Goal: Obtain resource: Obtain resource

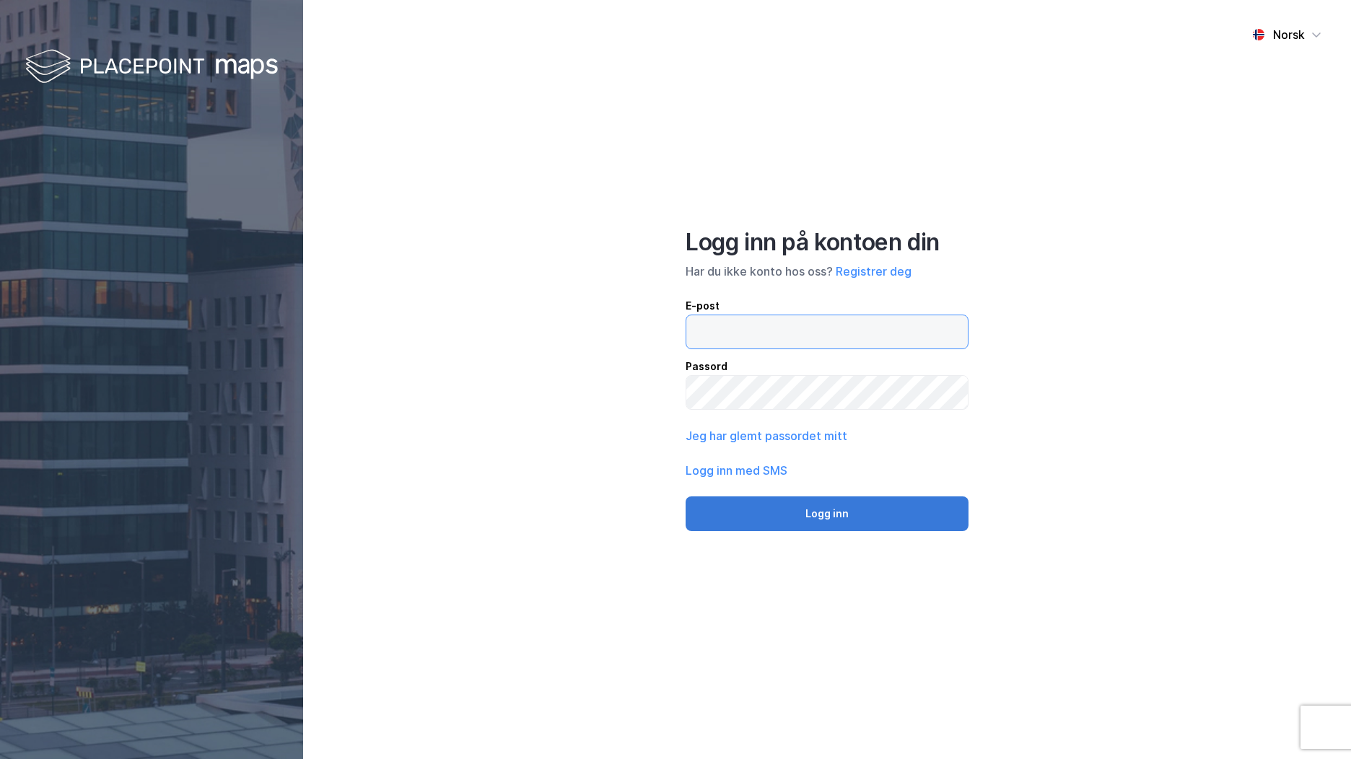
type input "[EMAIL_ADDRESS][DOMAIN_NAME]"
click at [709, 520] on button "Logg inn" at bounding box center [827, 514] width 283 height 35
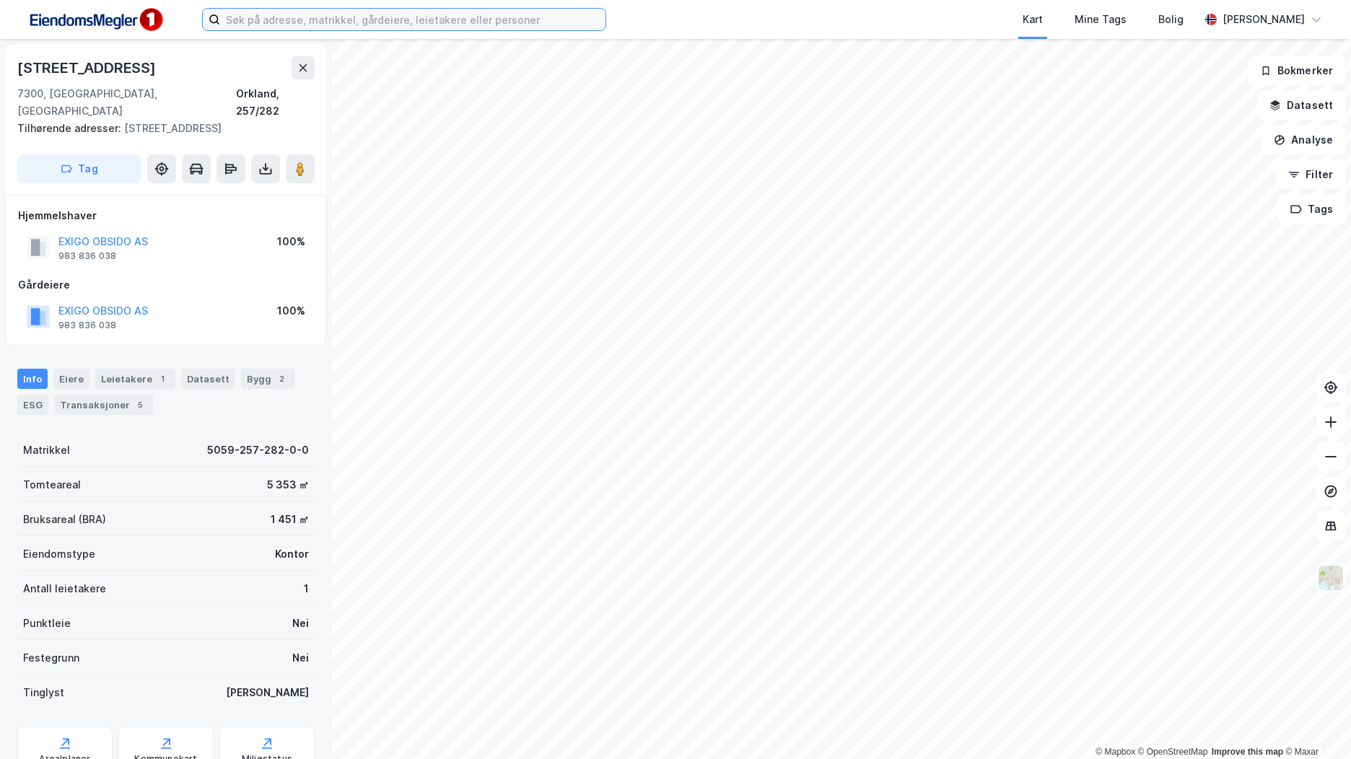
click at [341, 23] on input at bounding box center [412, 20] width 385 height 22
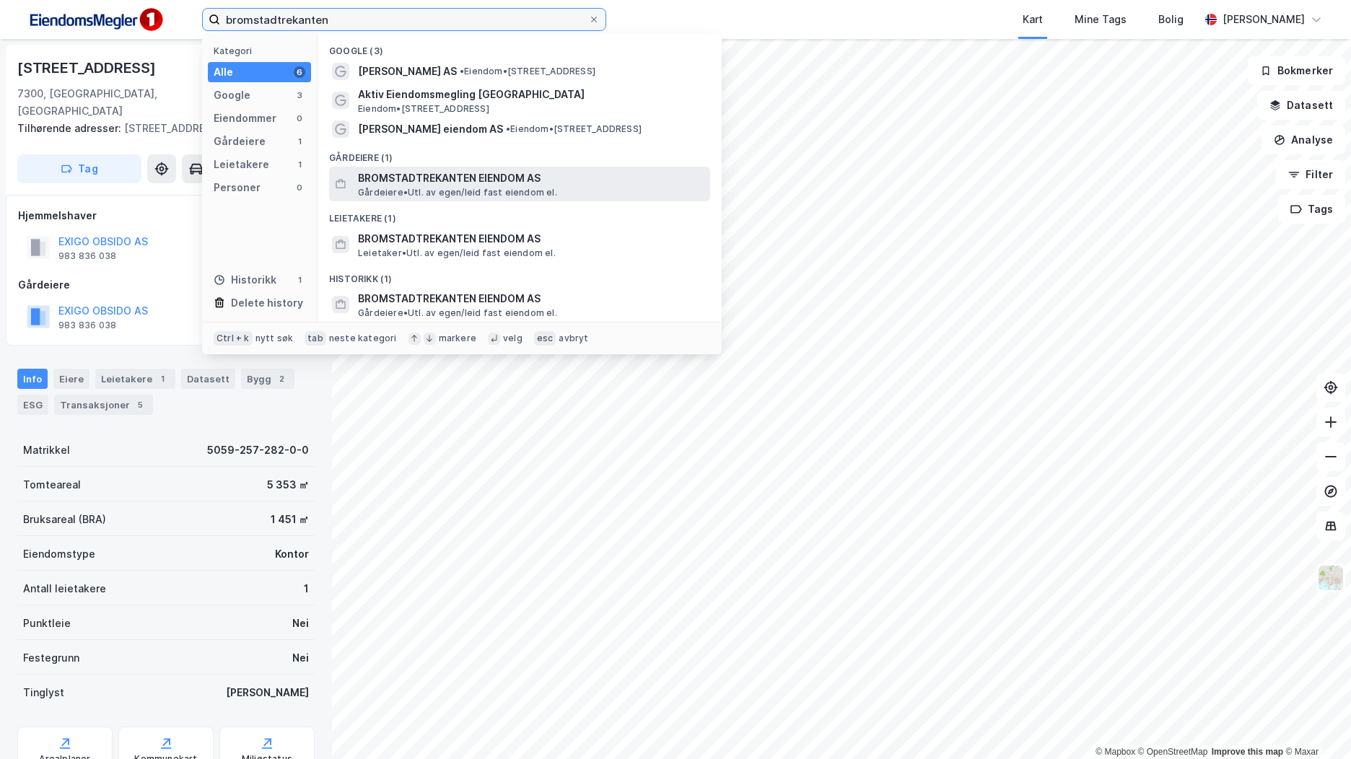
type input "bromstadtrekanten"
click at [517, 176] on span "BROMSTADTREKANTEN EIENDOM AS" at bounding box center [531, 178] width 346 height 17
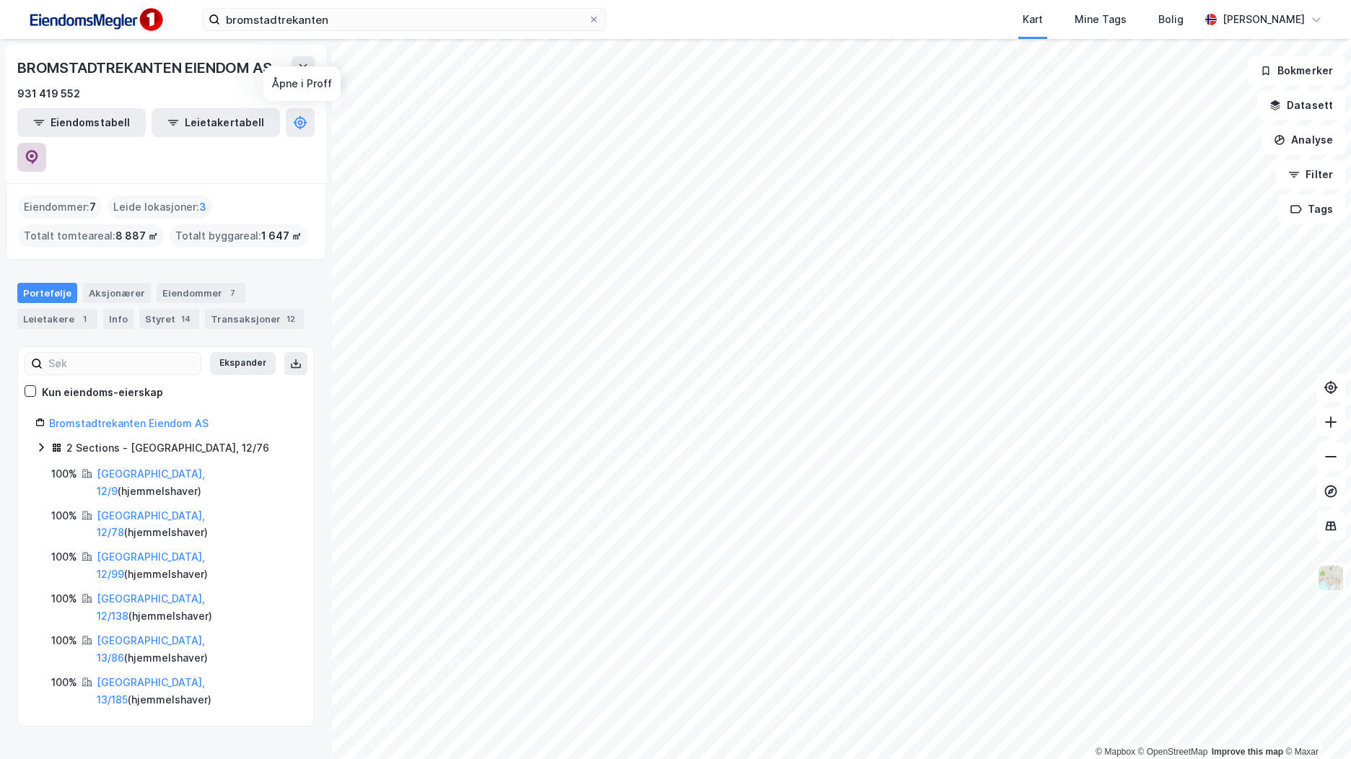
click at [38, 150] on icon at bounding box center [32, 157] width 12 height 14
click at [215, 309] on div "Transaksjoner 12" at bounding box center [254, 319] width 99 height 20
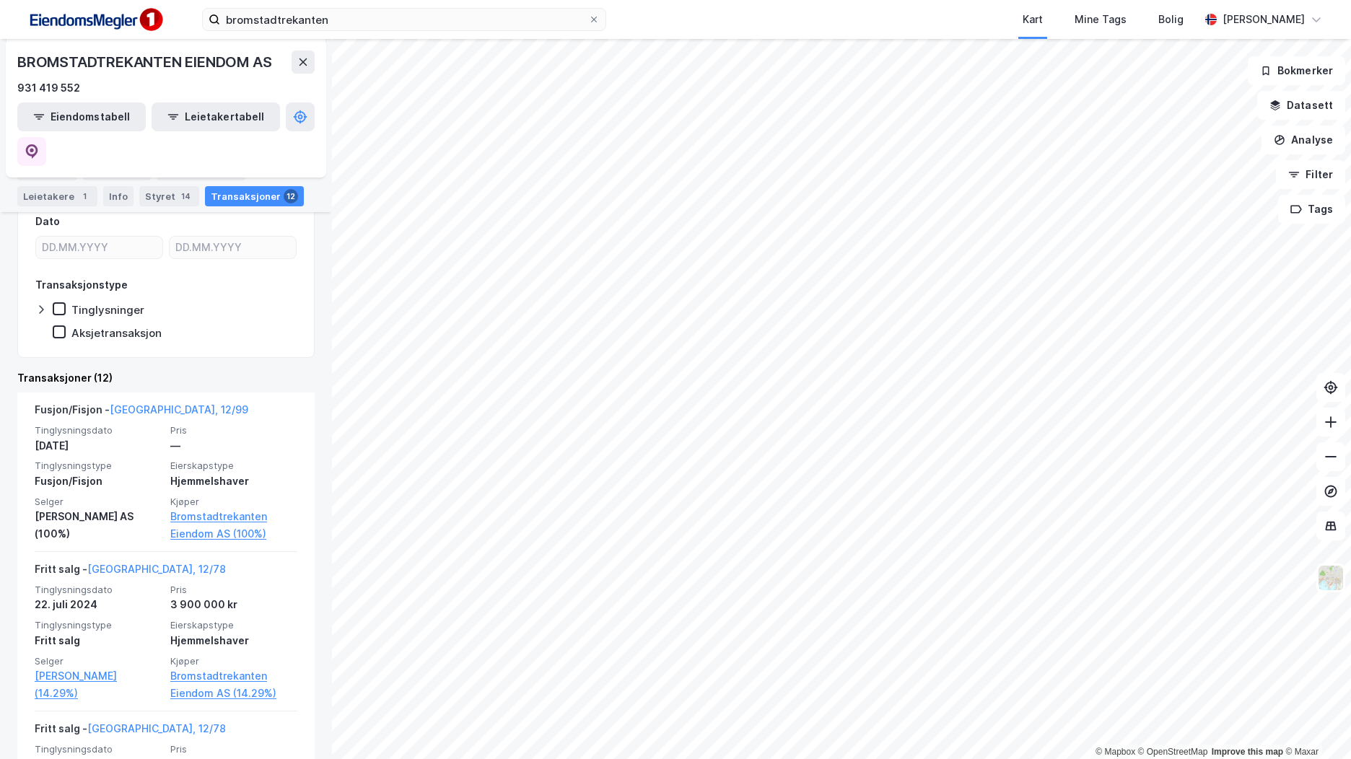
scroll to position [206, 0]
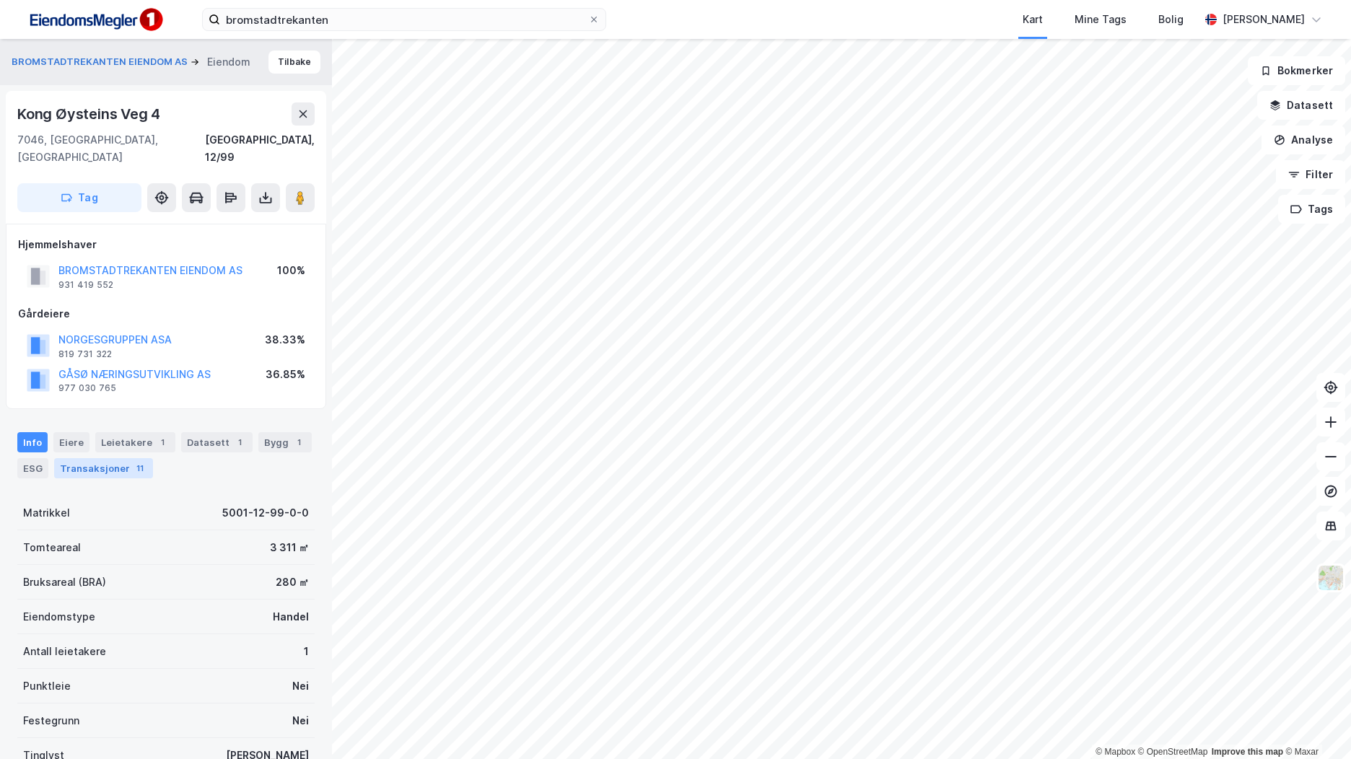
click at [133, 461] on div "11" at bounding box center [140, 468] width 14 height 14
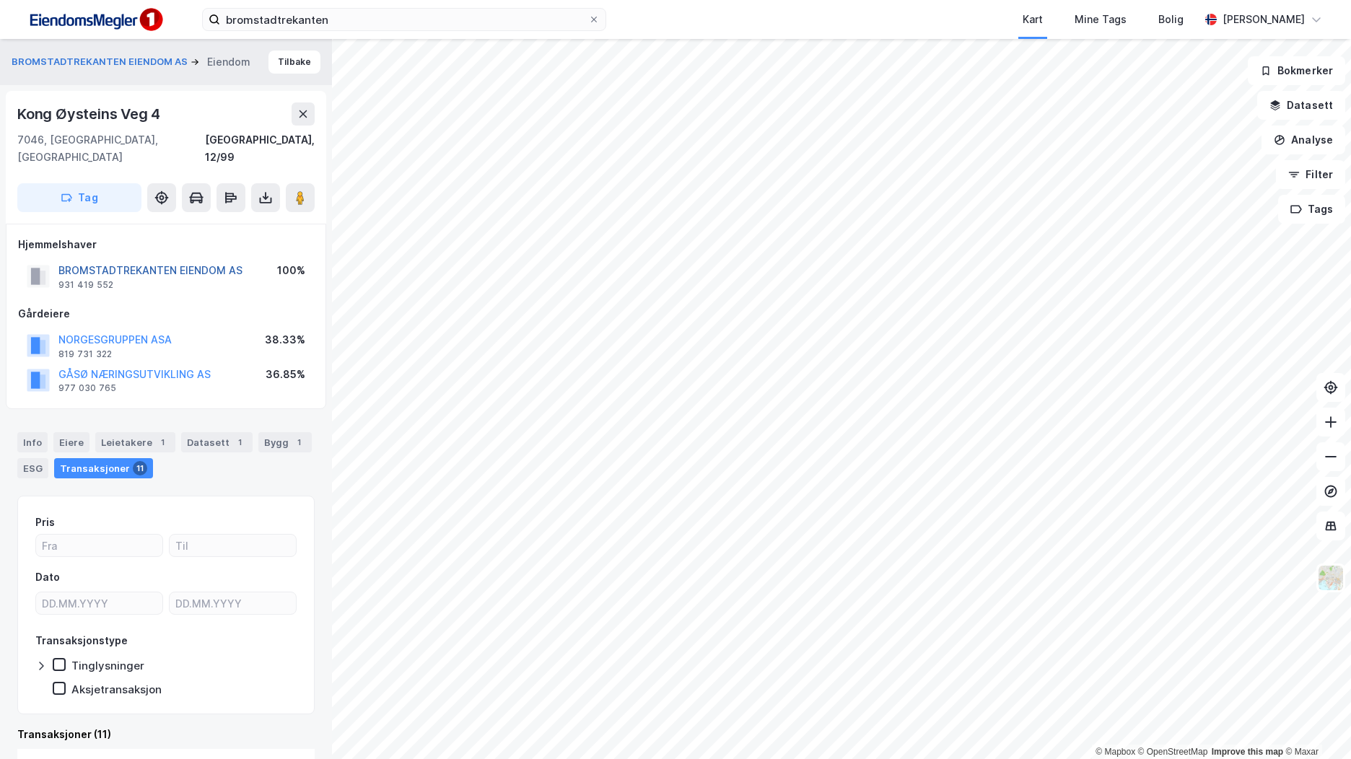
click at [0, 0] on button "BROMSTADTREKANTEN EIENDOM AS" at bounding box center [0, 0] width 0 height 0
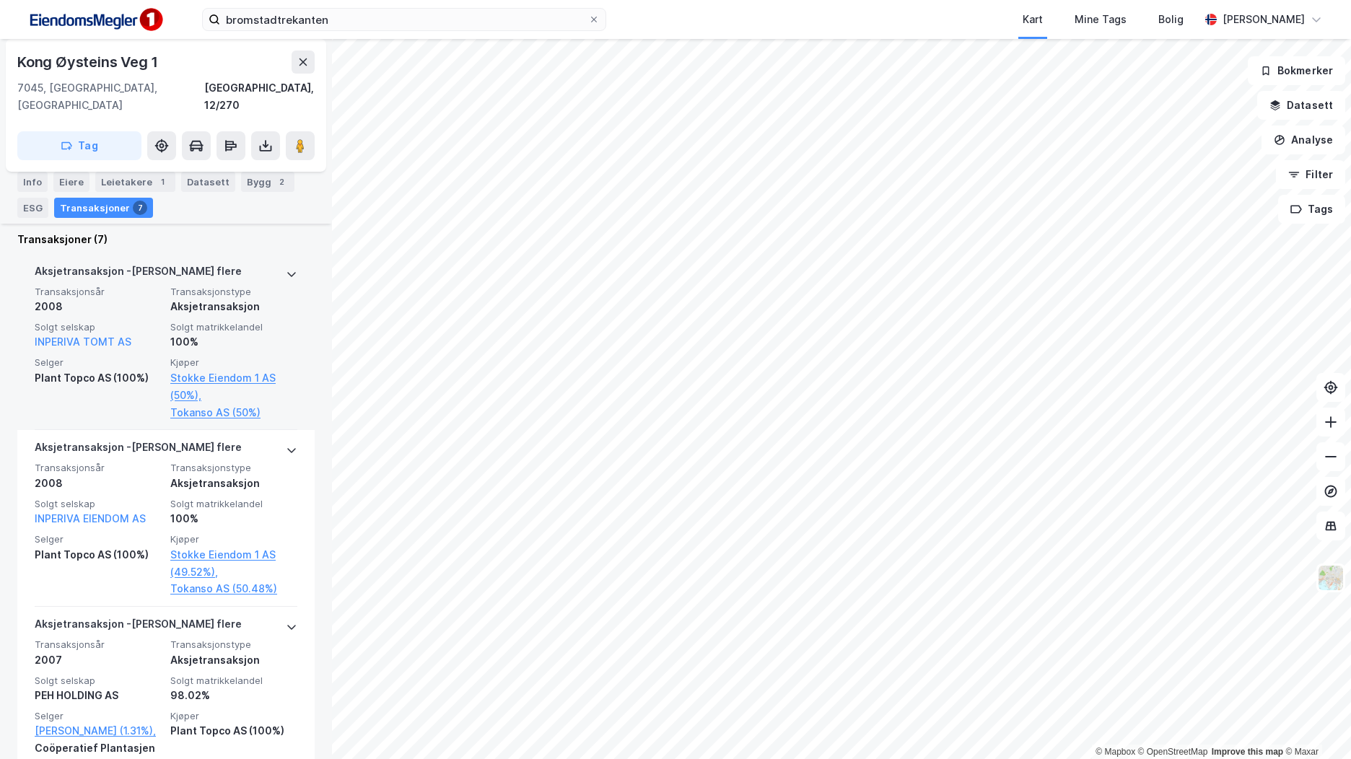
scroll to position [157, 0]
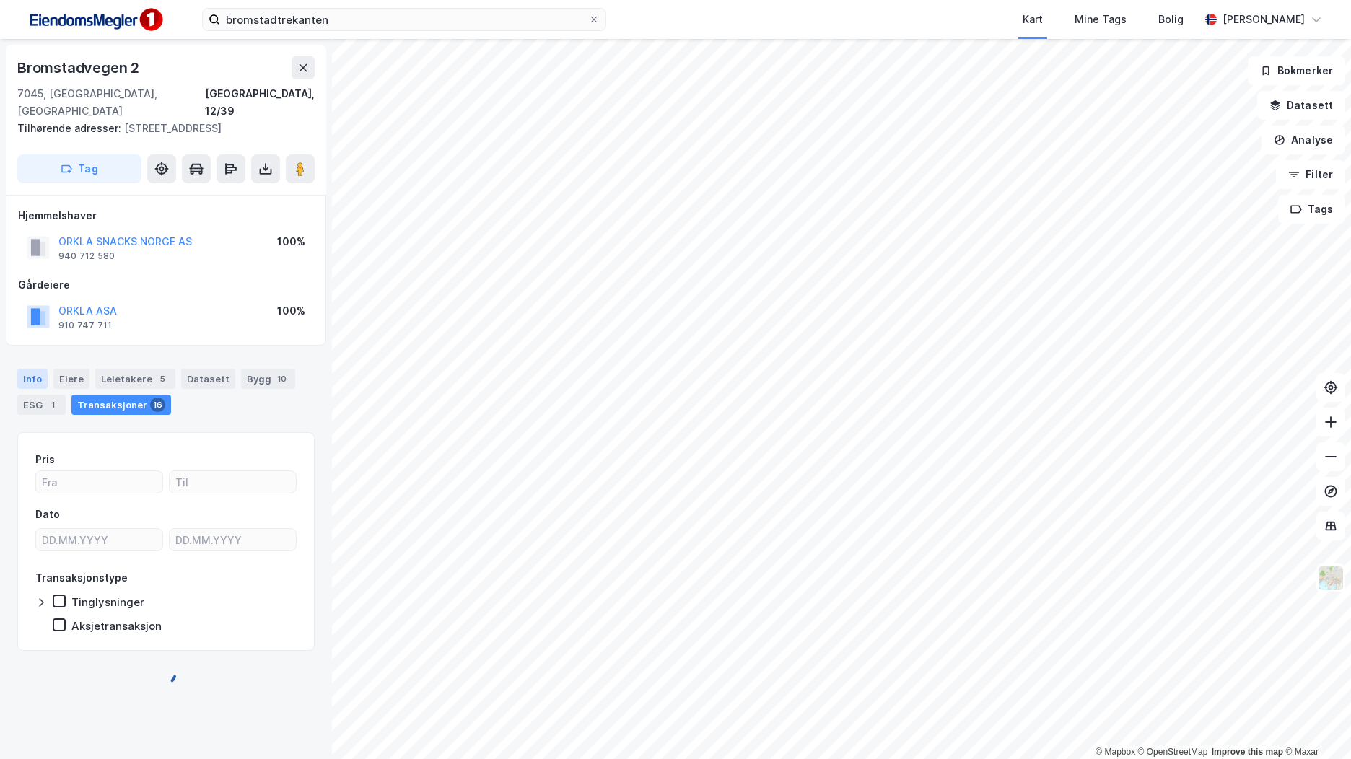
click at [41, 369] on div "Info [PERSON_NAME] 5 Datasett Bygg 10 ESG 1 Transaksjoner 16" at bounding box center [165, 392] width 297 height 46
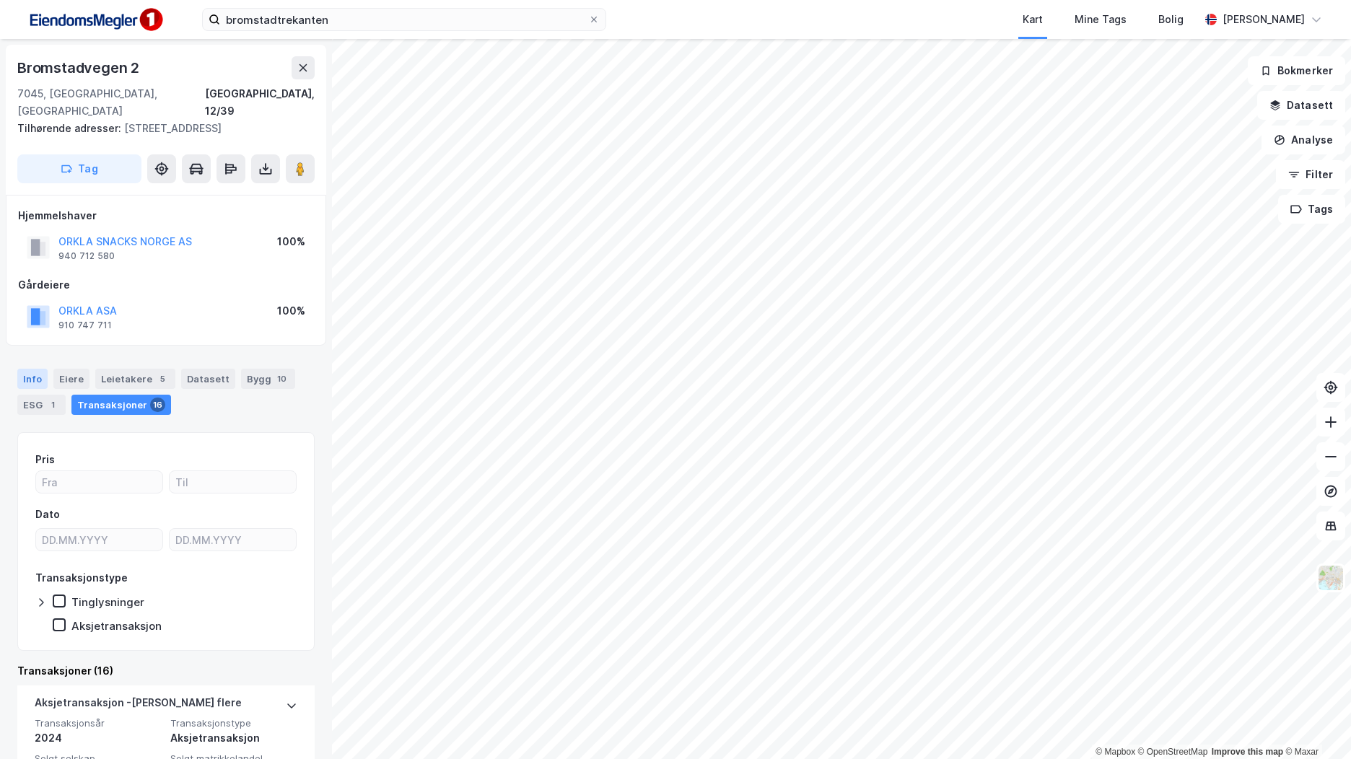
click at [41, 369] on div "Info" at bounding box center [32, 379] width 30 height 20
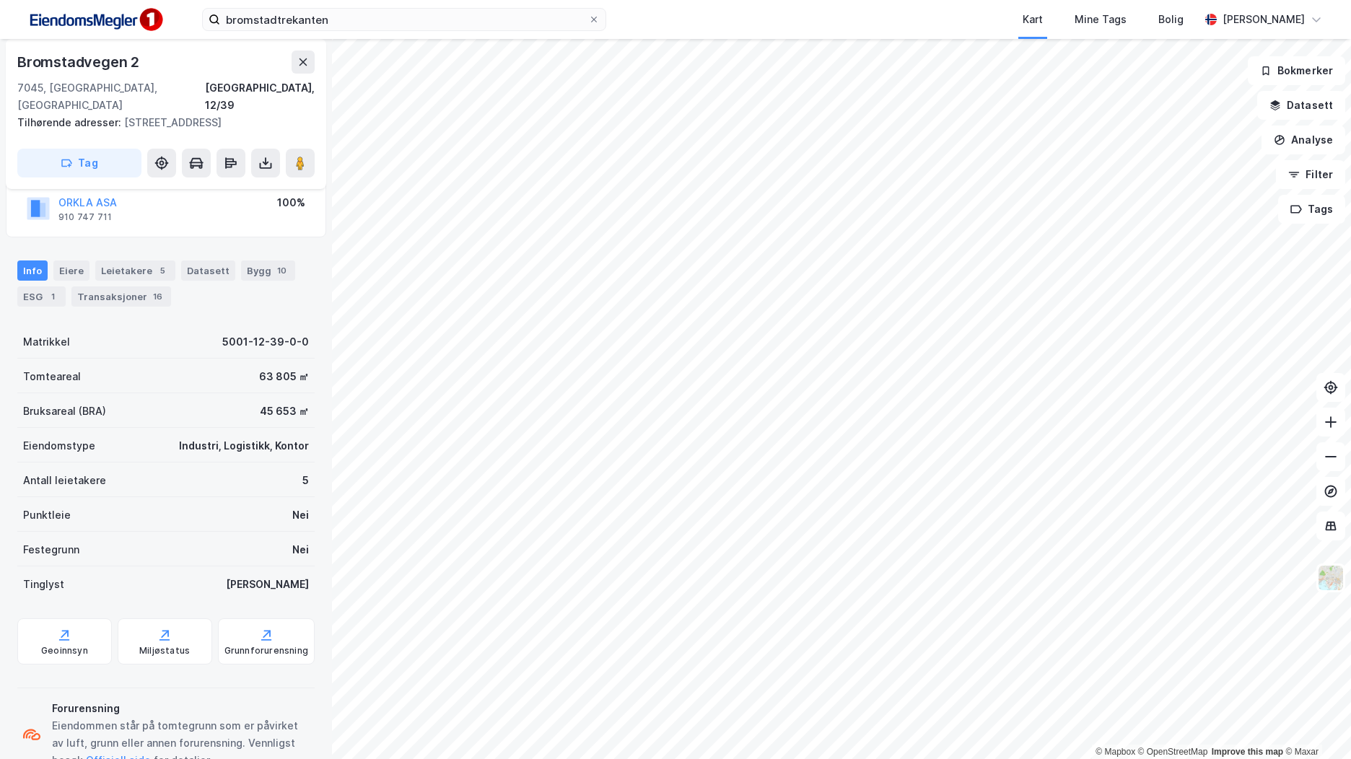
scroll to position [136, 0]
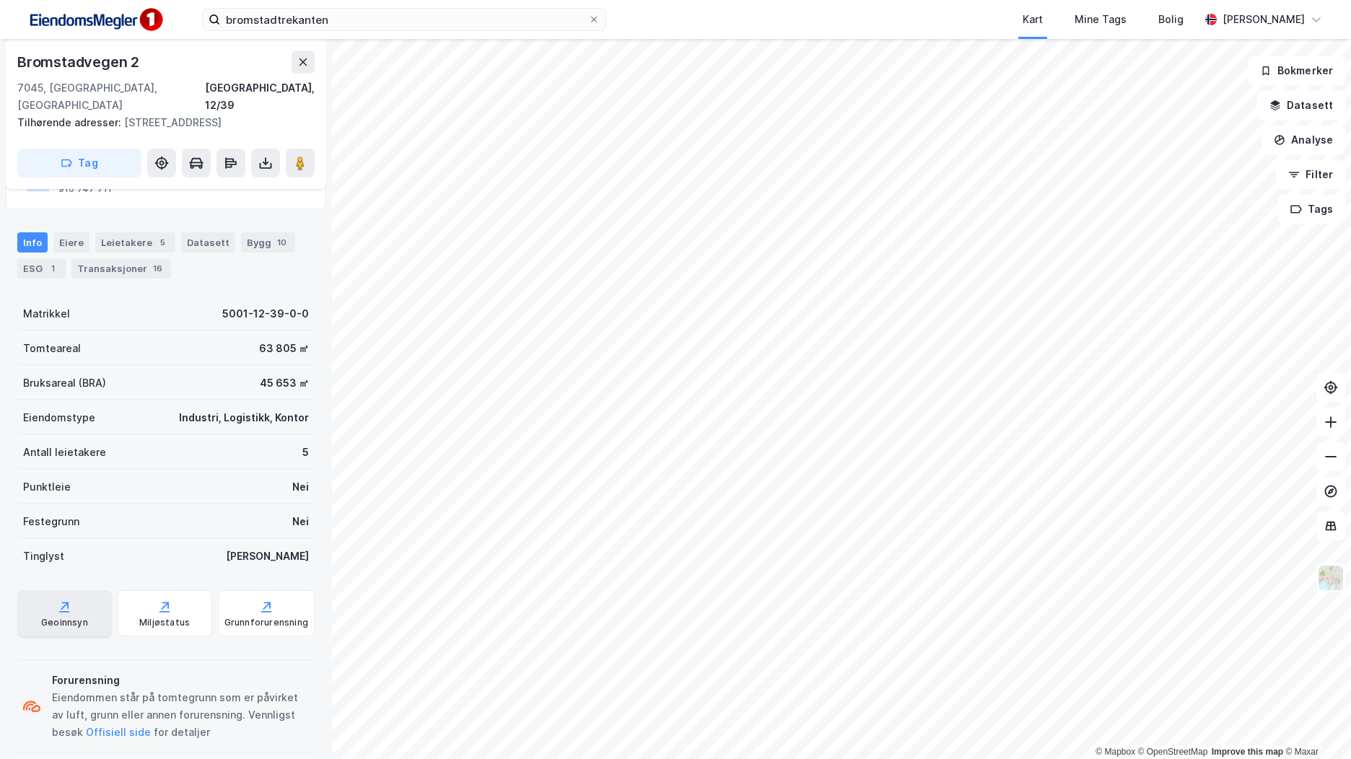
click at [87, 600] on div "Geoinnsyn" at bounding box center [64, 613] width 95 height 46
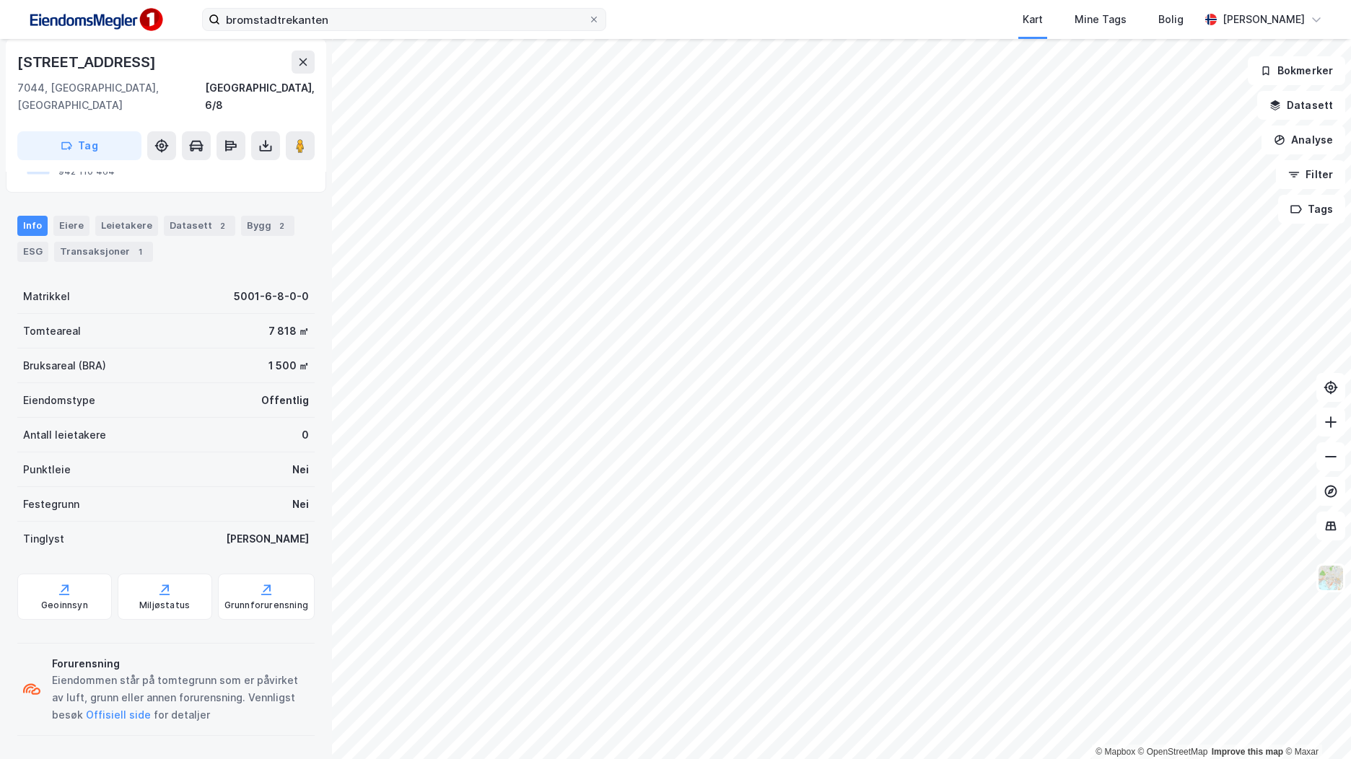
scroll to position [119, 0]
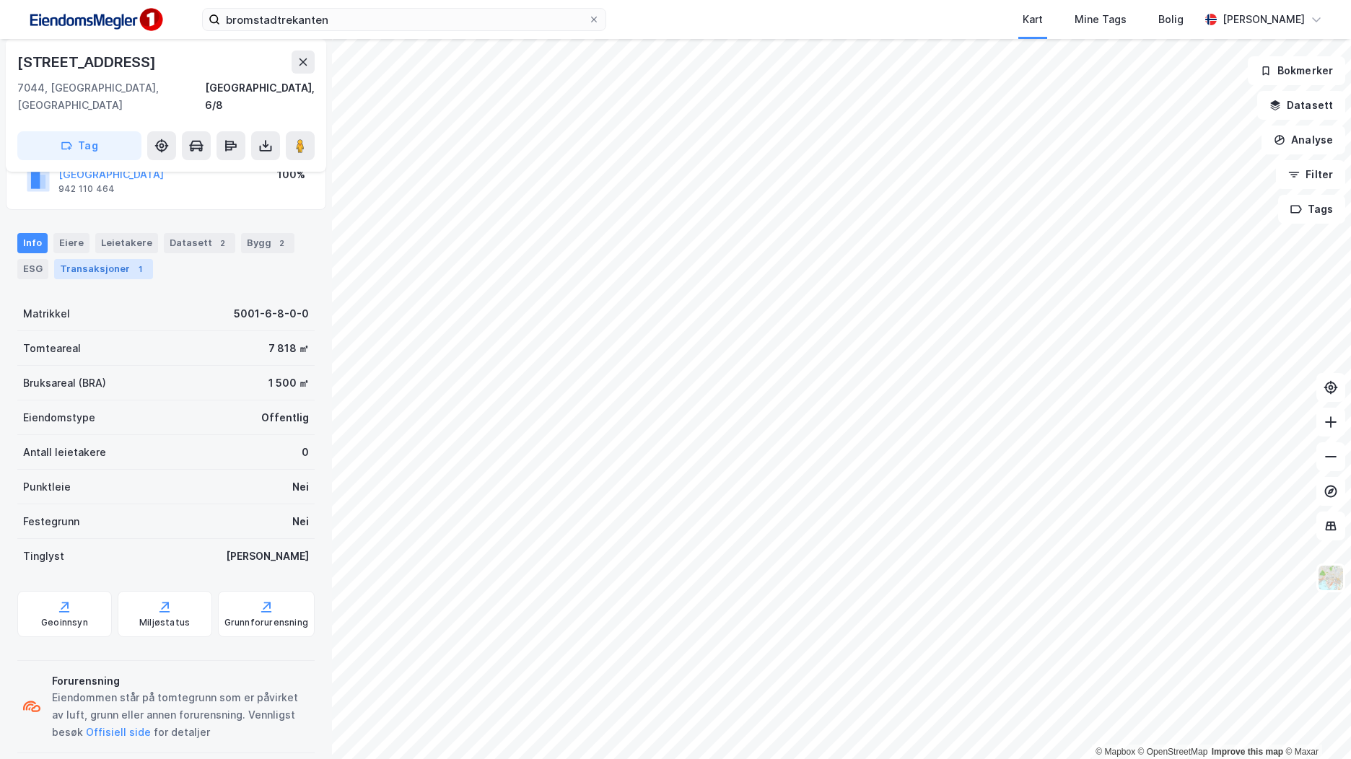
click at [136, 262] on div "1" at bounding box center [140, 269] width 14 height 14
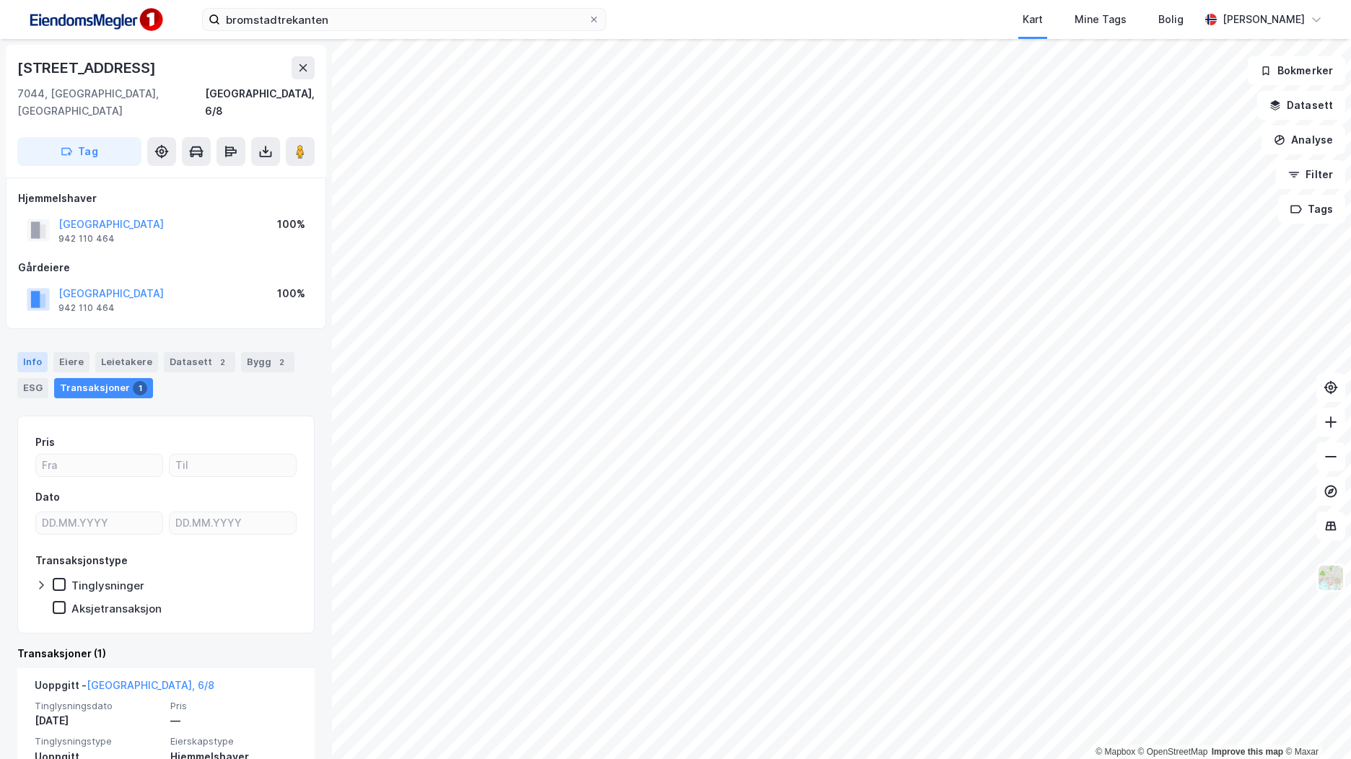
click at [36, 352] on div "Info" at bounding box center [32, 362] width 30 height 20
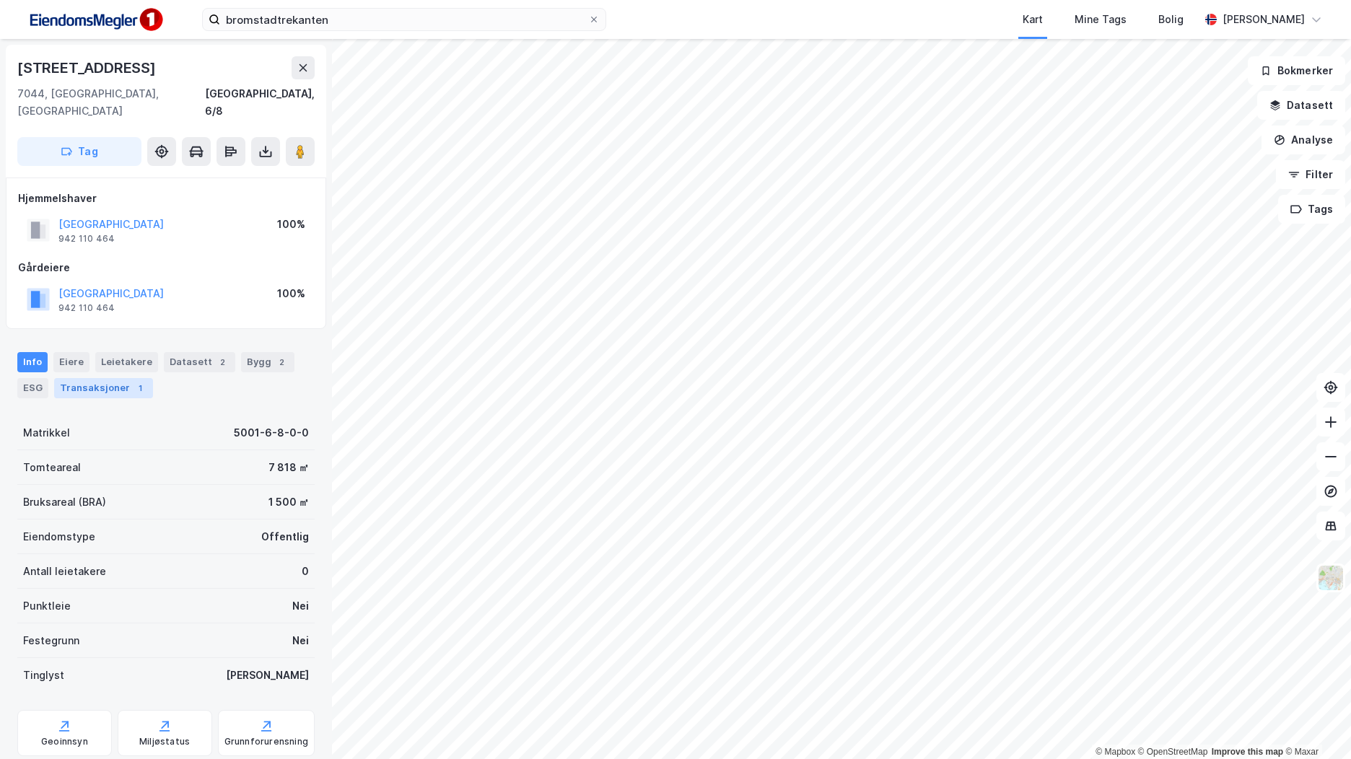
click at [97, 378] on div "Transaksjoner 1" at bounding box center [103, 388] width 99 height 20
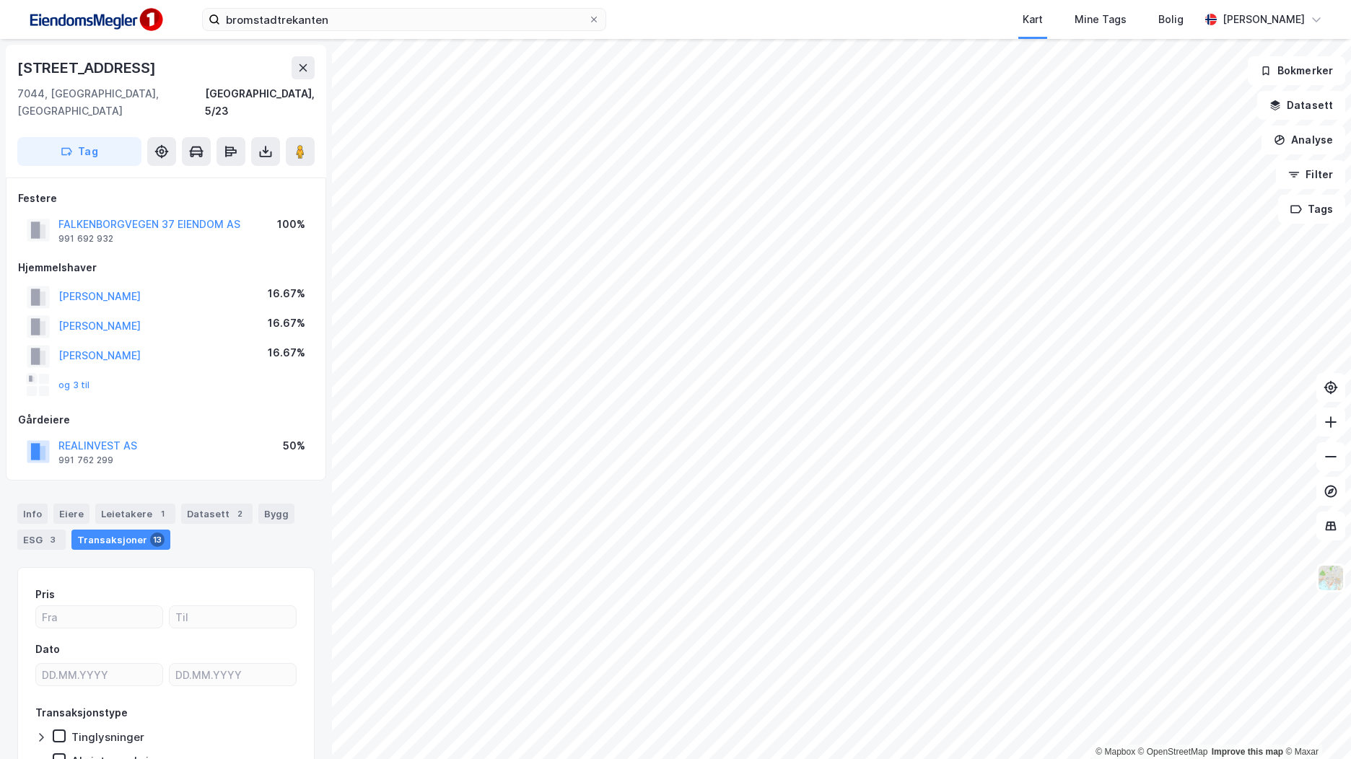
scroll to position [2, 0]
click at [1294, 143] on button "Analyse" at bounding box center [1304, 140] width 84 height 29
click at [1303, 117] on button "Datasett" at bounding box center [1301, 105] width 88 height 29
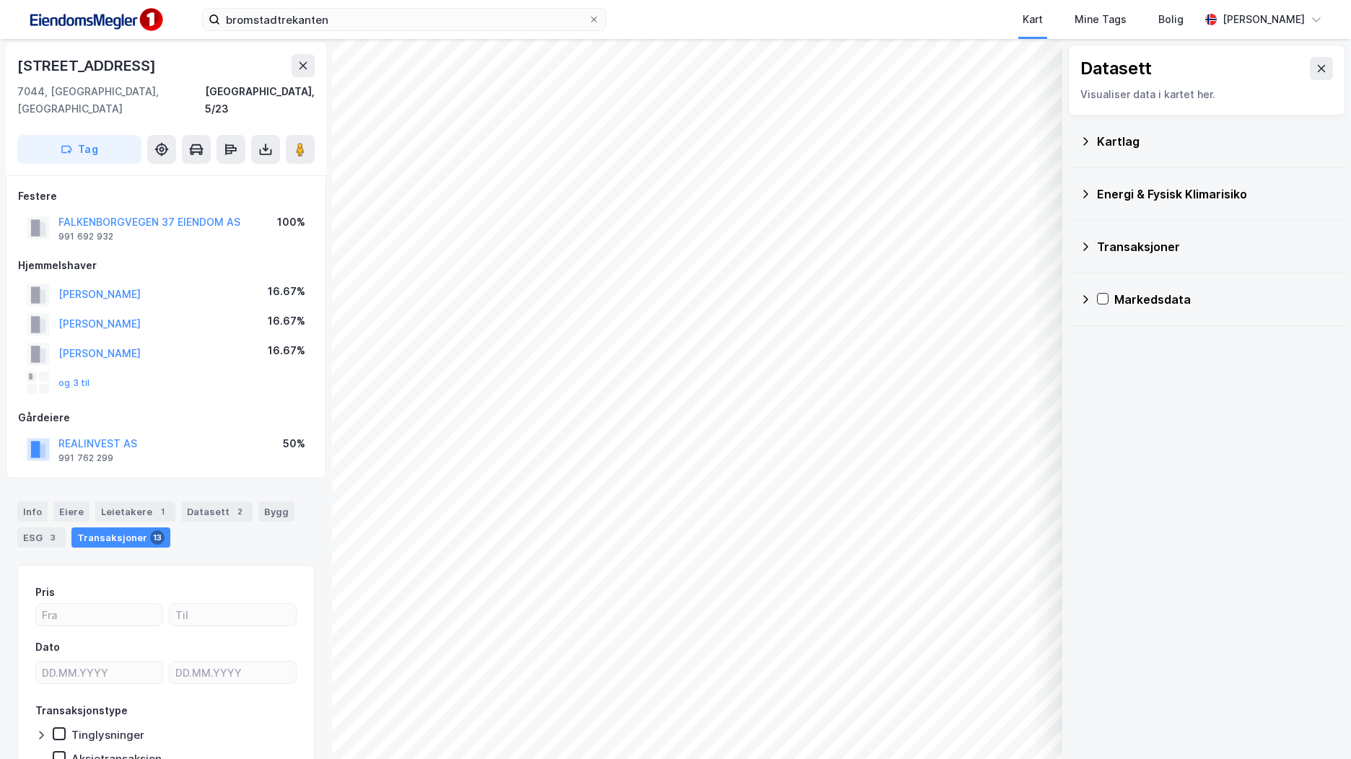
click at [1150, 246] on div "Transaksjoner" at bounding box center [1215, 246] width 237 height 17
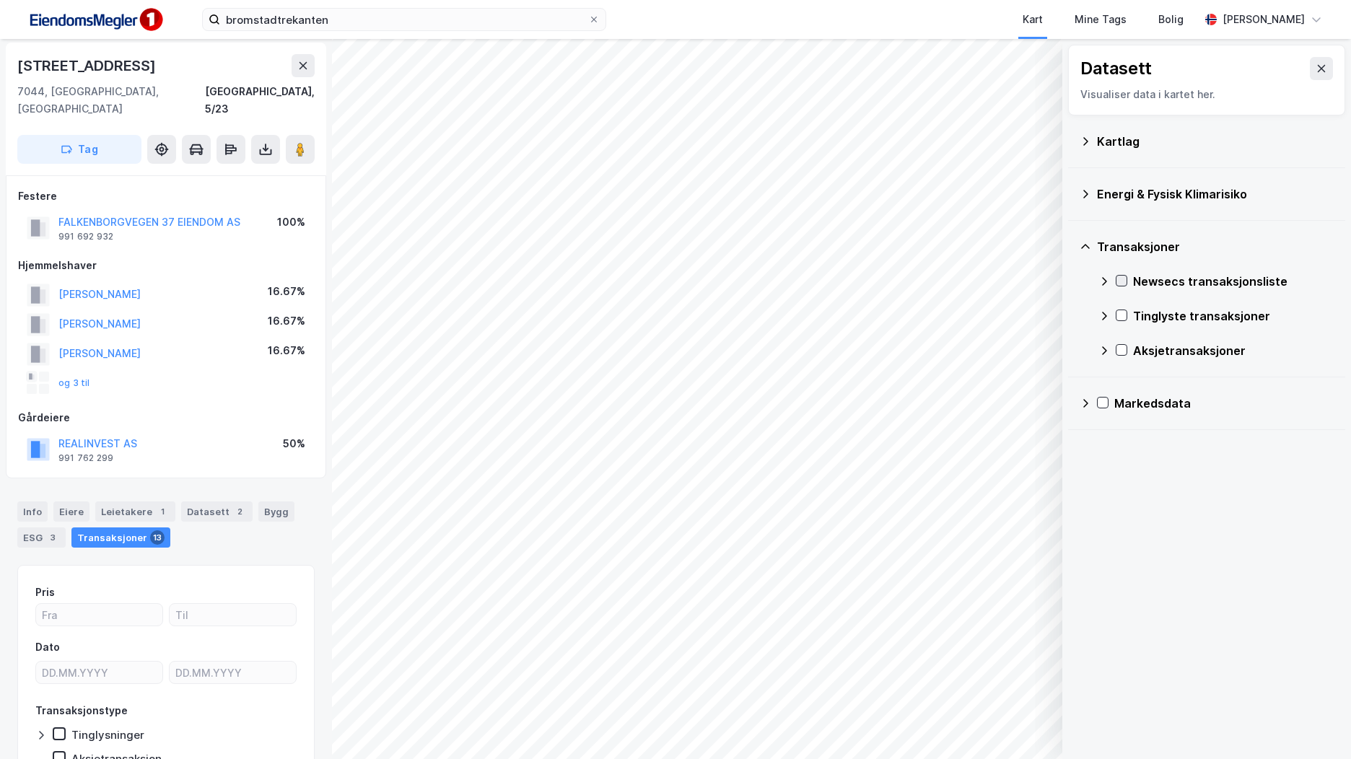
click at [1119, 280] on icon at bounding box center [1122, 281] width 10 height 10
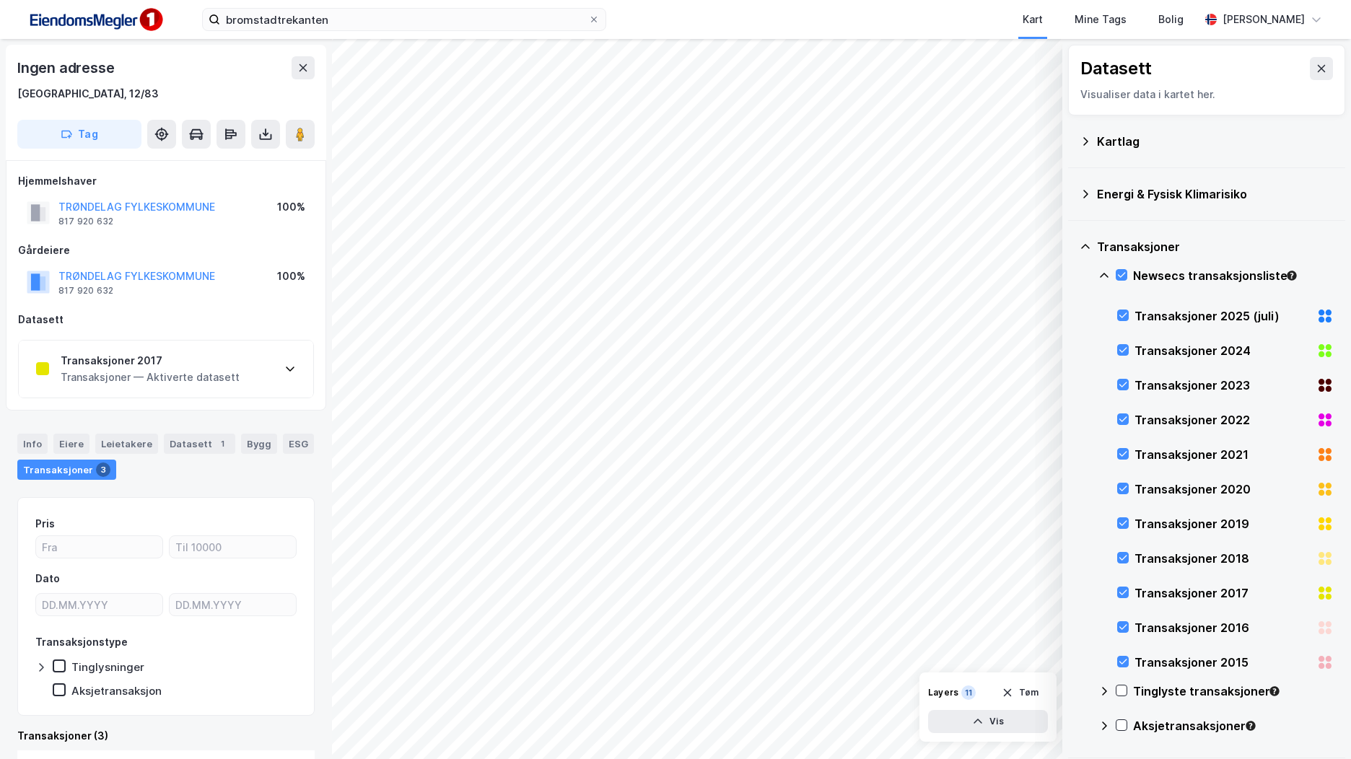
scroll to position [2, 0]
click at [252, 355] on div "Transaksjoner 2017 Transaksjoner — Aktiverte datasett" at bounding box center [166, 367] width 294 height 58
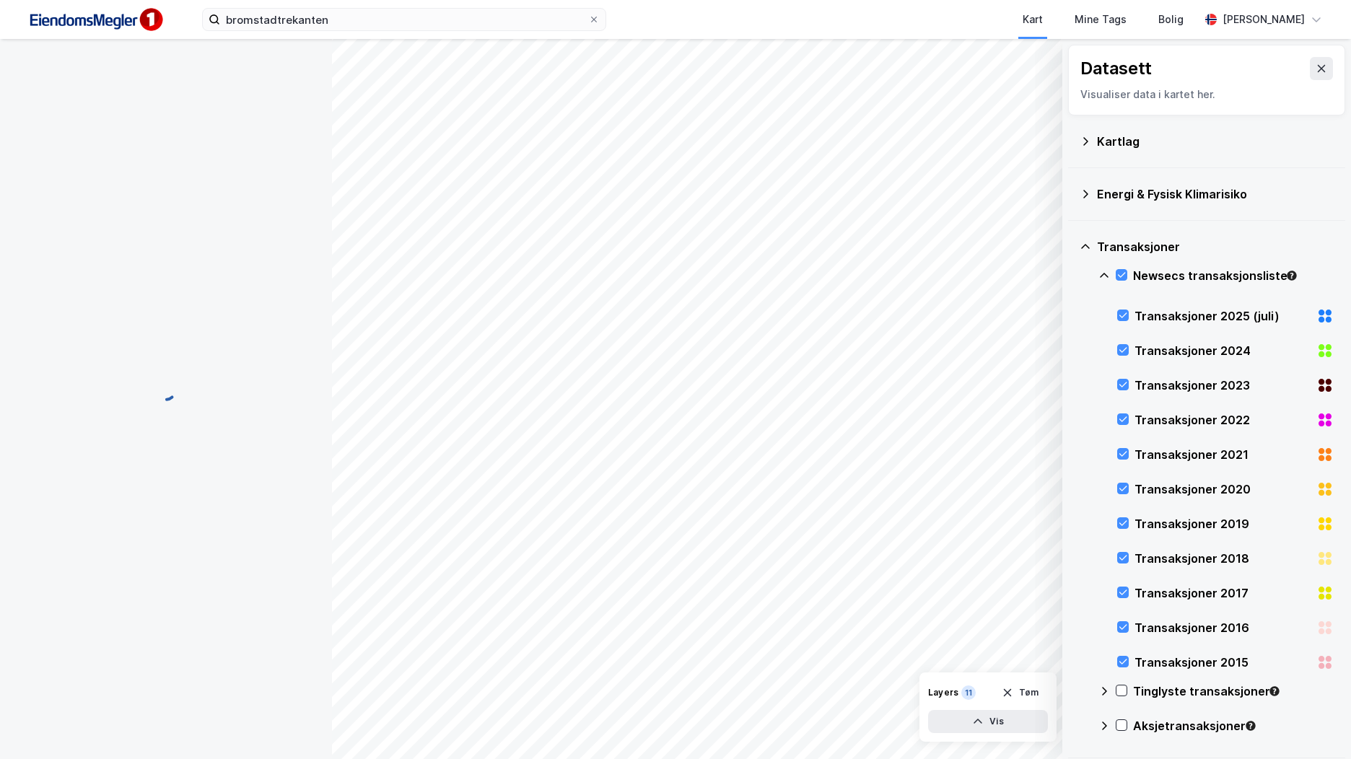
scroll to position [0, 0]
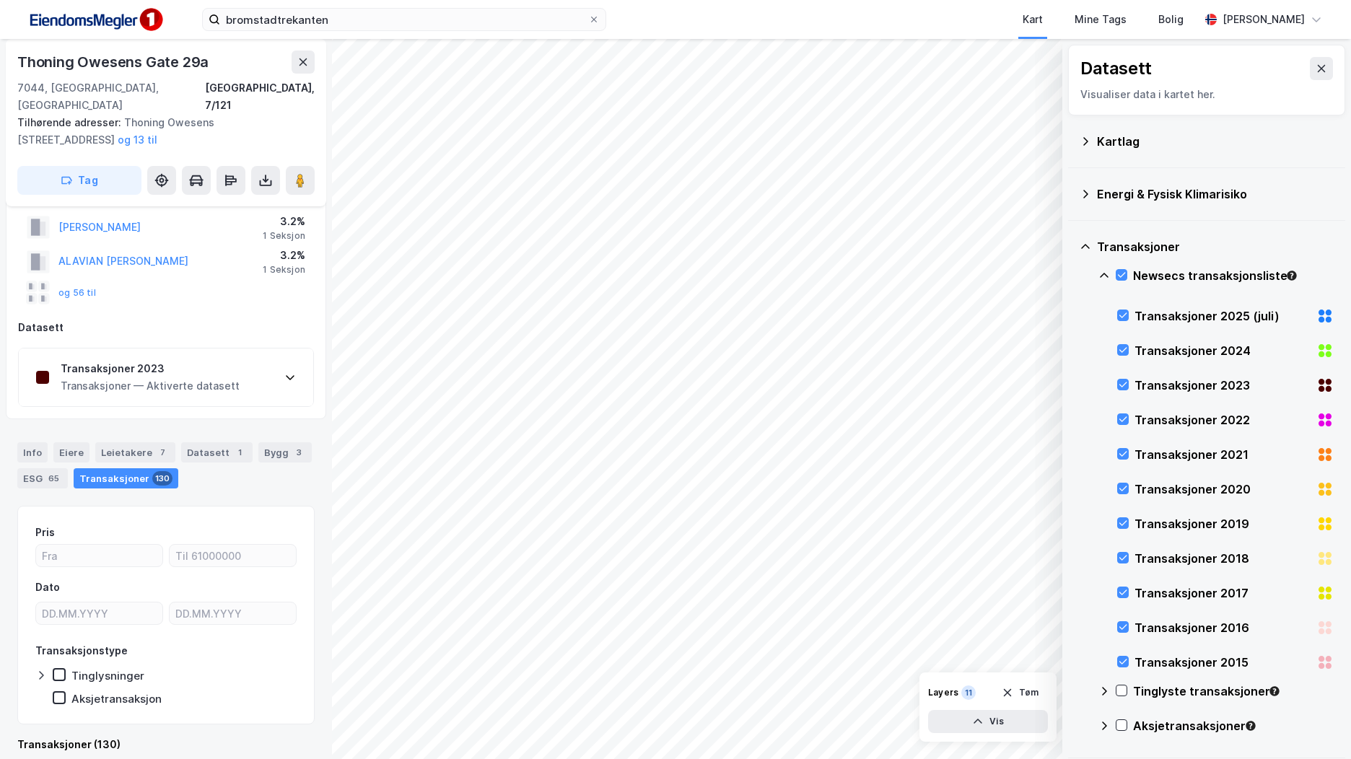
click at [223, 360] on div "Transaksjoner 2023" at bounding box center [150, 368] width 179 height 17
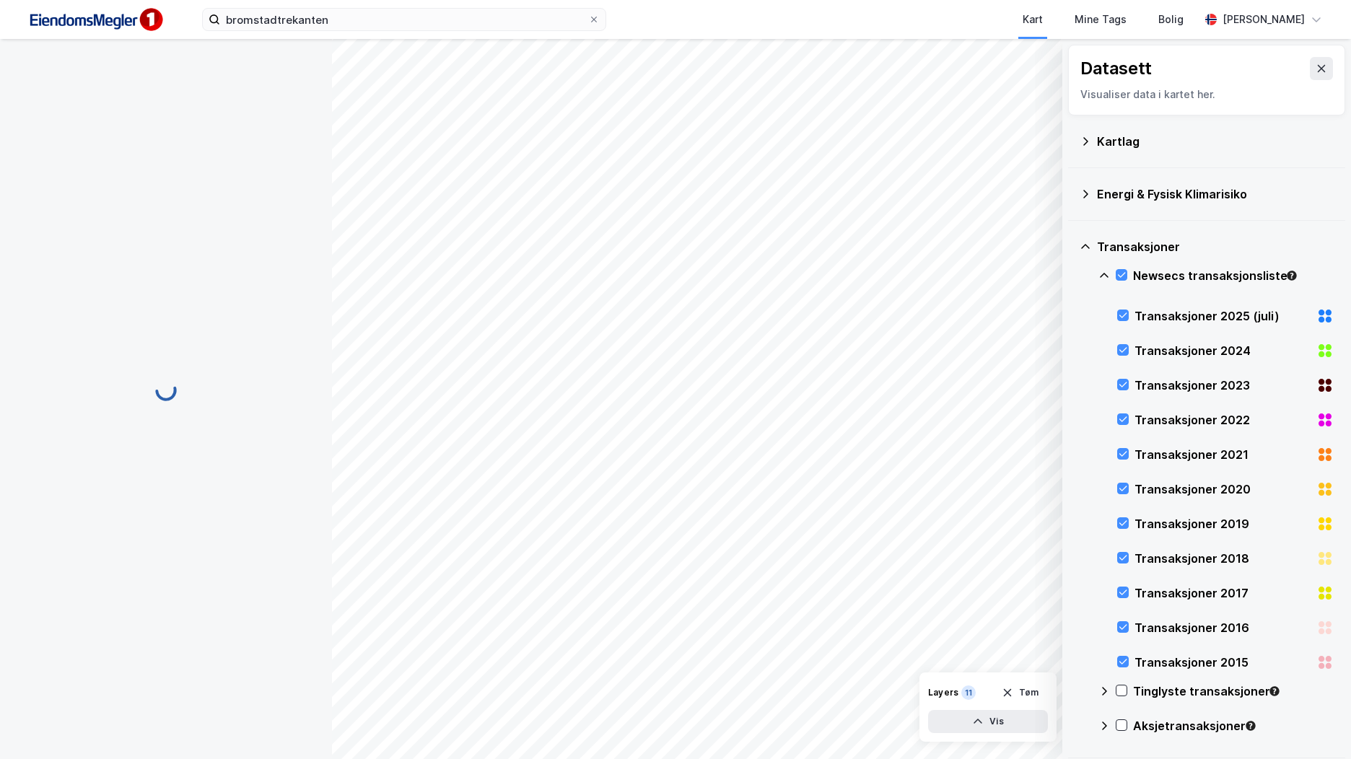
scroll to position [0, 0]
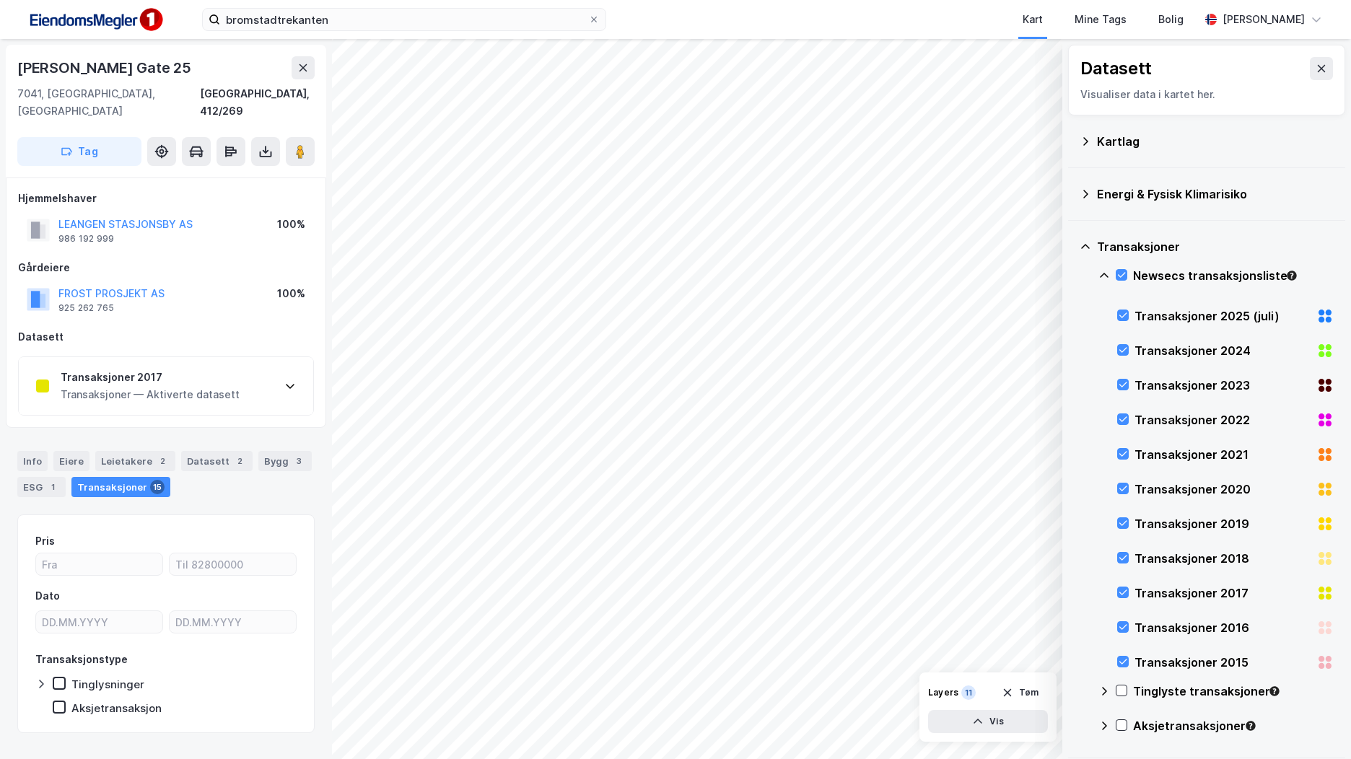
scroll to position [9, 0]
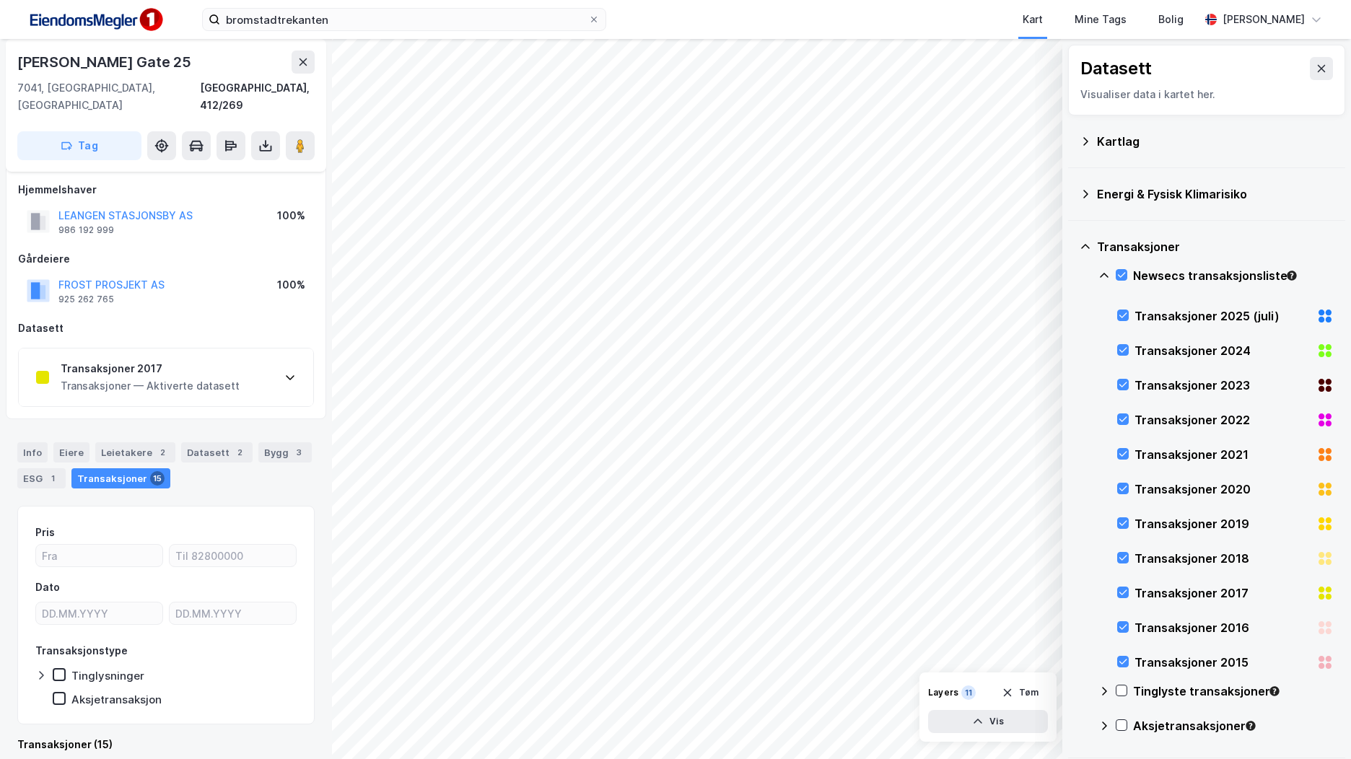
click at [211, 377] on div "Transaksjoner — Aktiverte datasett" at bounding box center [150, 385] width 179 height 17
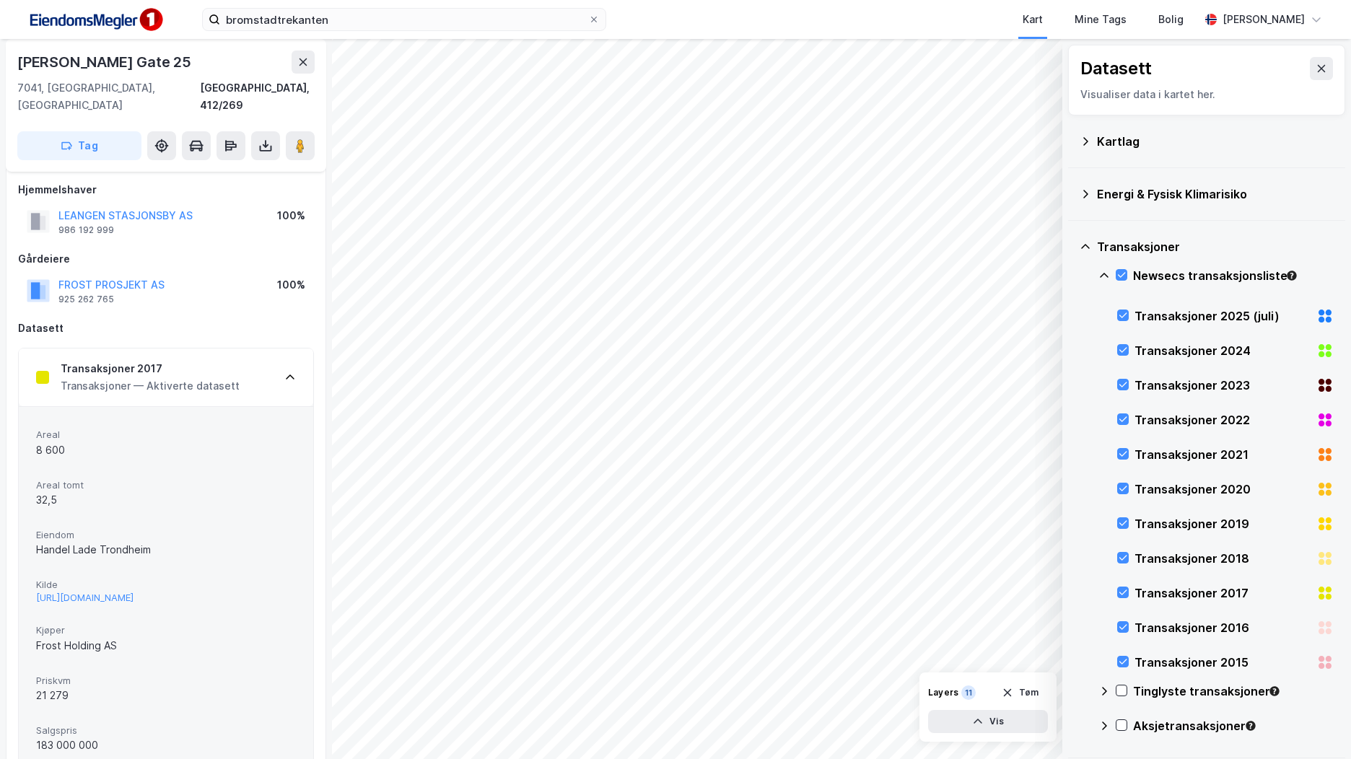
scroll to position [225, 0]
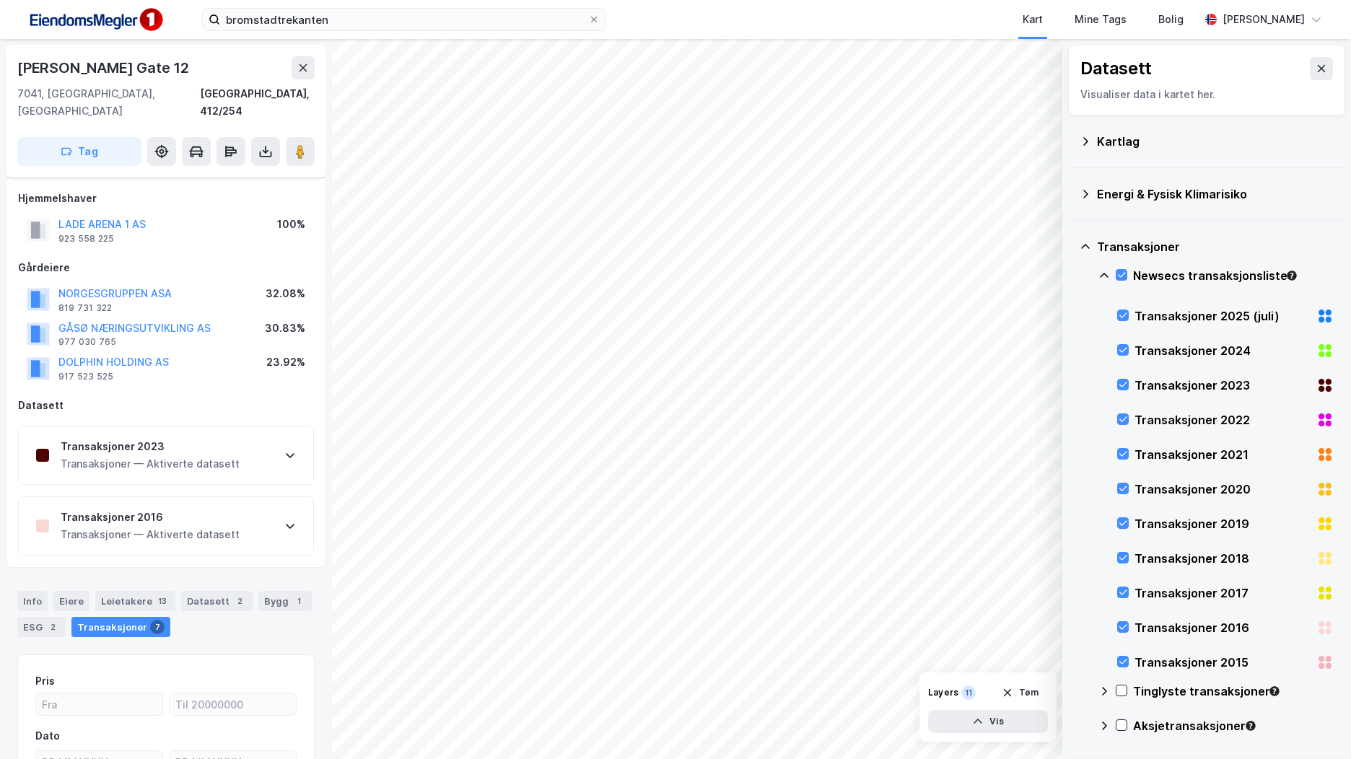
scroll to position [148, 0]
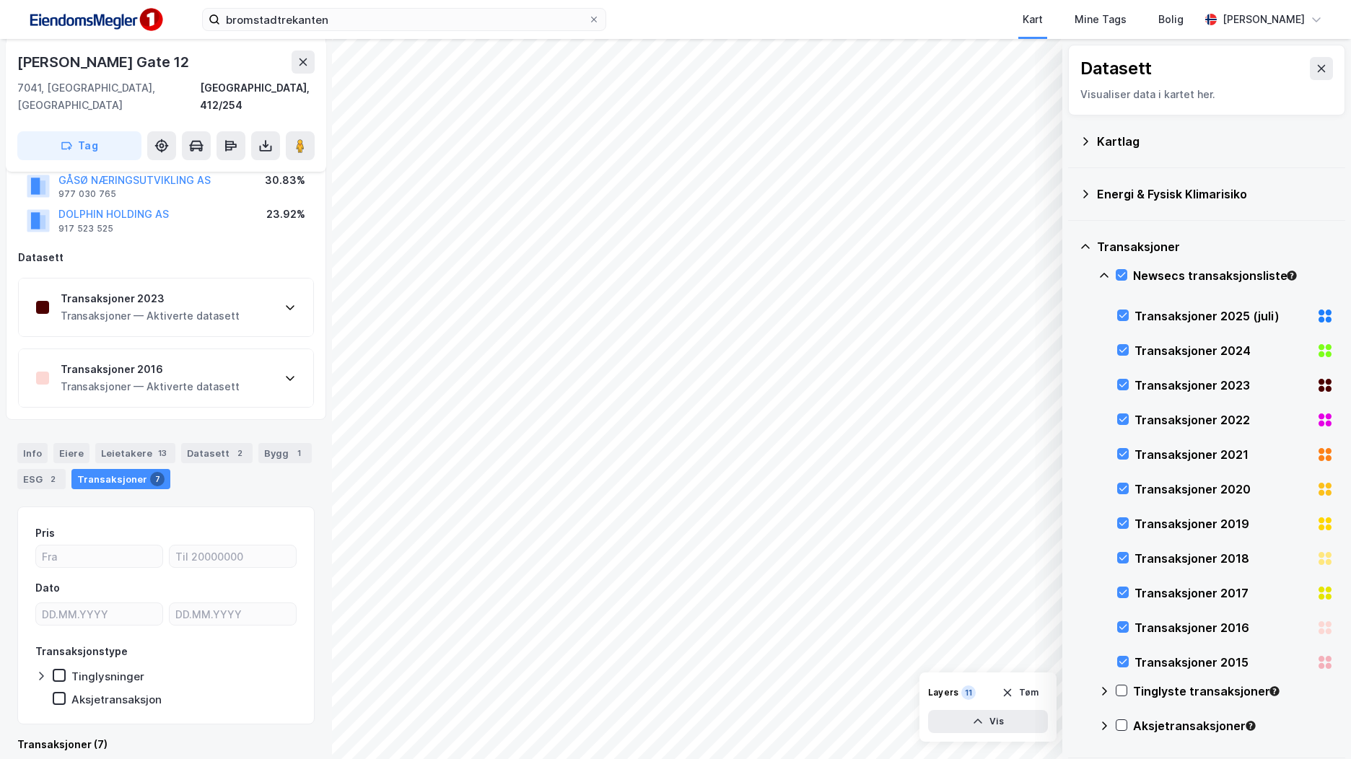
click at [134, 307] on div "Transaksjoner — Aktiverte datasett" at bounding box center [150, 315] width 179 height 17
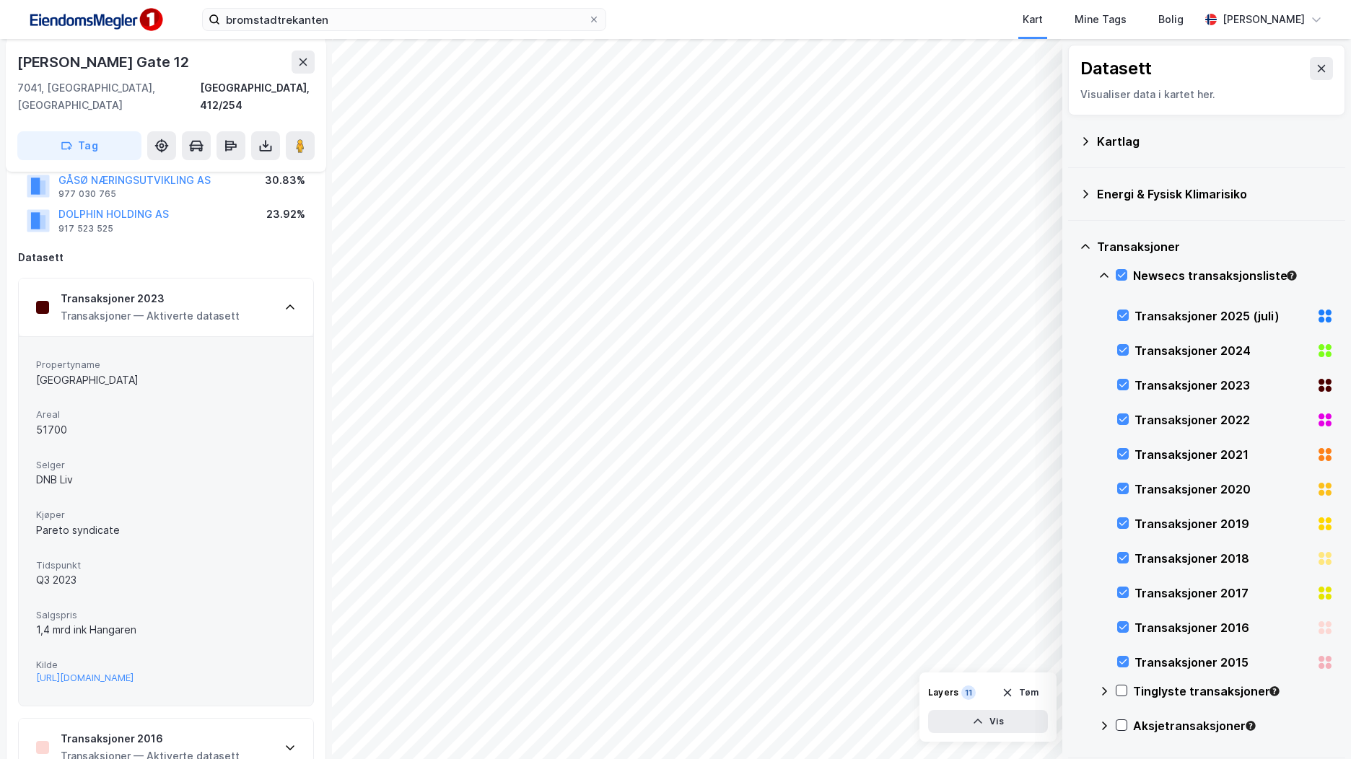
click at [134, 307] on div "Transaksjoner — Aktiverte datasett" at bounding box center [150, 315] width 179 height 17
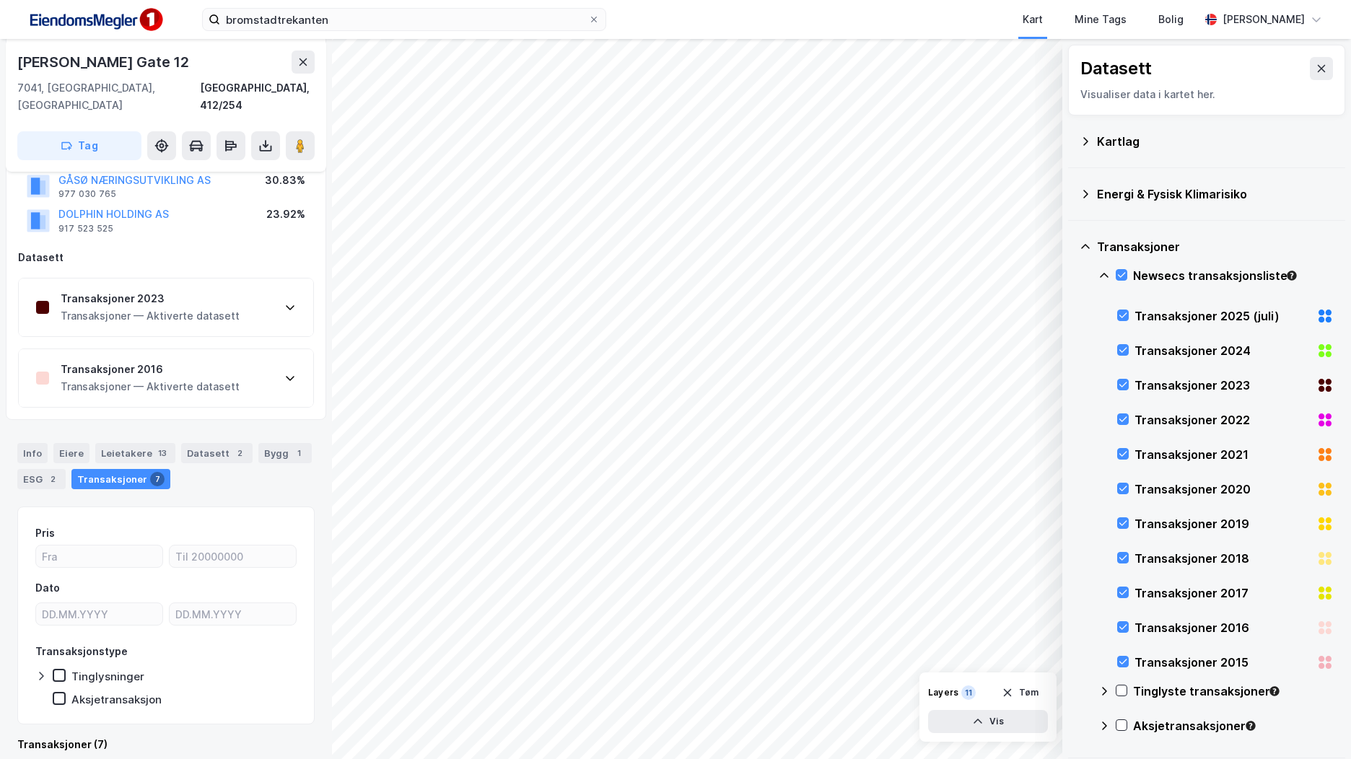
click at [167, 361] on div "Transaksjoner 2016" at bounding box center [150, 369] width 179 height 17
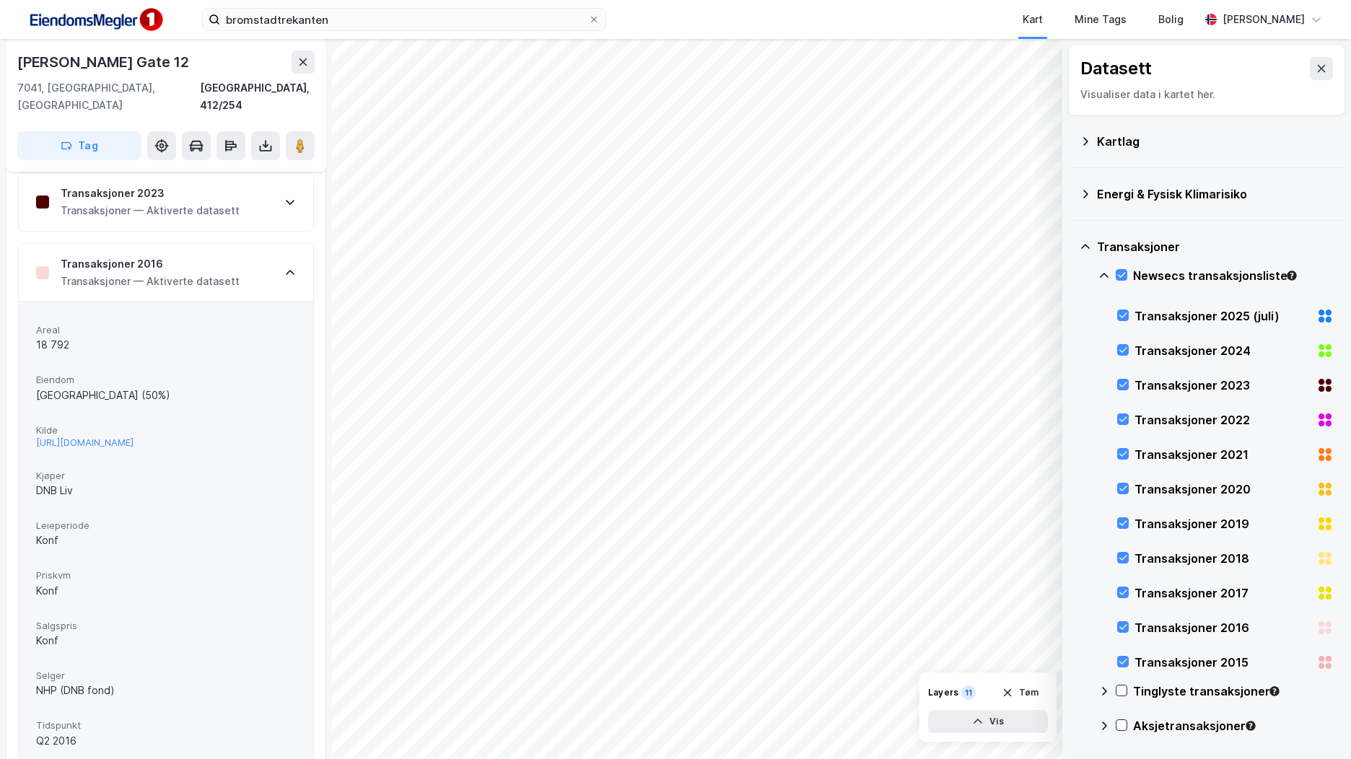
scroll to position [364, 0]
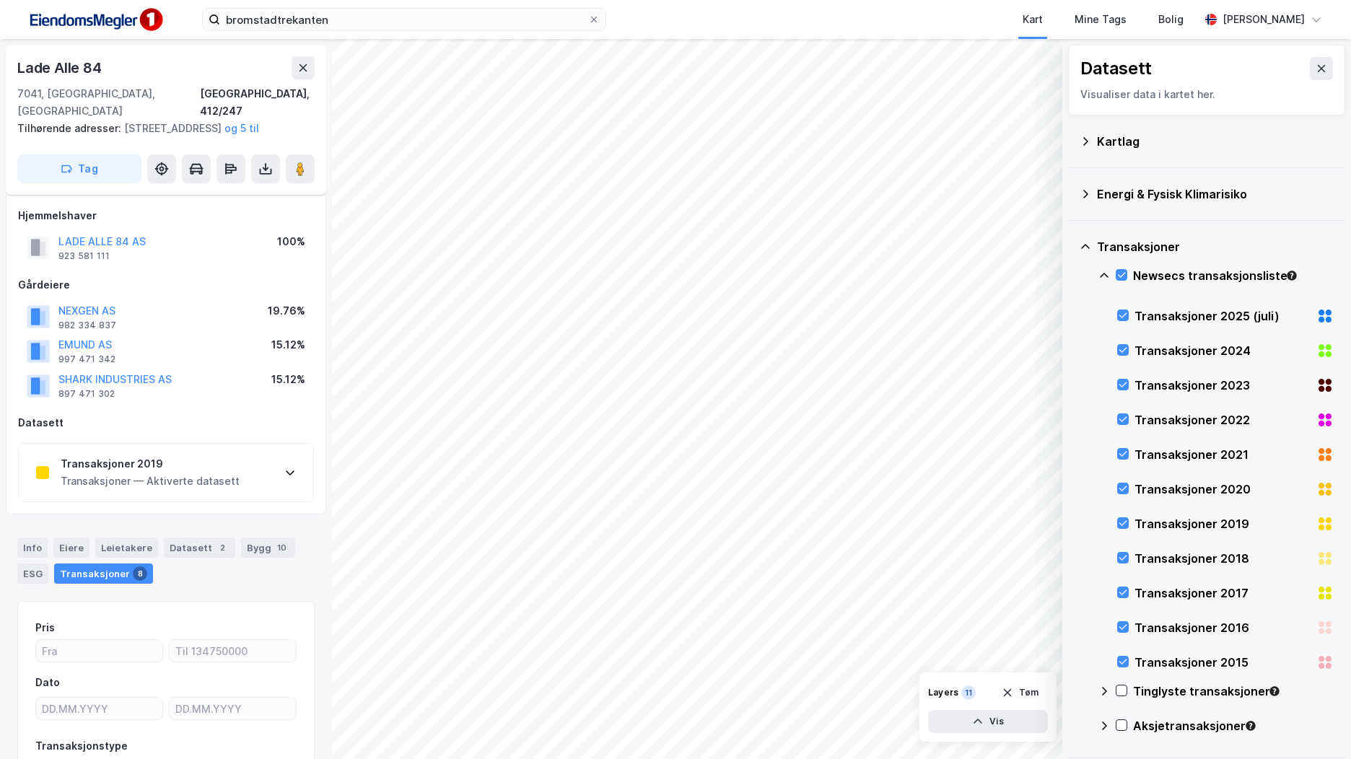
scroll to position [112, 0]
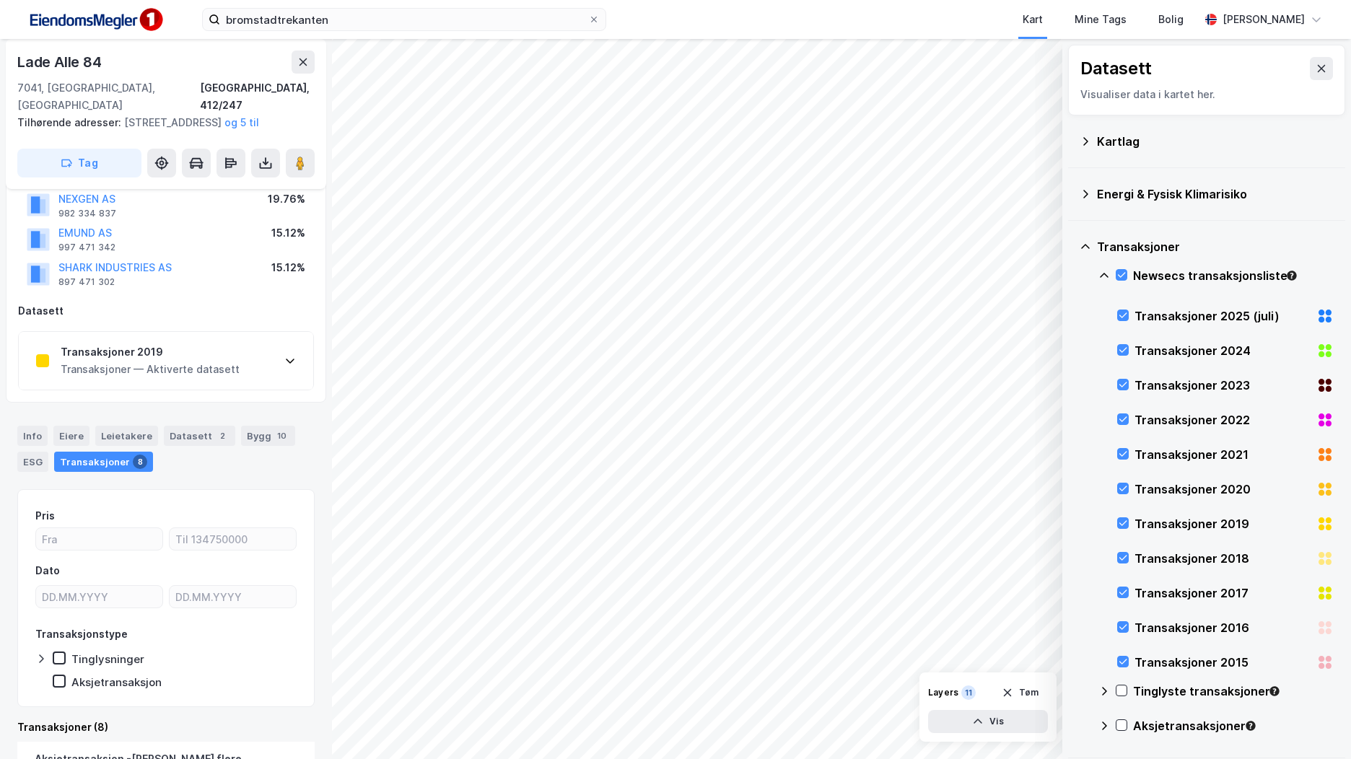
click at [224, 369] on div "Transaksjoner — Aktiverte datasett" at bounding box center [150, 369] width 179 height 17
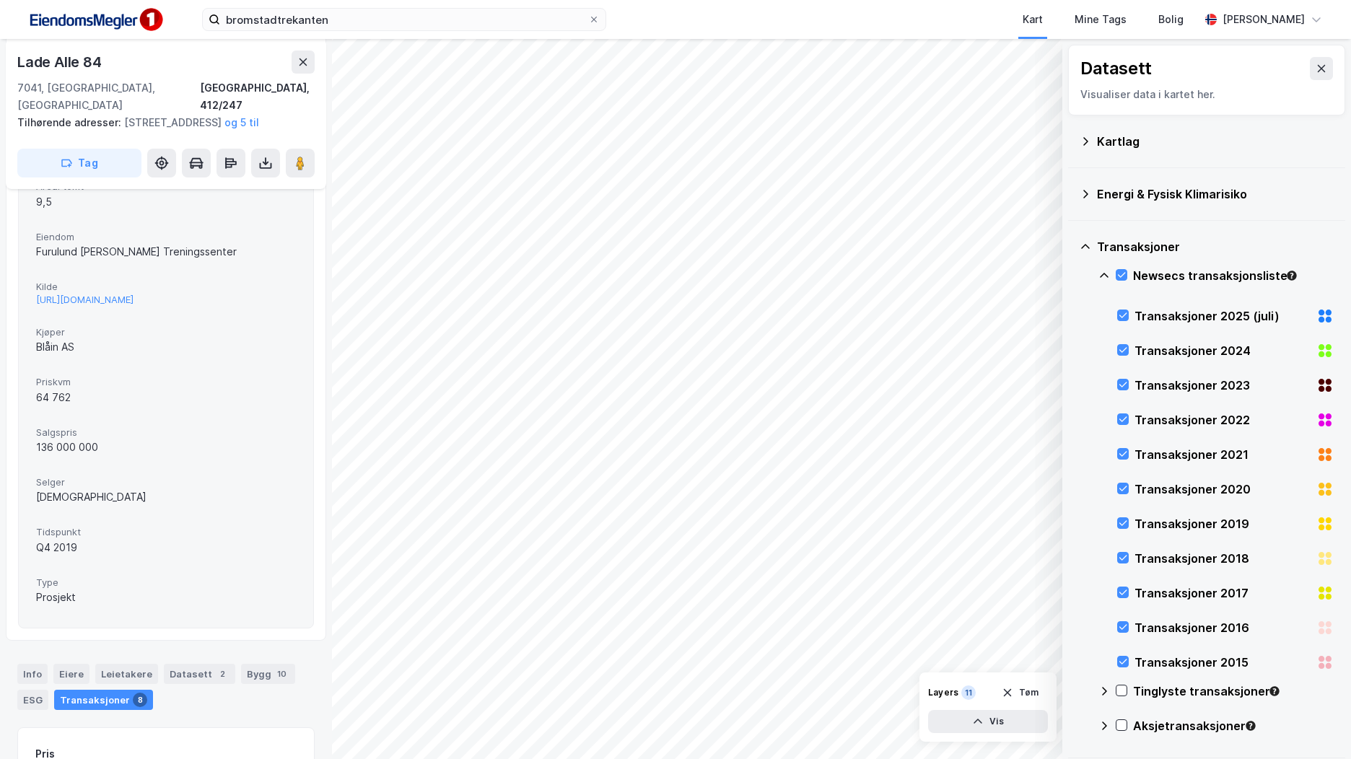
scroll to position [401, 0]
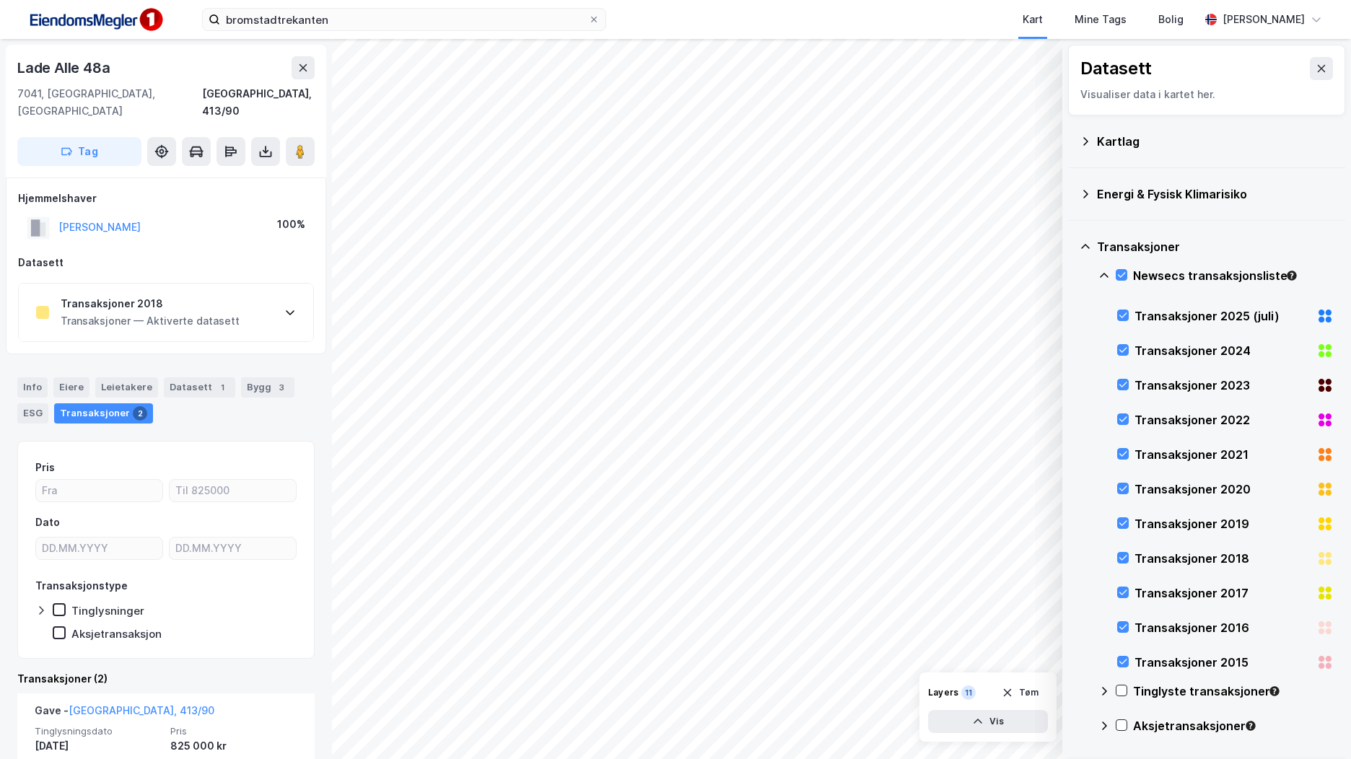
click at [261, 307] on div "Transaksjoner 2018 Transaksjoner — Aktiverte datasett" at bounding box center [166, 313] width 294 height 58
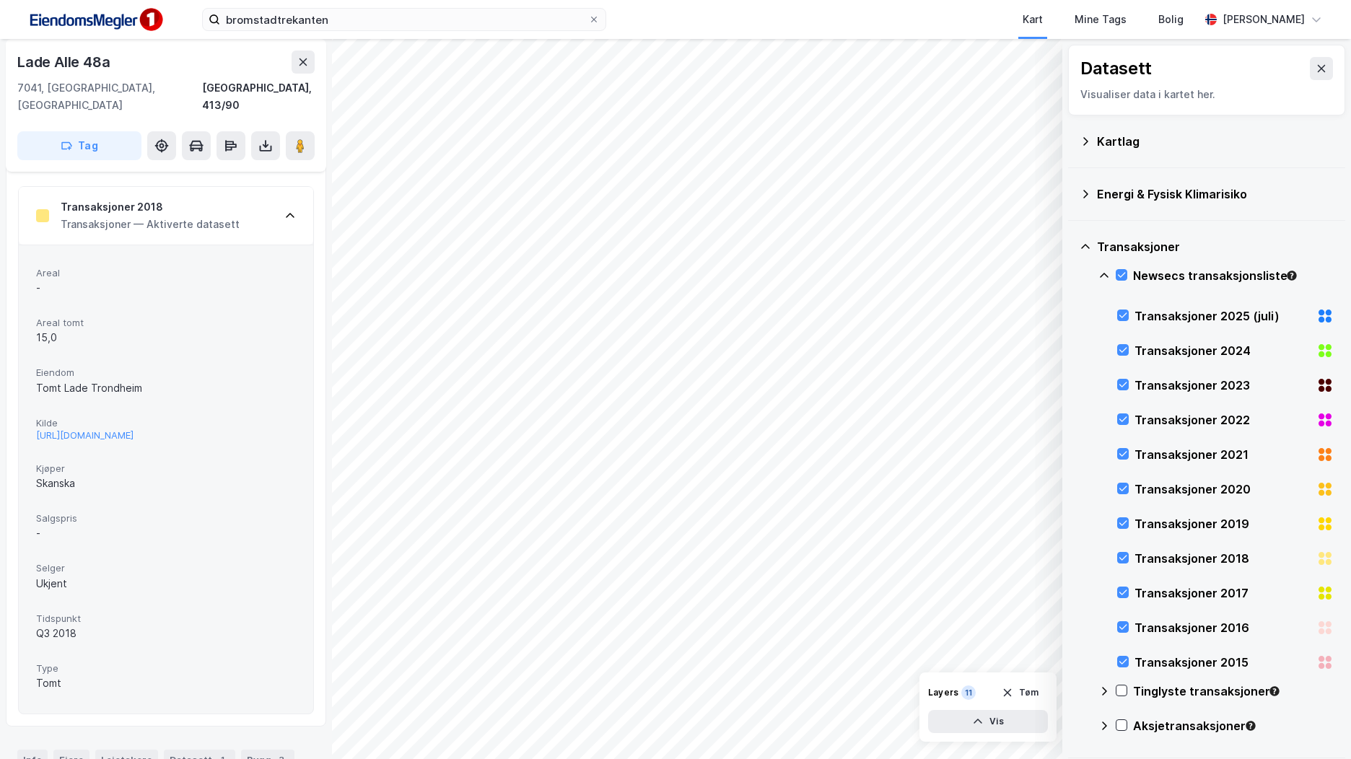
scroll to position [144, 0]
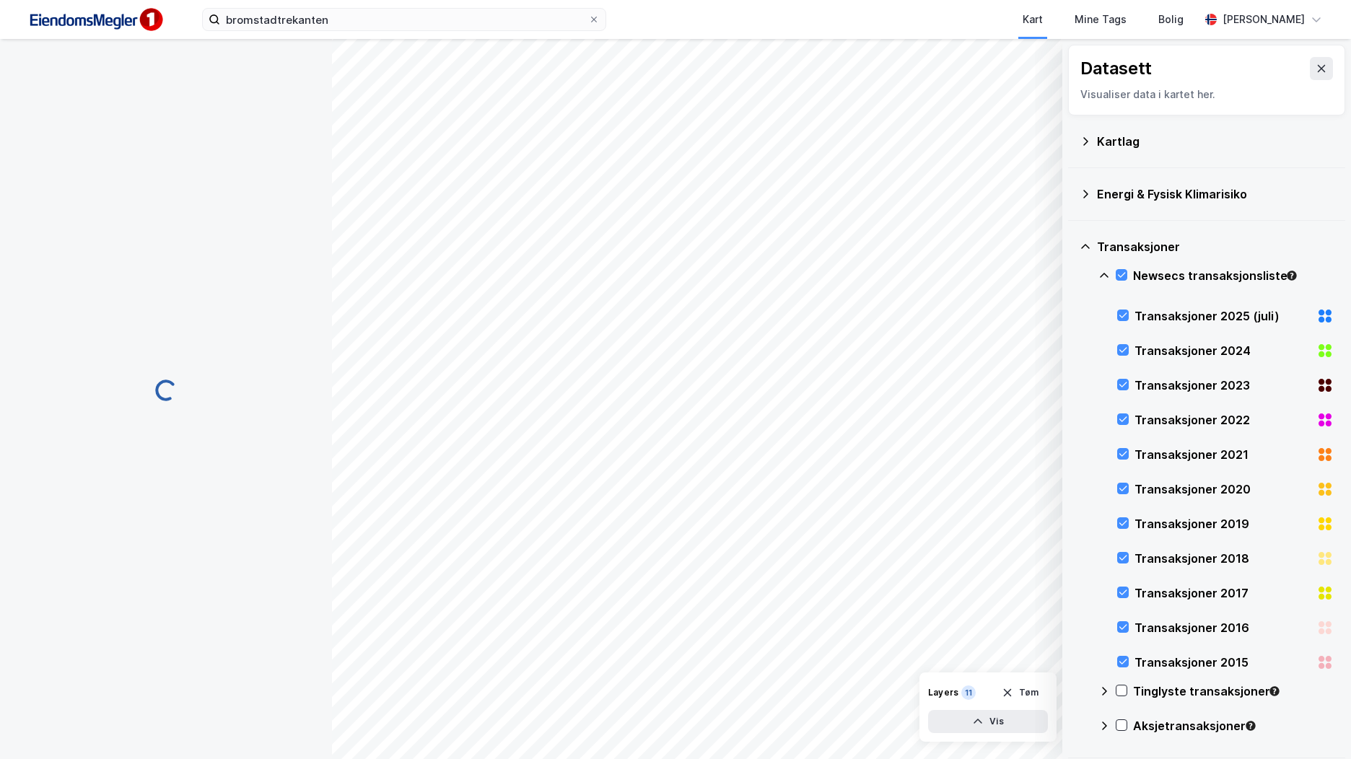
scroll to position [49, 0]
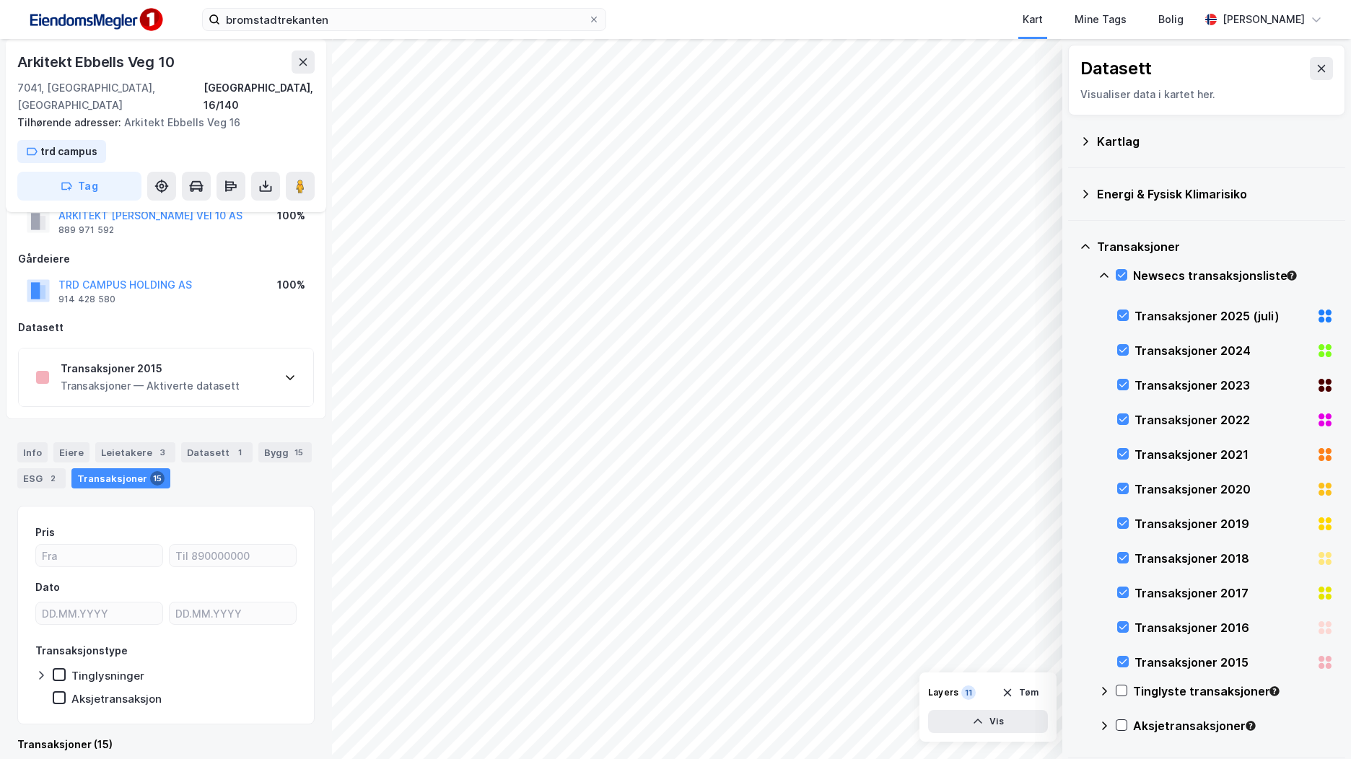
click at [161, 360] on div "Transaksjoner 2015" at bounding box center [150, 368] width 179 height 17
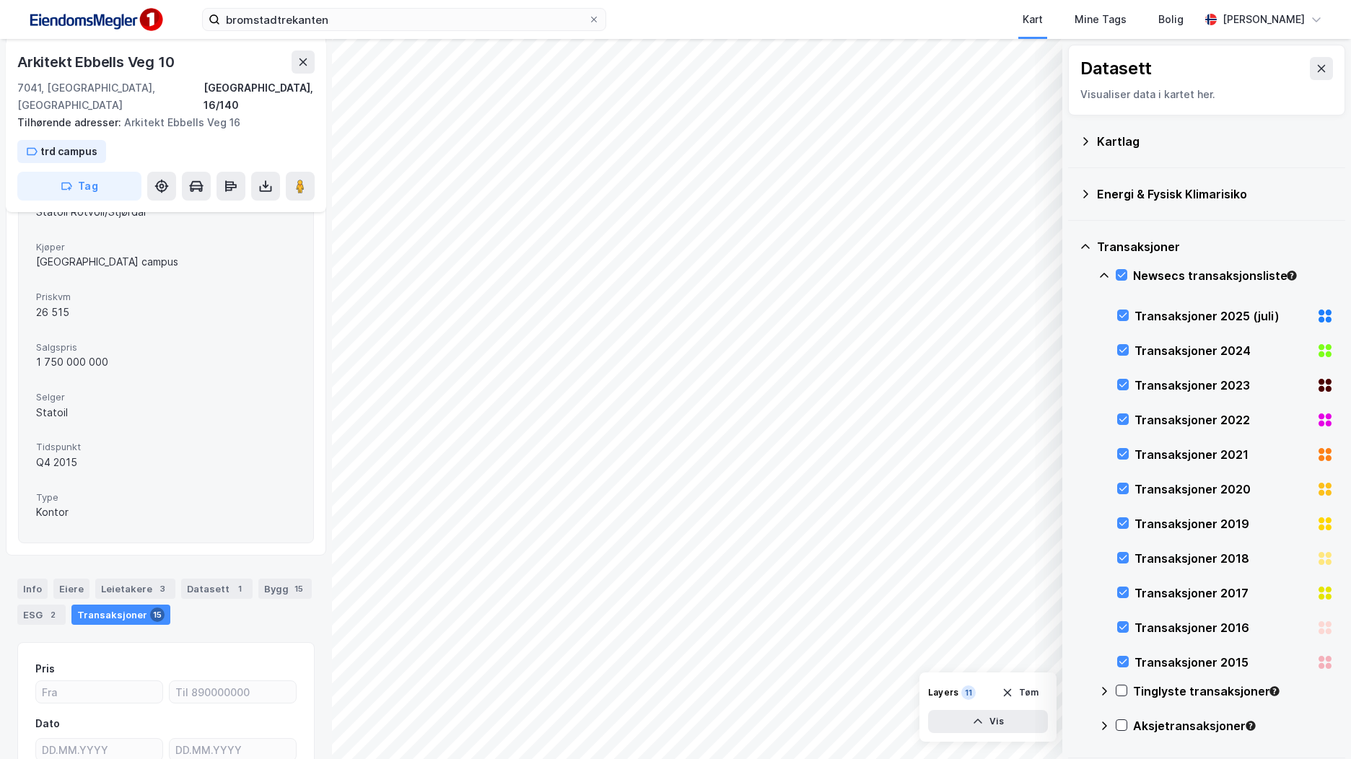
scroll to position [338, 0]
click at [1126, 267] on div "Newsecs transaksjonsliste" at bounding box center [1215, 281] width 235 height 35
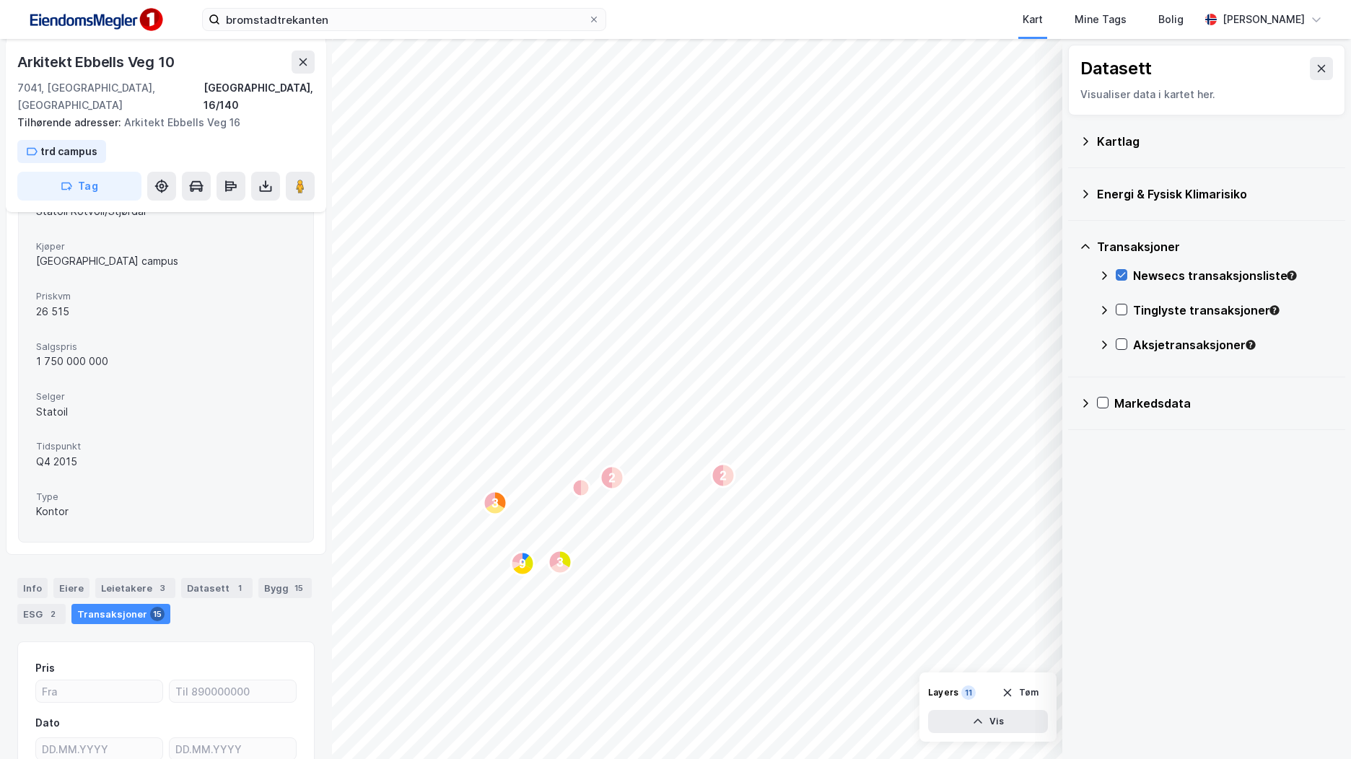
click at [1123, 276] on icon at bounding box center [1122, 275] width 10 height 10
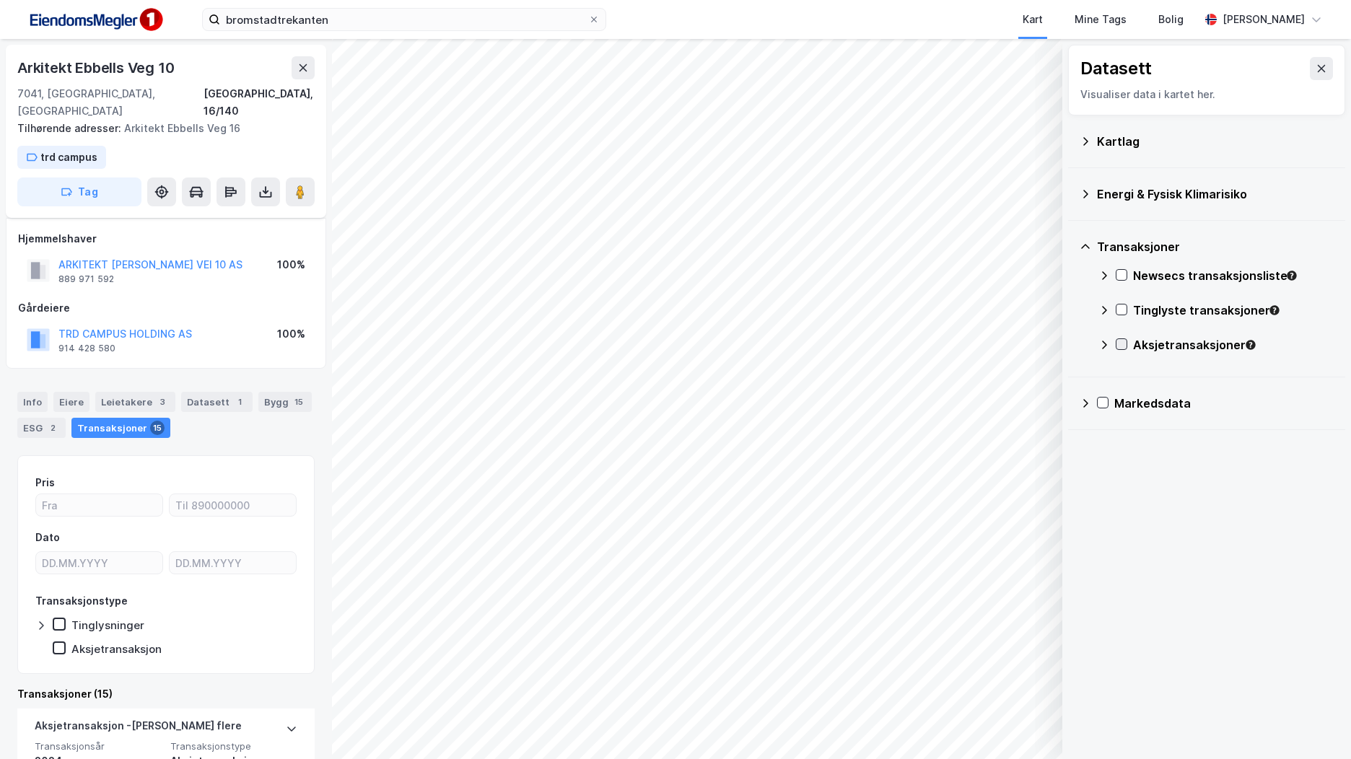
click at [1123, 350] on div at bounding box center [1122, 344] width 12 height 12
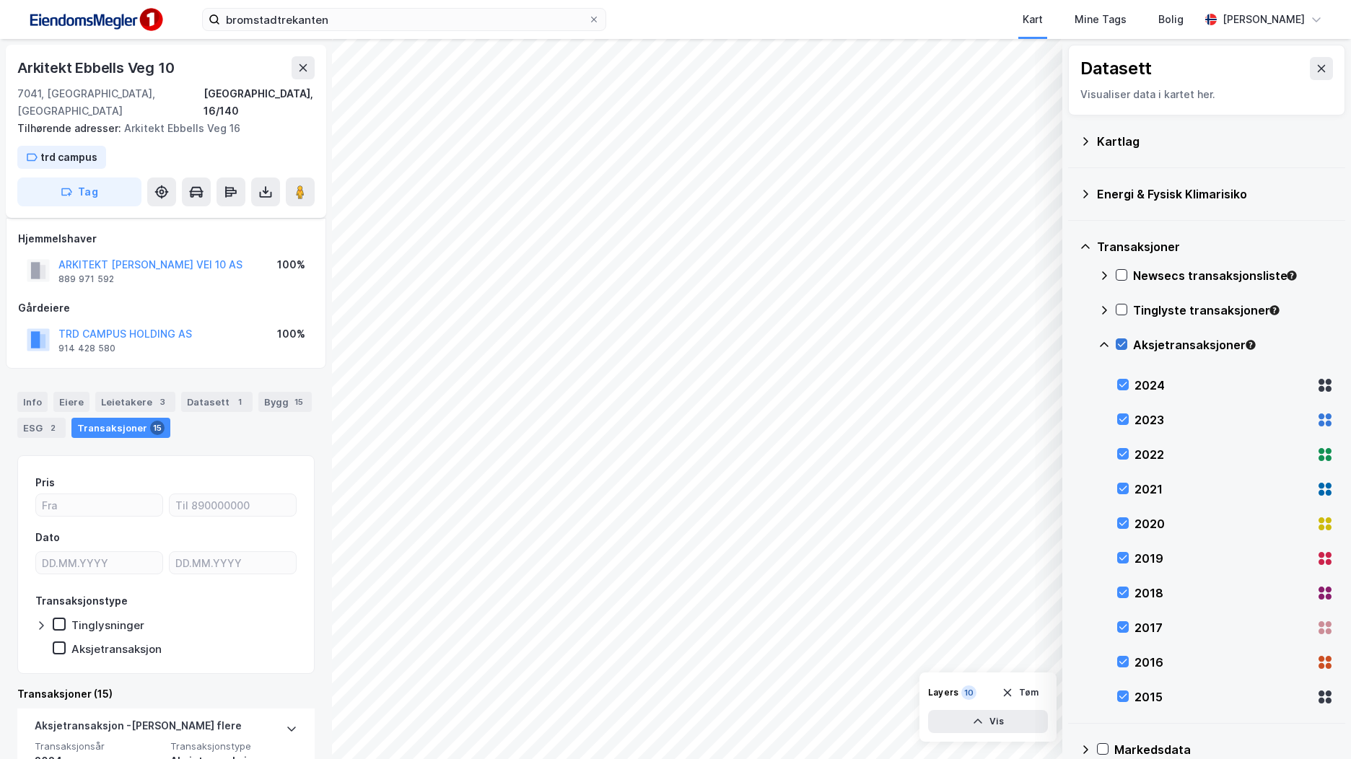
click at [1123, 349] on icon at bounding box center [1122, 344] width 10 height 10
click at [1120, 309] on icon at bounding box center [1122, 310] width 10 height 10
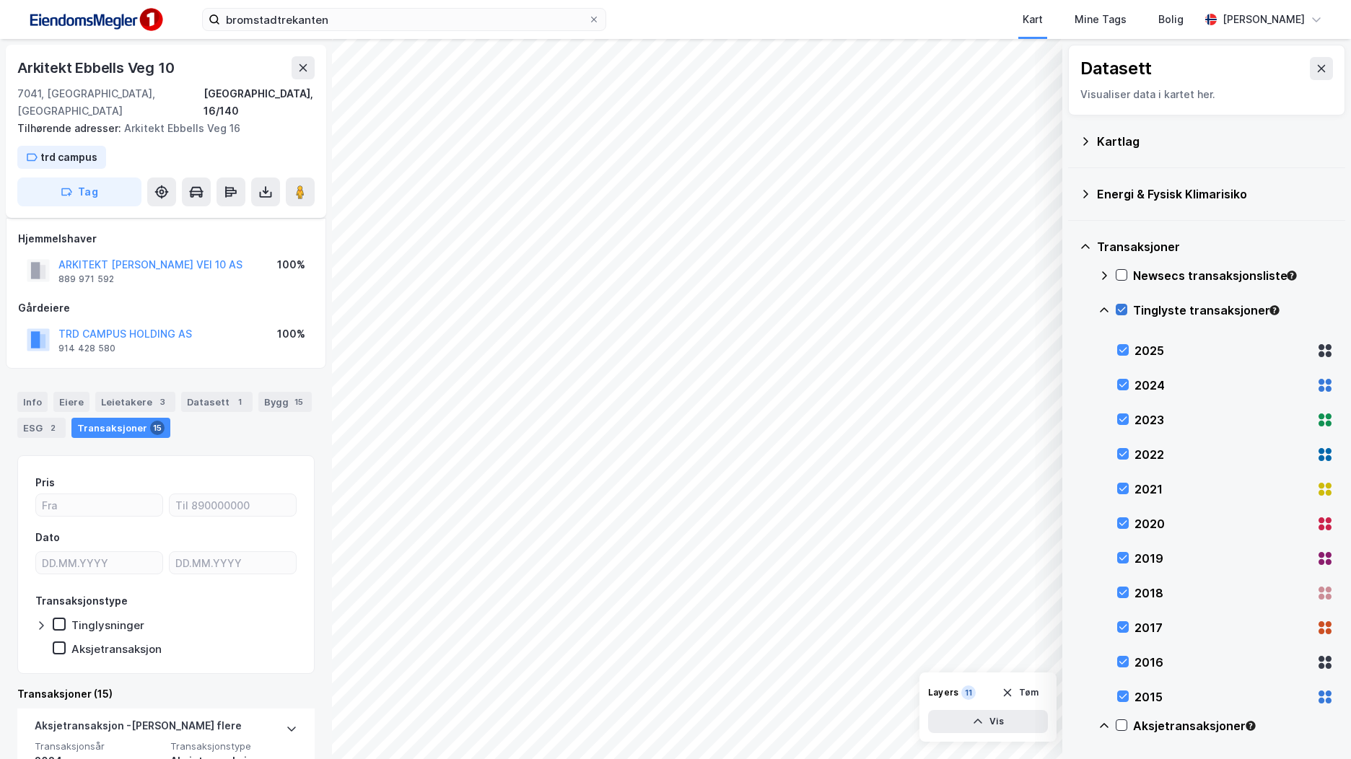
click at [1120, 309] on icon at bounding box center [1122, 310] width 10 height 10
click at [1119, 311] on icon at bounding box center [1122, 309] width 8 height 5
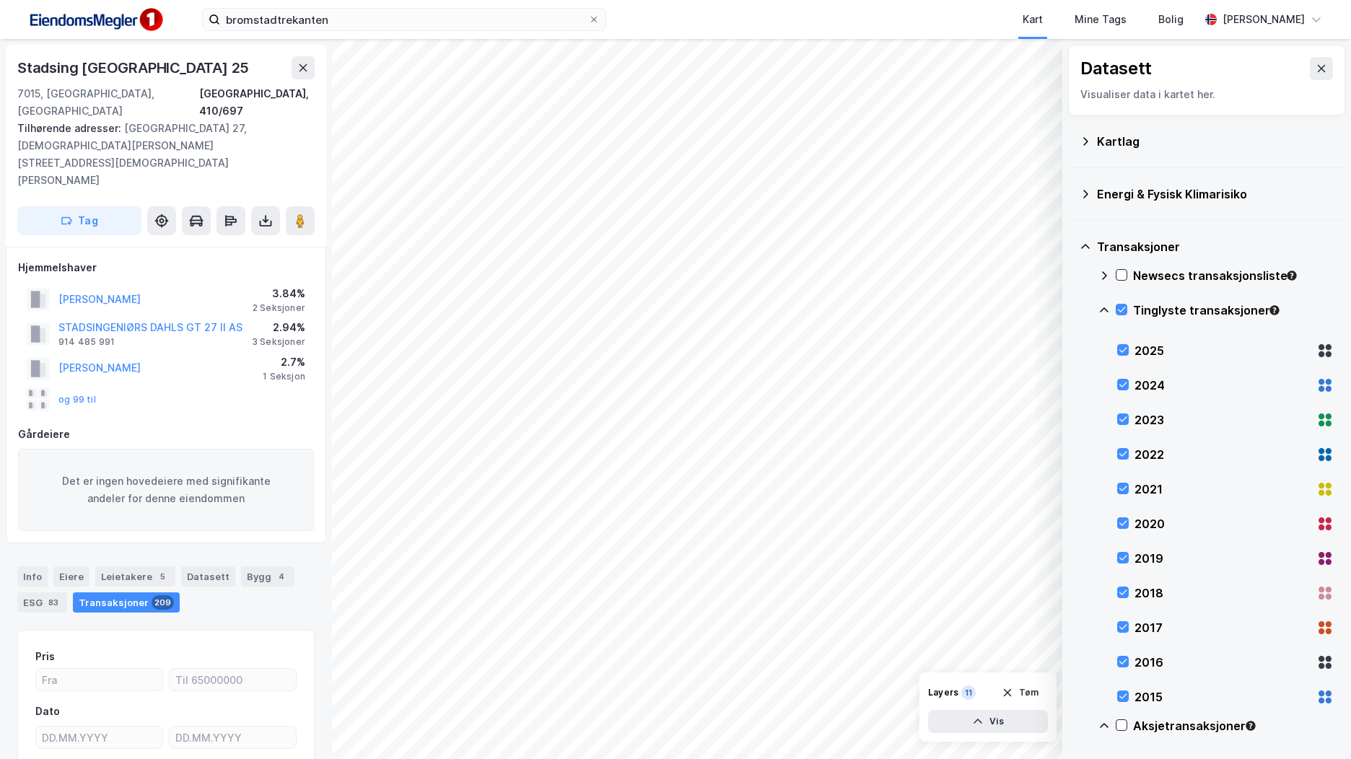
click at [1123, 303] on div "Tinglyste transaksjoner" at bounding box center [1215, 316] width 235 height 35
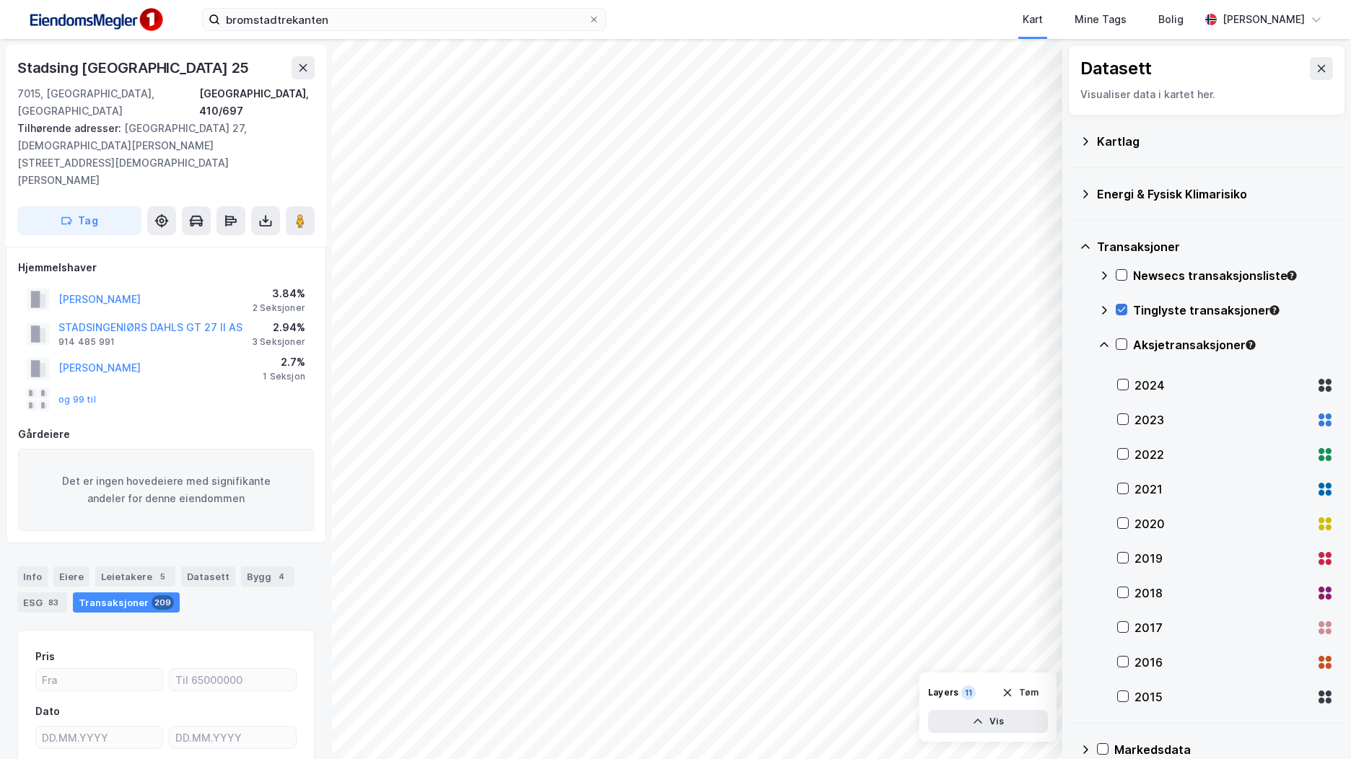
click at [1123, 308] on icon at bounding box center [1122, 310] width 10 height 10
click at [1116, 273] on div at bounding box center [1122, 275] width 12 height 12
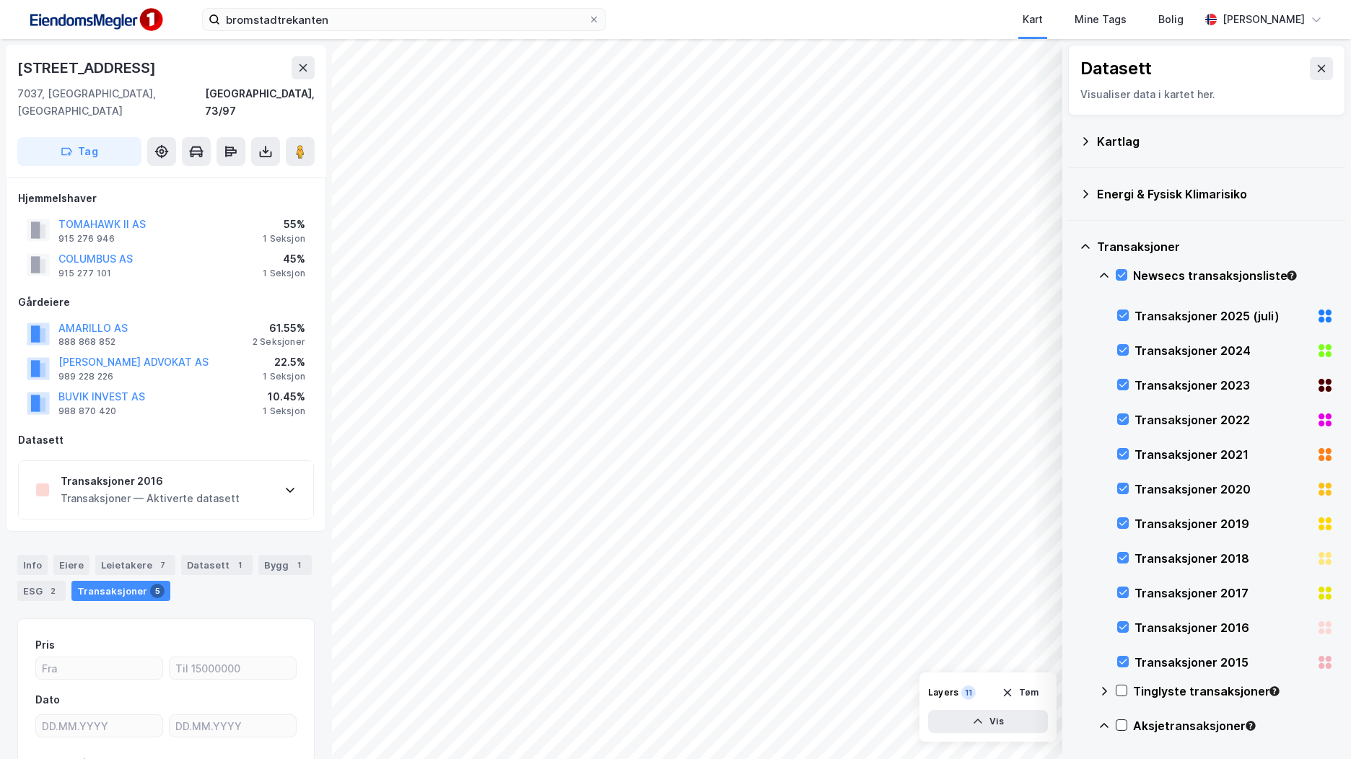
scroll to position [1, 0]
click at [281, 473] on div "Transaksjoner 2016 Transaksjoner — Aktiverte datasett" at bounding box center [166, 489] width 294 height 58
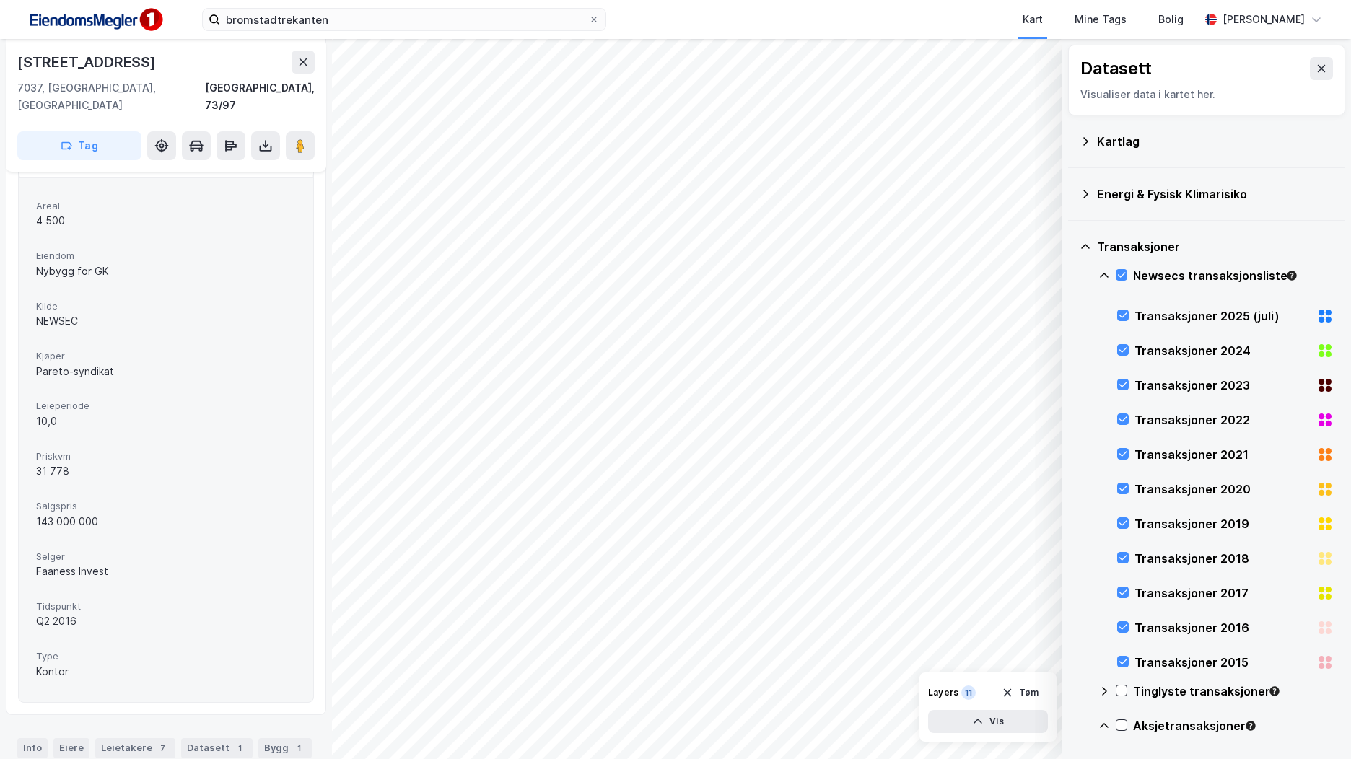
scroll to position [362, 0]
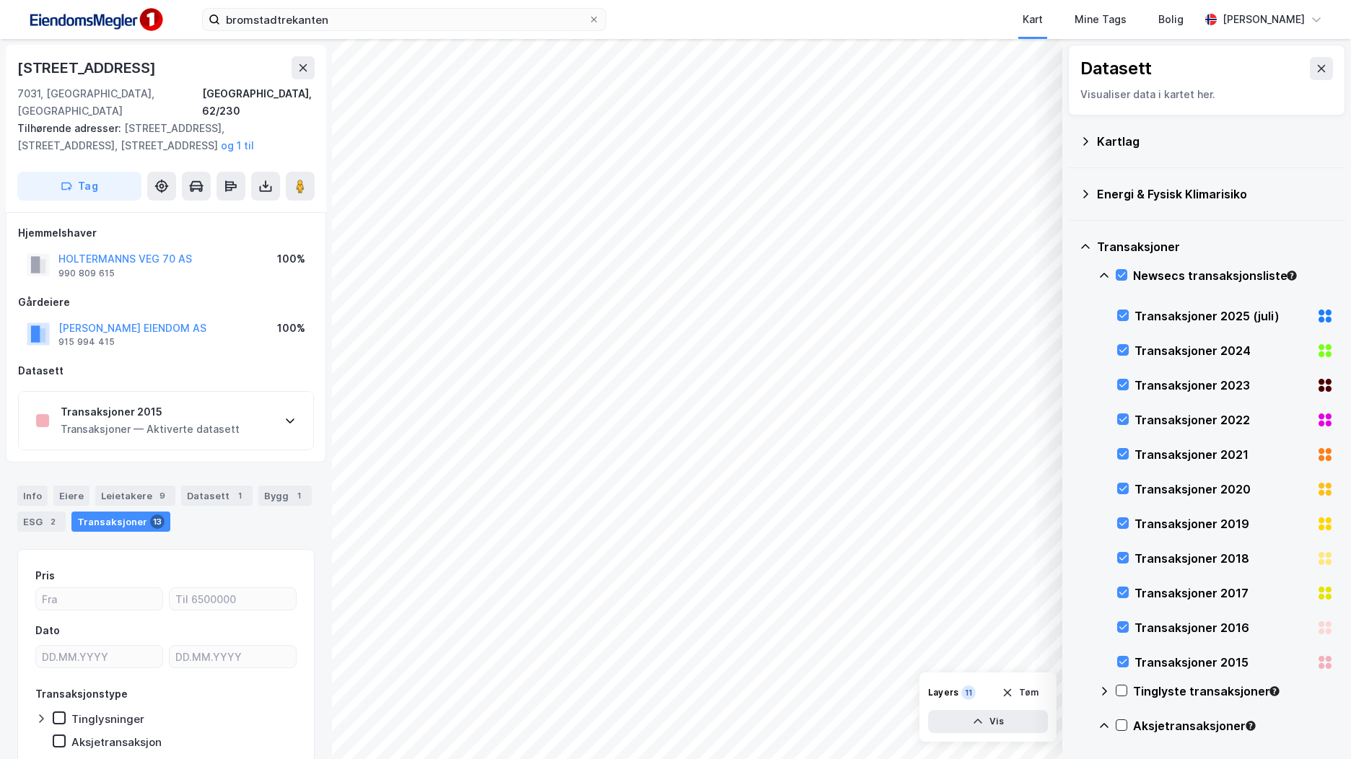
scroll to position [43, 0]
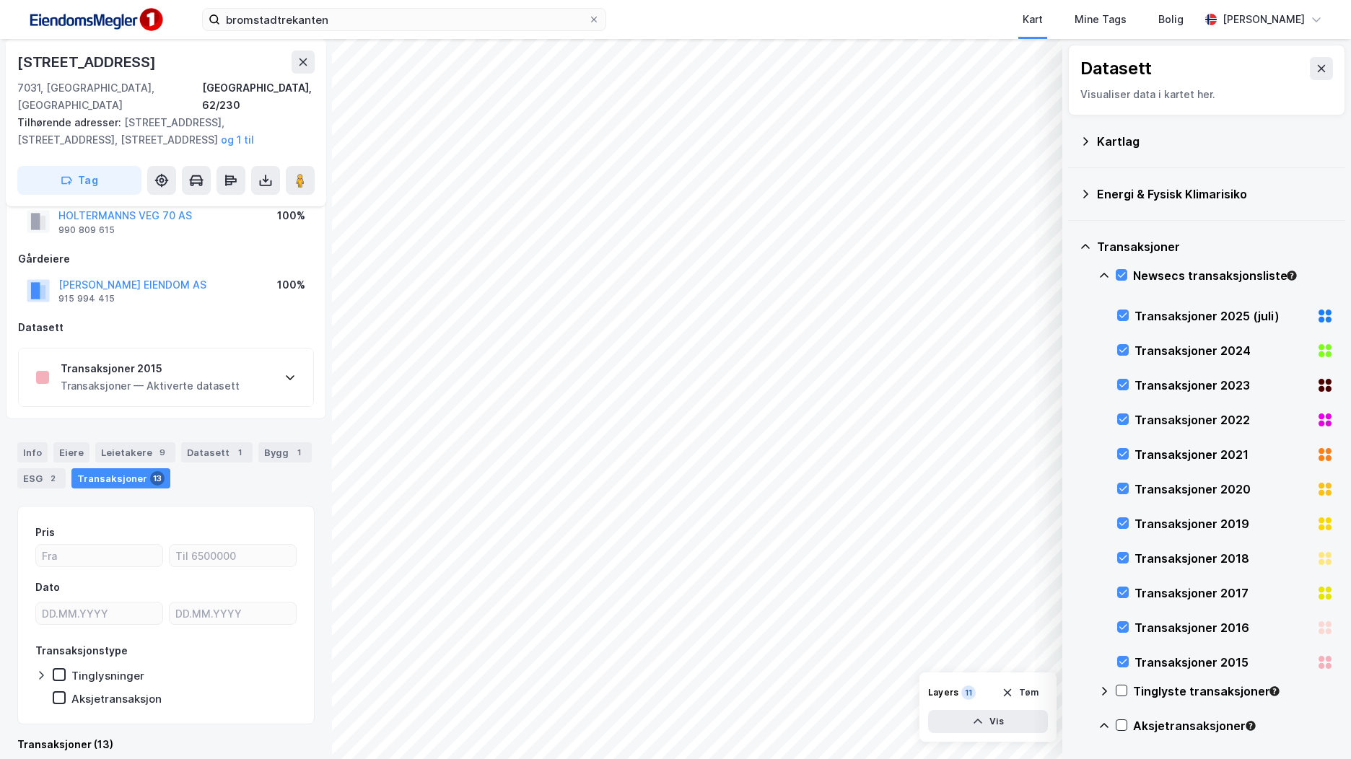
click at [168, 377] on div "Transaksjoner — Aktiverte datasett" at bounding box center [150, 385] width 179 height 17
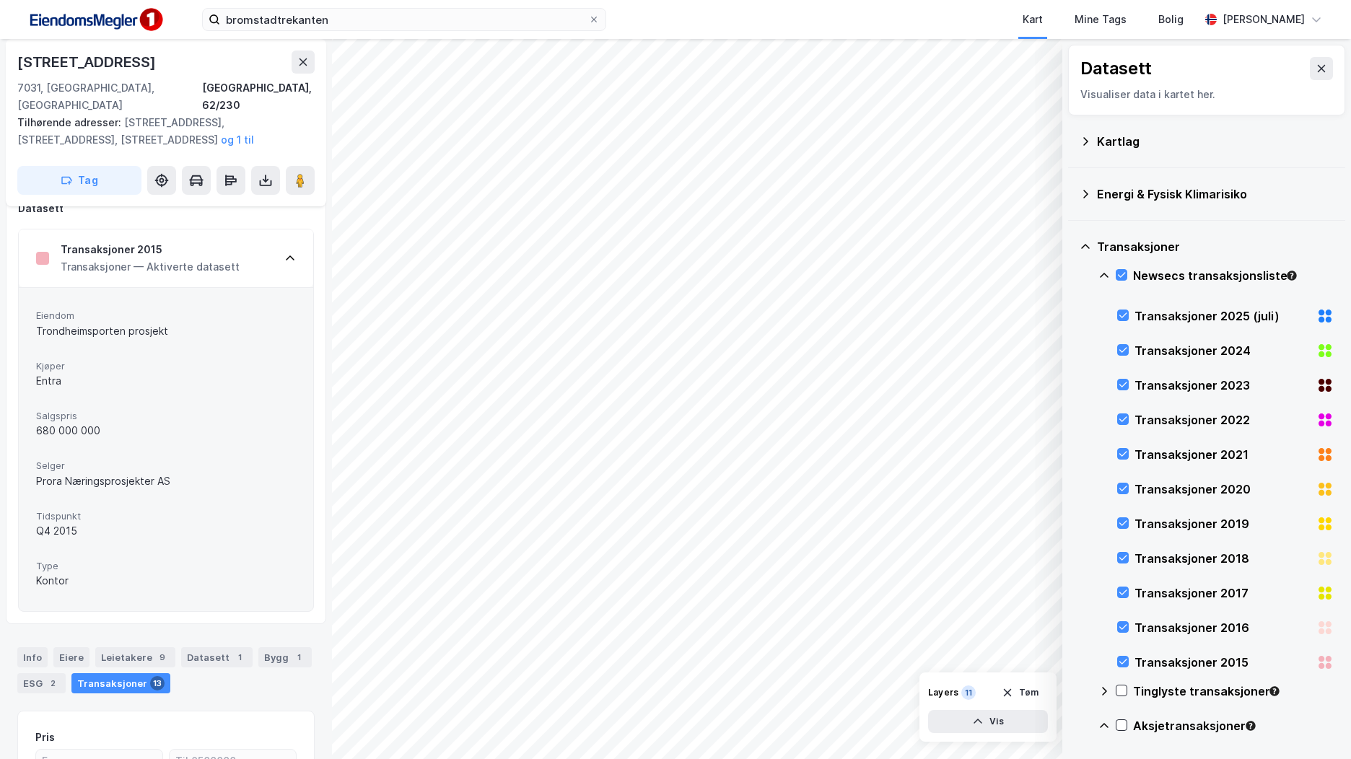
scroll to position [188, 0]
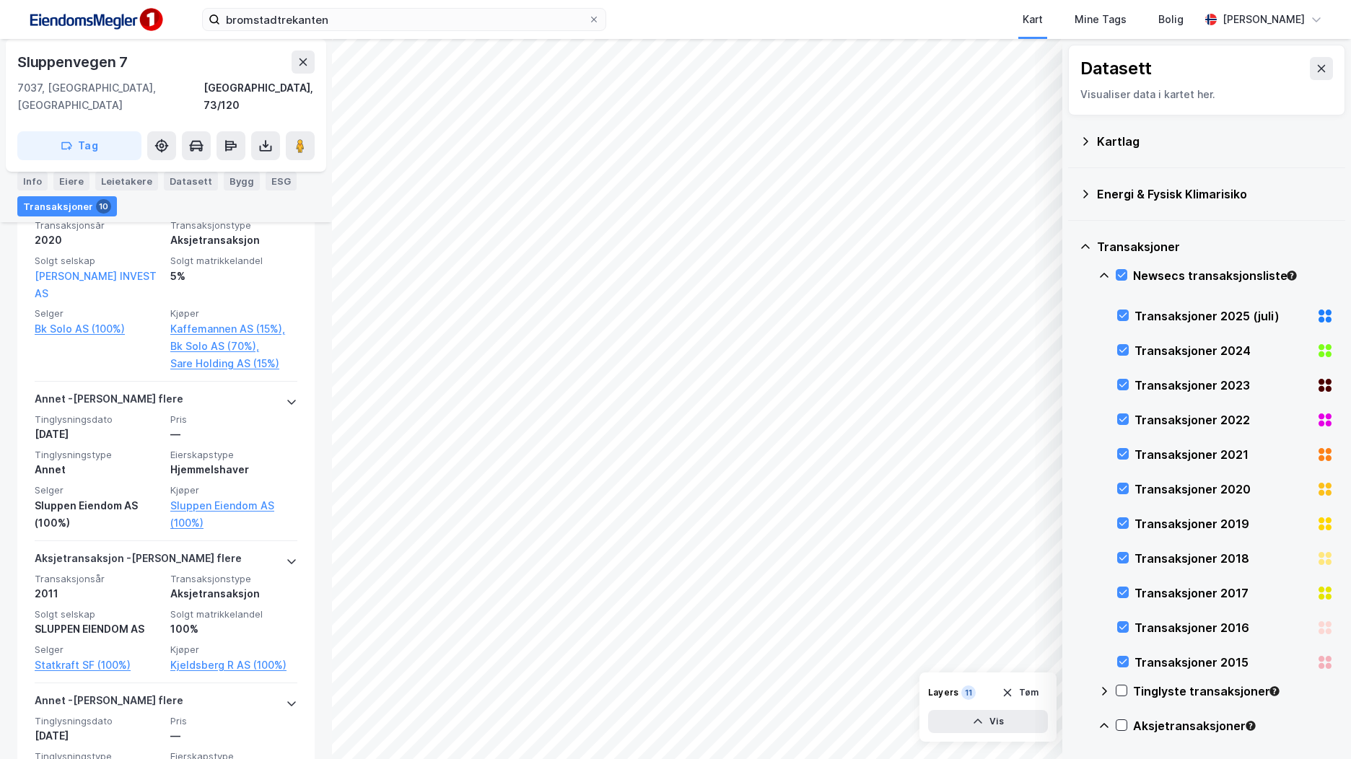
scroll to position [1609, 0]
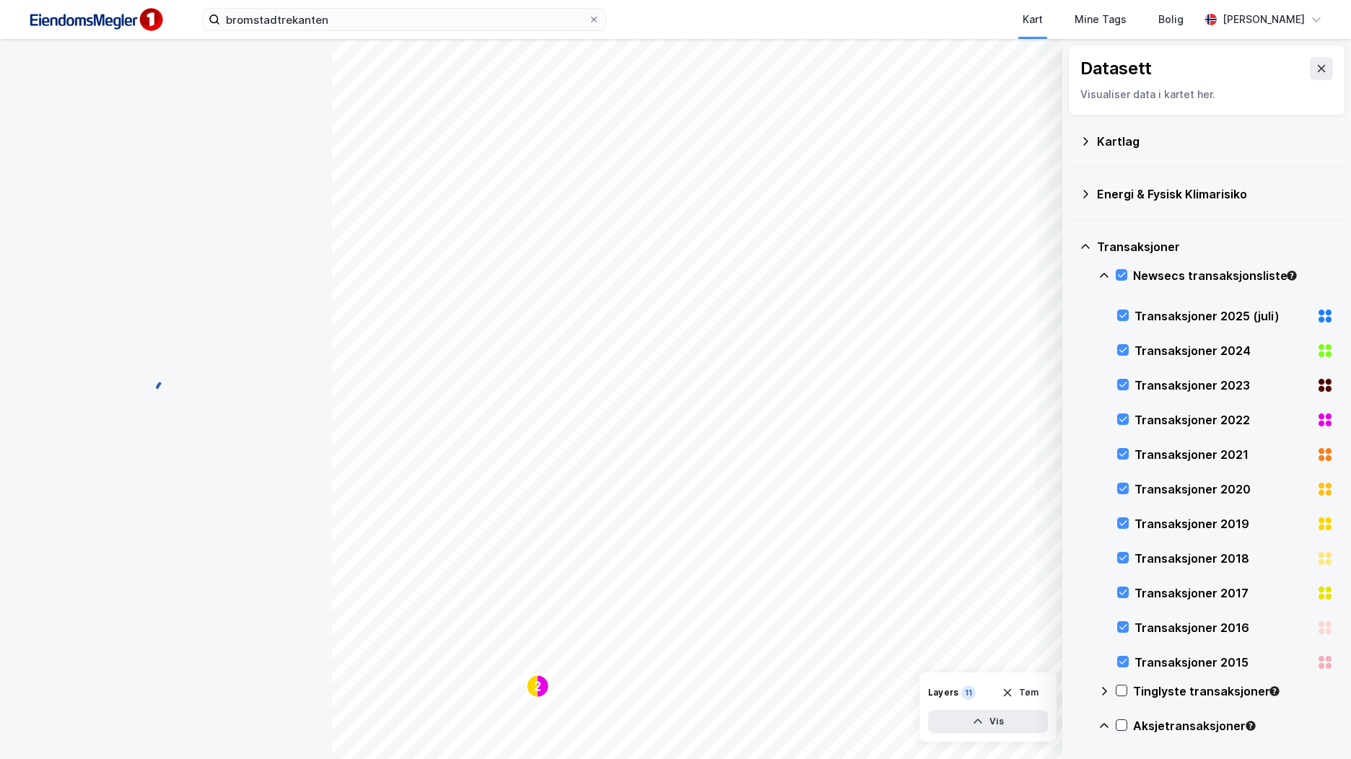
scroll to position [43, 0]
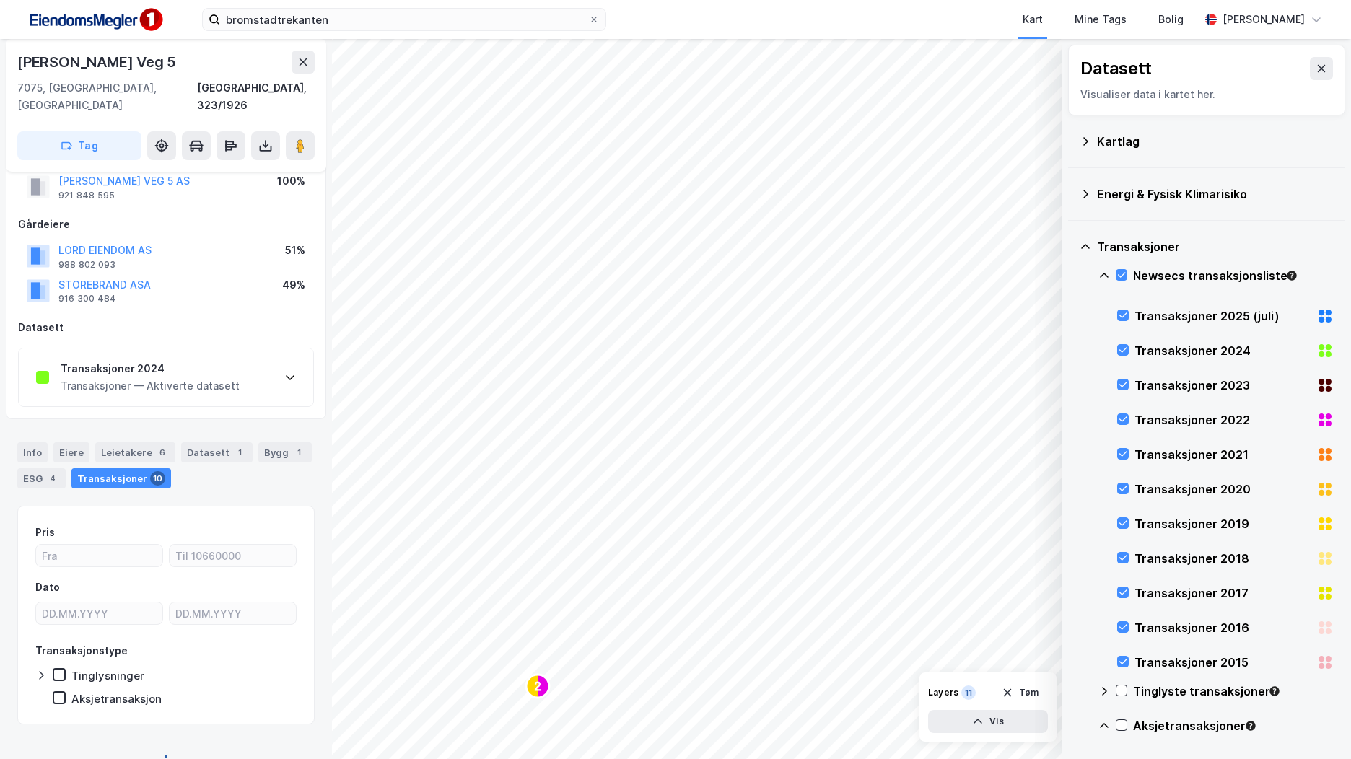
click at [260, 370] on div "Transaksjoner 2024 Transaksjoner — Aktiverte datasett" at bounding box center [166, 378] width 294 height 58
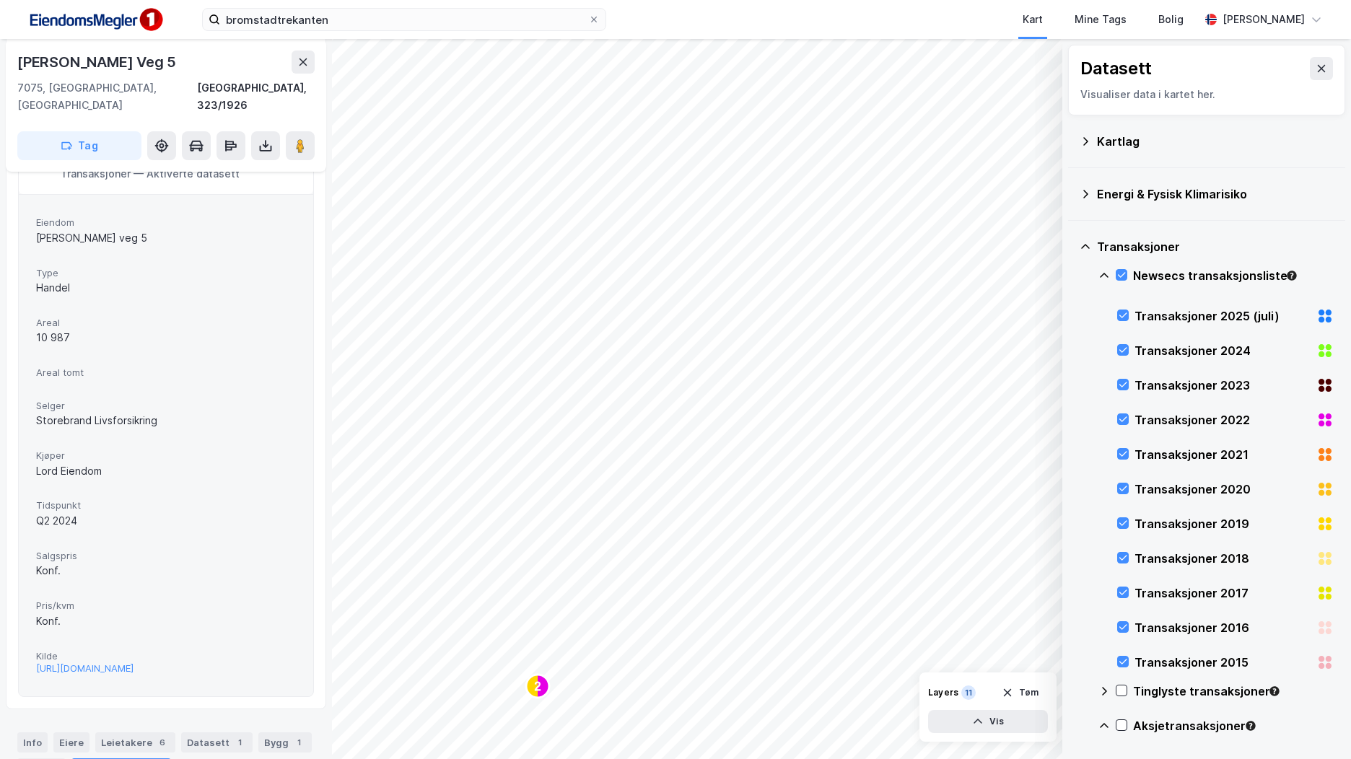
scroll to position [260, 0]
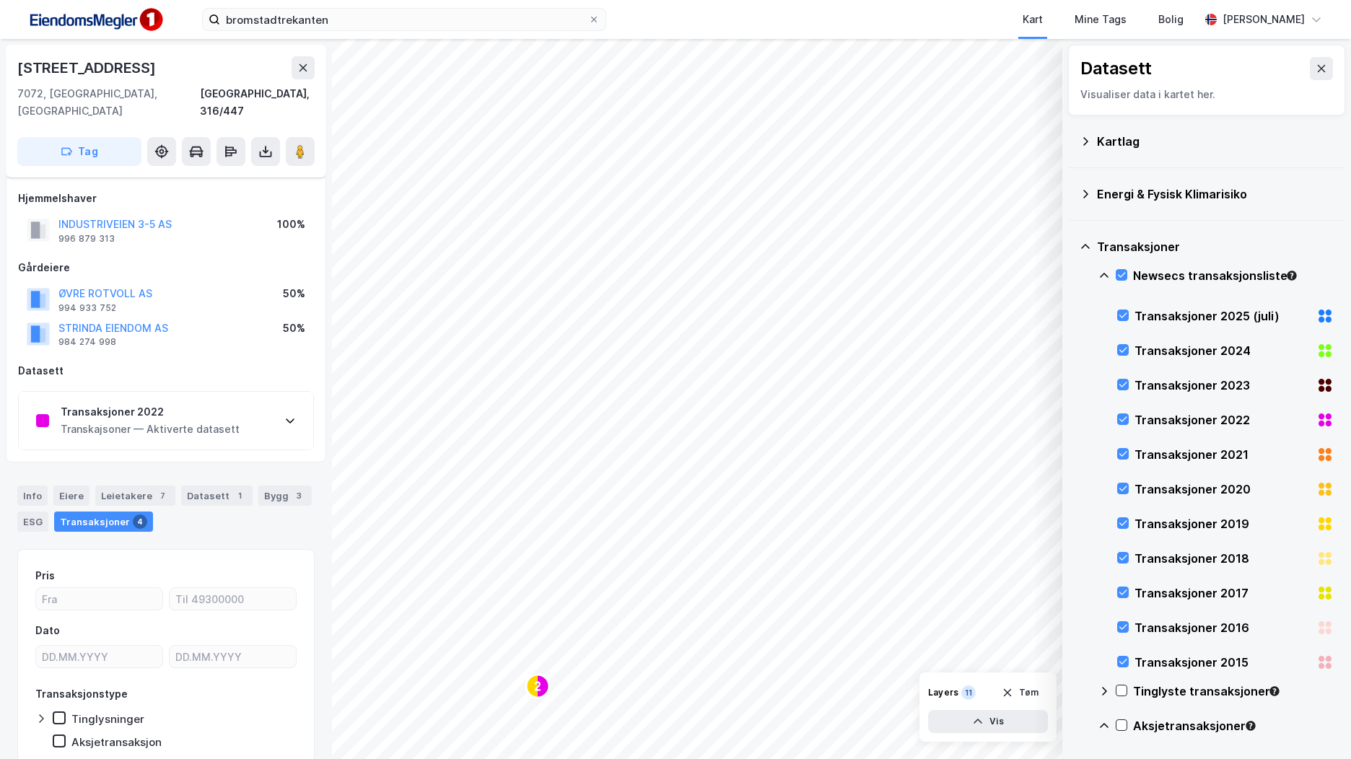
scroll to position [43, 0]
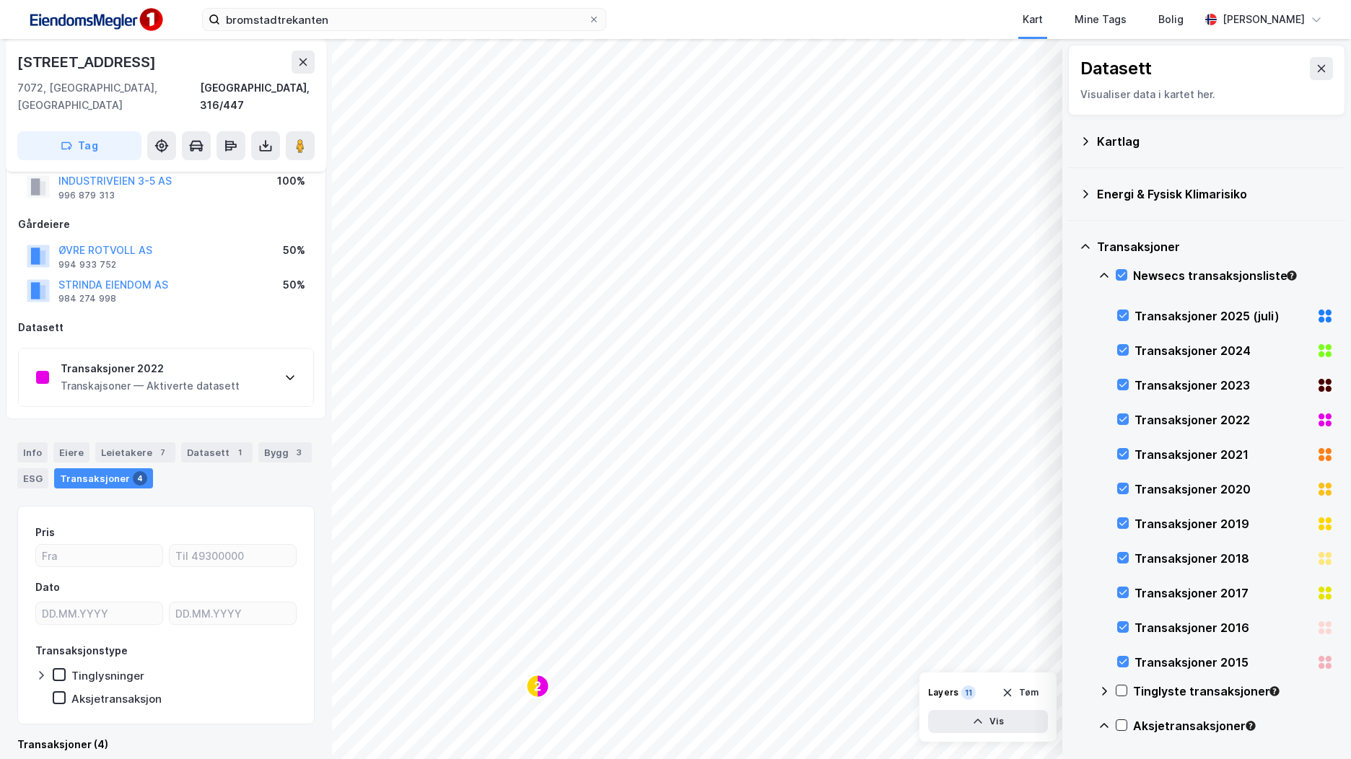
click at [264, 374] on div "Transaksjoner 2022 Transkajsoner — Aktiverte datasett" at bounding box center [166, 378] width 294 height 58
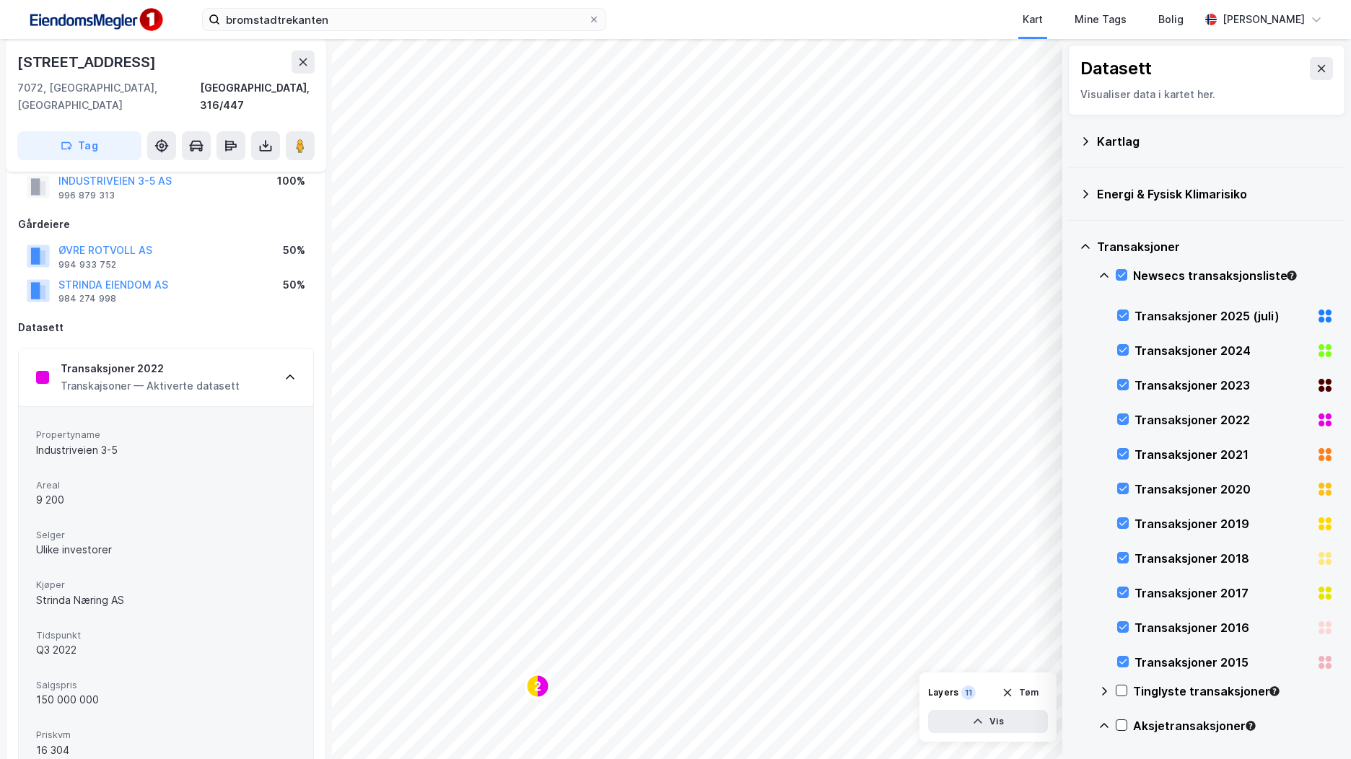
scroll to position [188, 0]
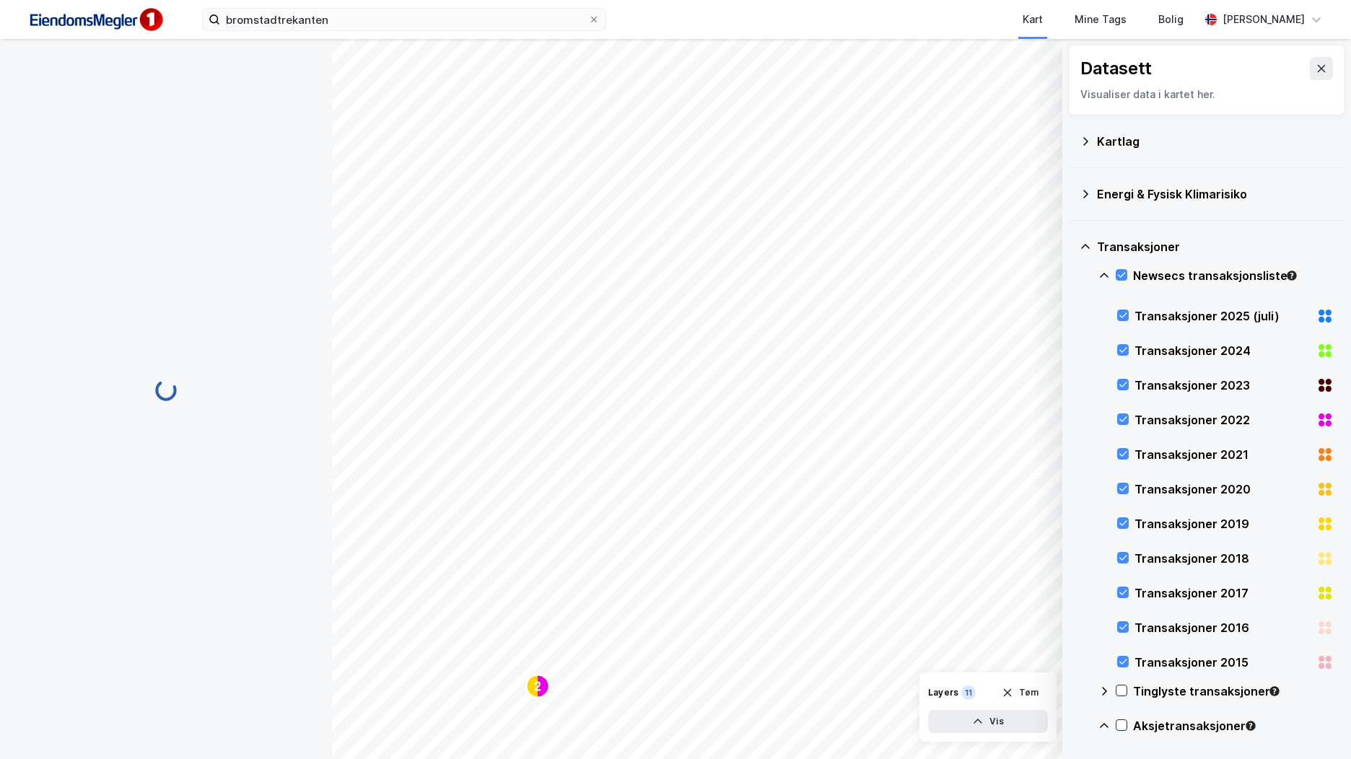
scroll to position [9, 0]
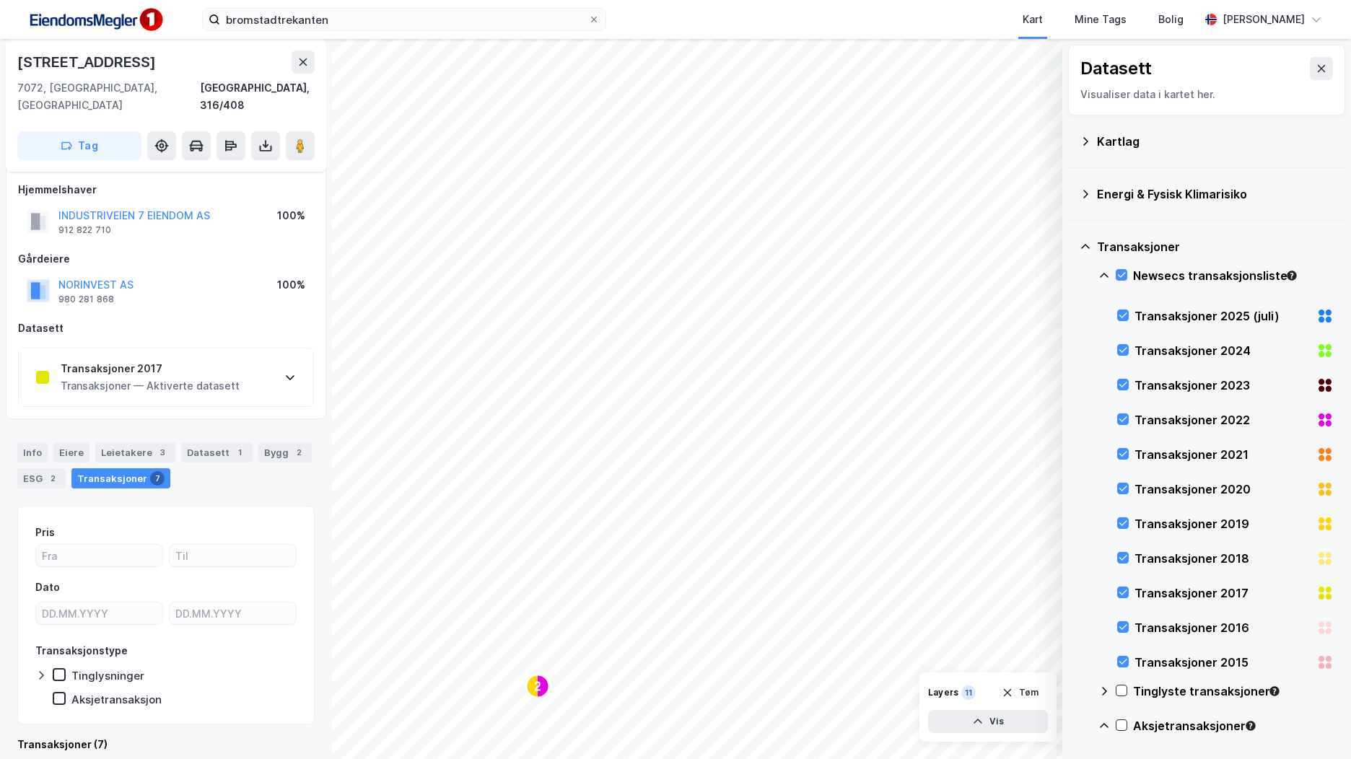
click at [261, 376] on div "Transaksjoner 2017 Transaksjoner — Aktiverte datasett" at bounding box center [166, 378] width 294 height 58
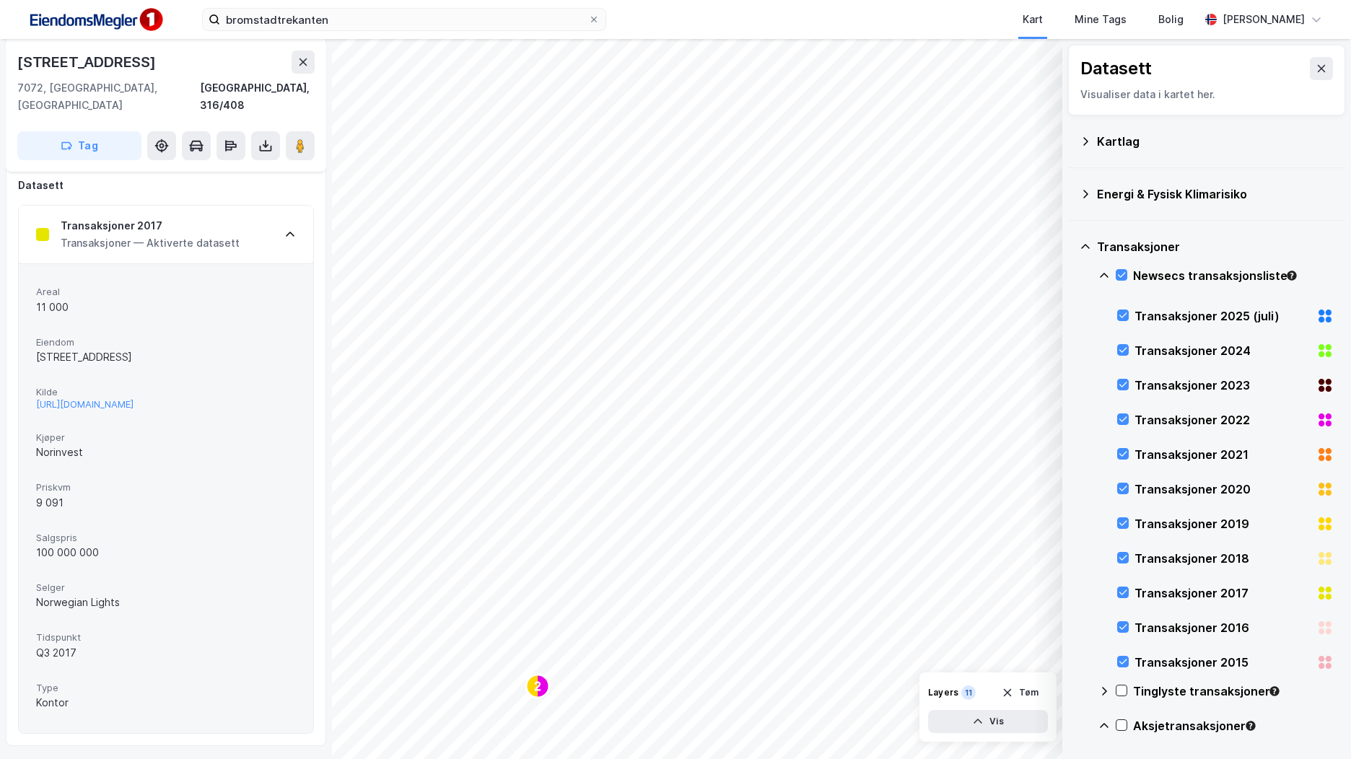
scroll to position [153, 0]
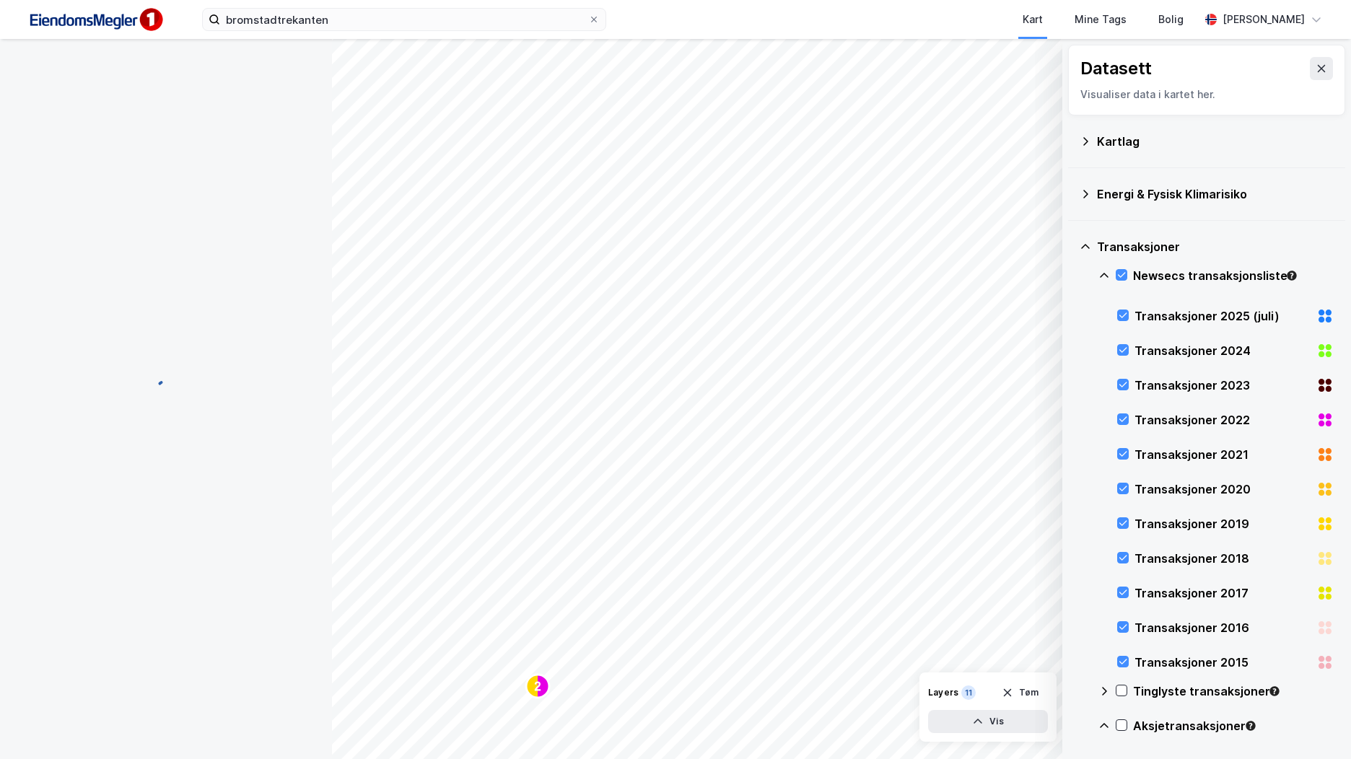
scroll to position [79, 0]
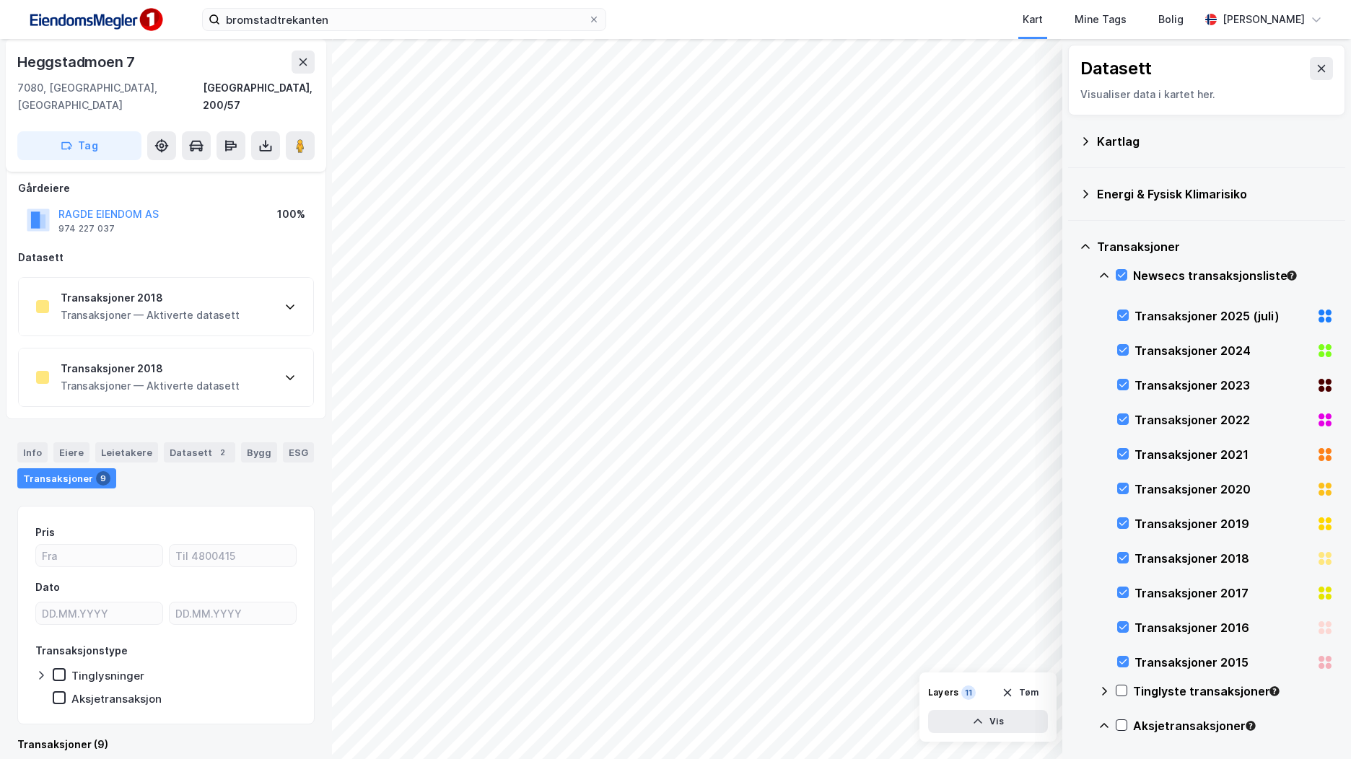
click at [253, 354] on div "Transaksjoner 2018 Transaksjoner — Aktiverte datasett" at bounding box center [166, 378] width 294 height 58
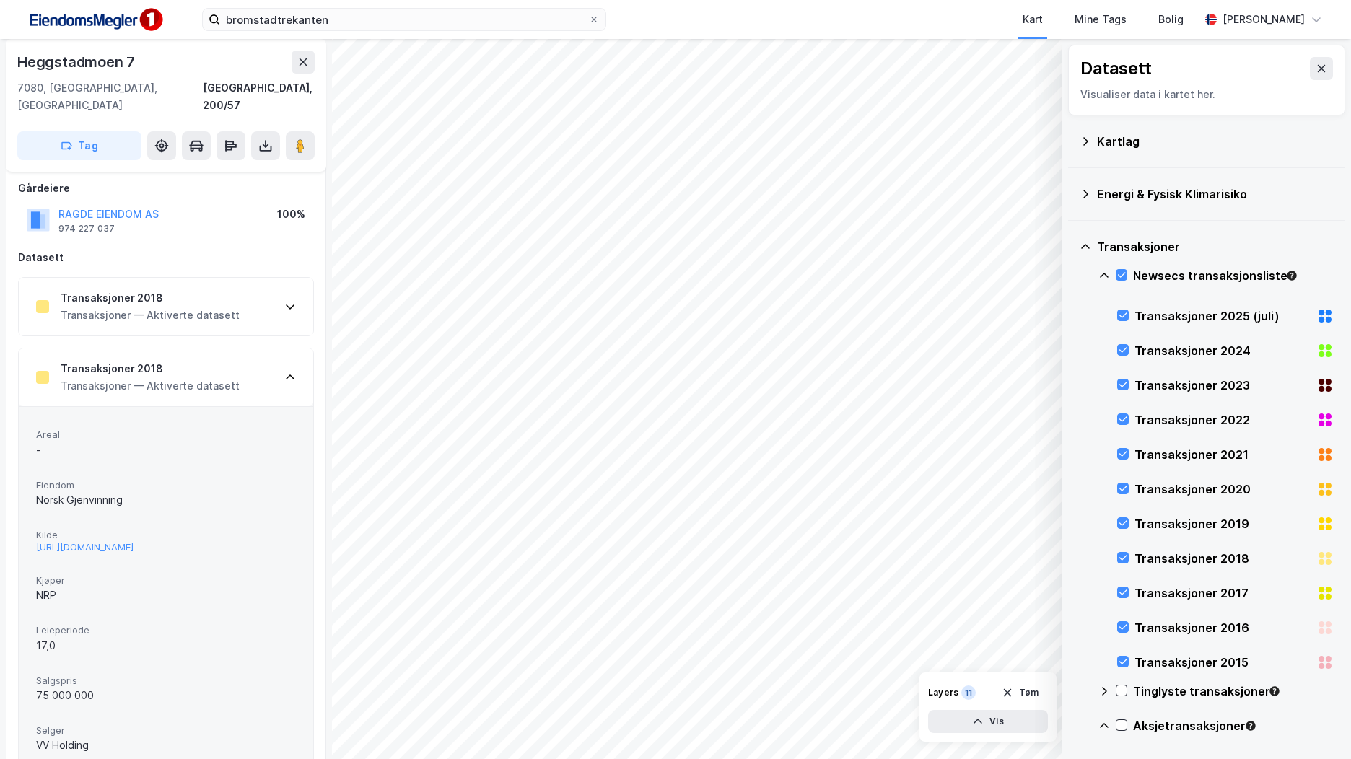
click at [244, 279] on div "Transaksjoner 2018 Transaksjoner — Aktiverte datasett" at bounding box center [166, 307] width 294 height 58
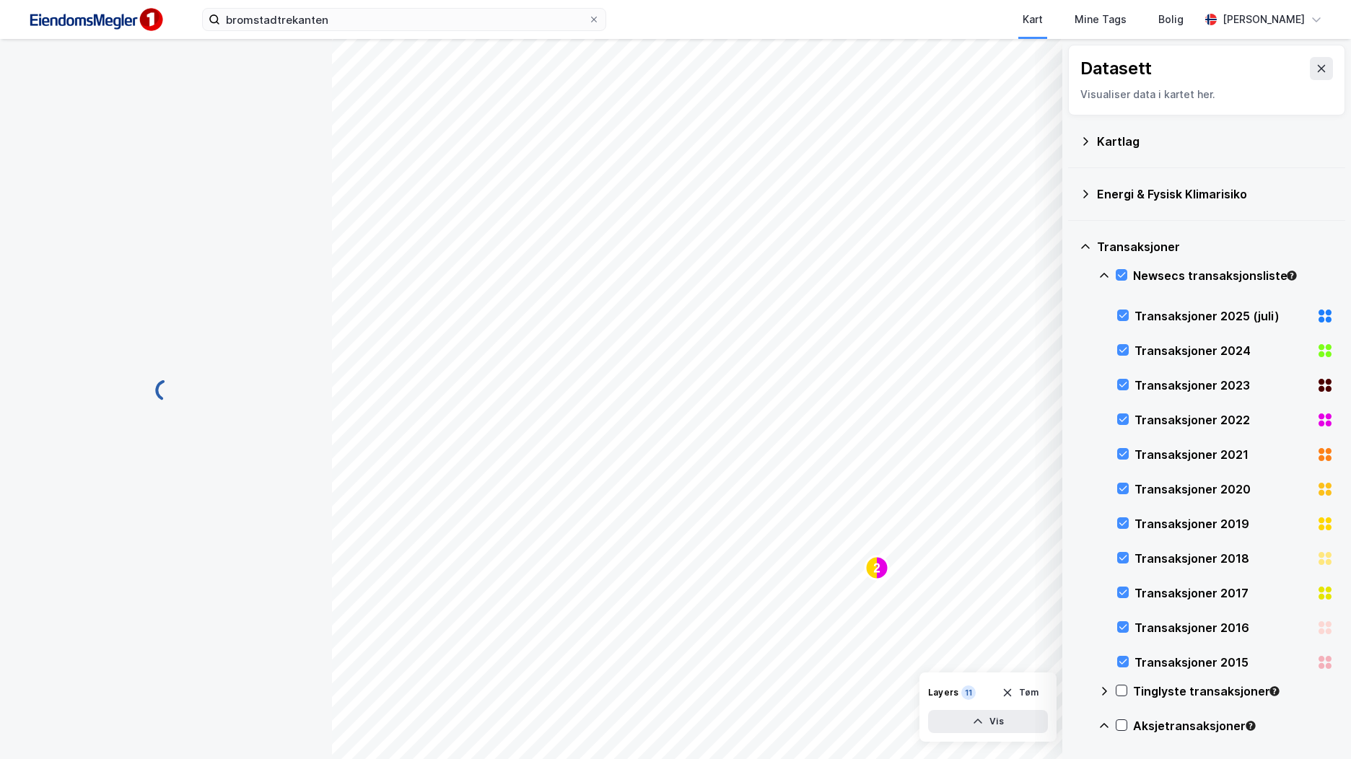
scroll to position [0, 0]
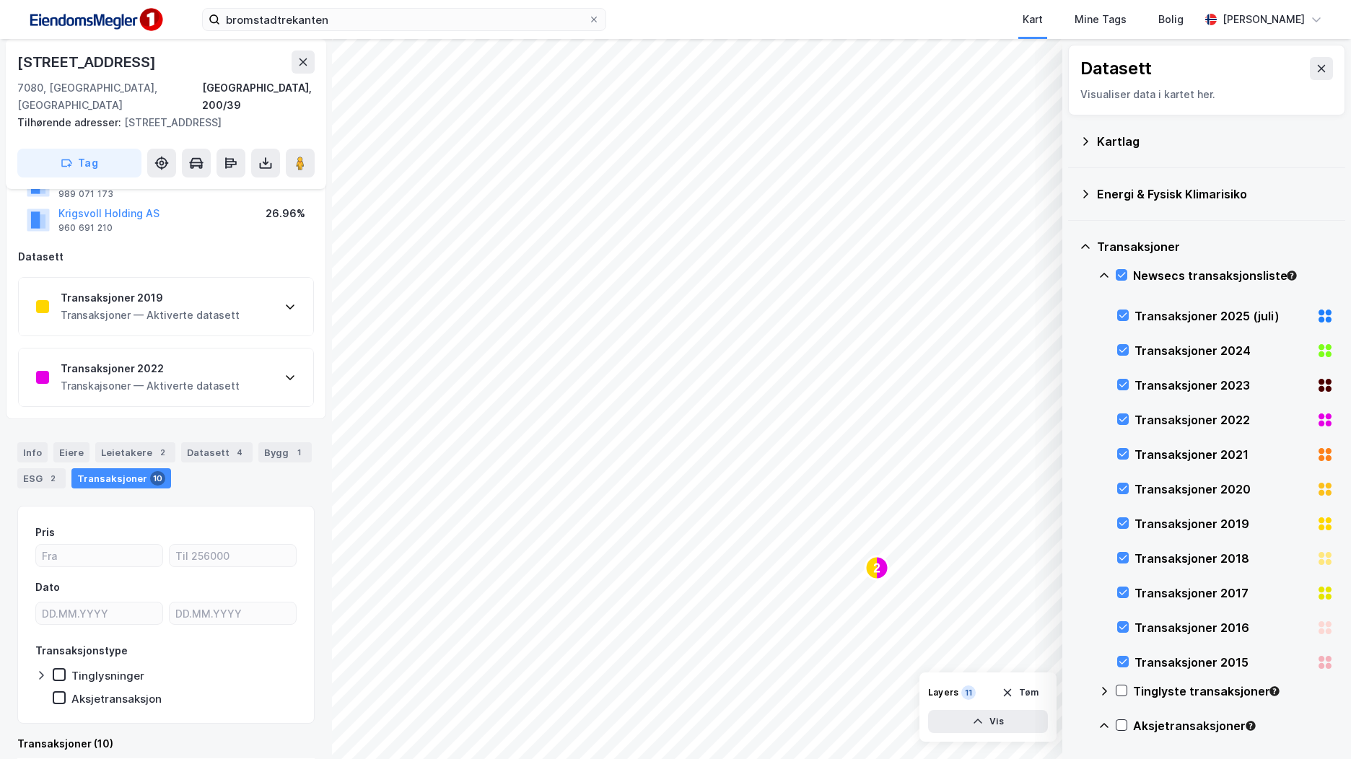
scroll to position [131, 0]
click at [222, 360] on div "Transaksjoner 2022" at bounding box center [150, 368] width 179 height 17
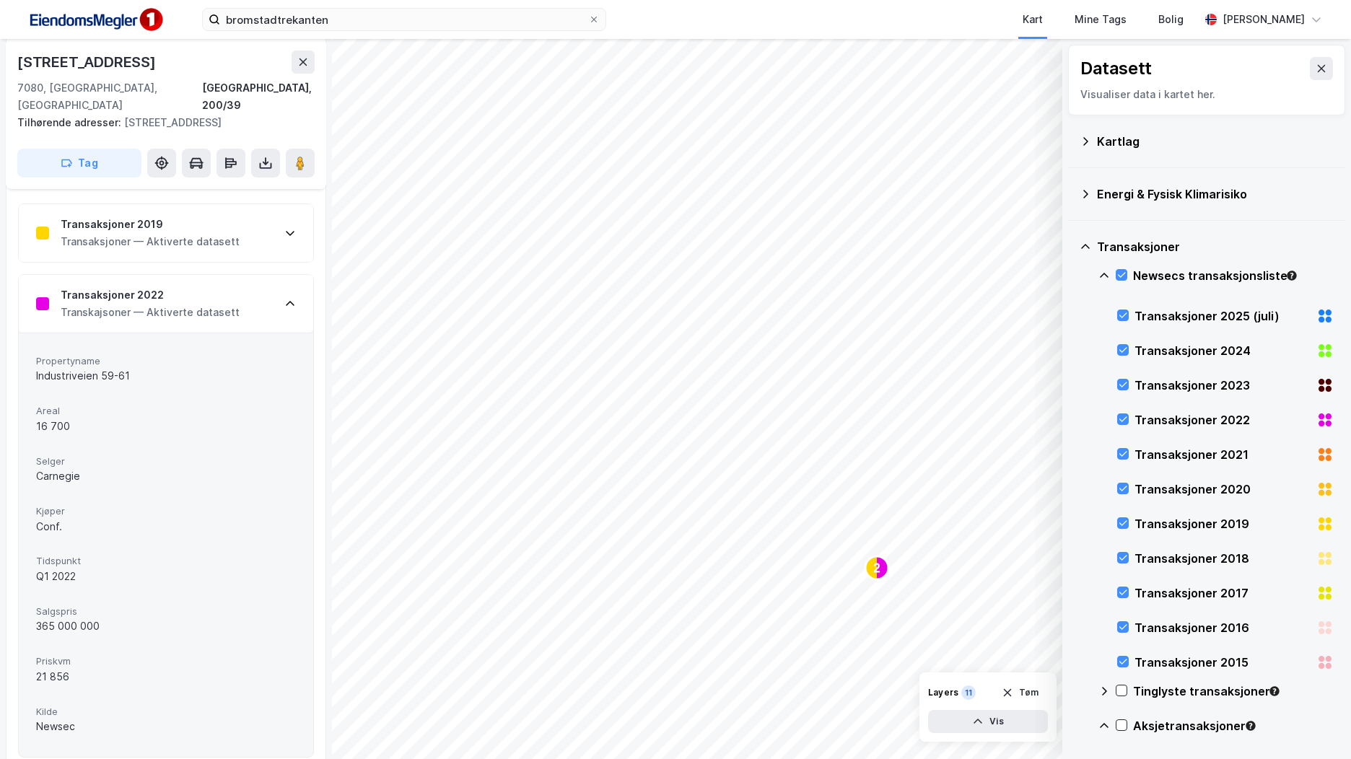
scroll to position [204, 0]
click at [253, 229] on div "Transaksjoner 2019 Transaksjoner — Aktiverte datasett" at bounding box center [166, 235] width 294 height 58
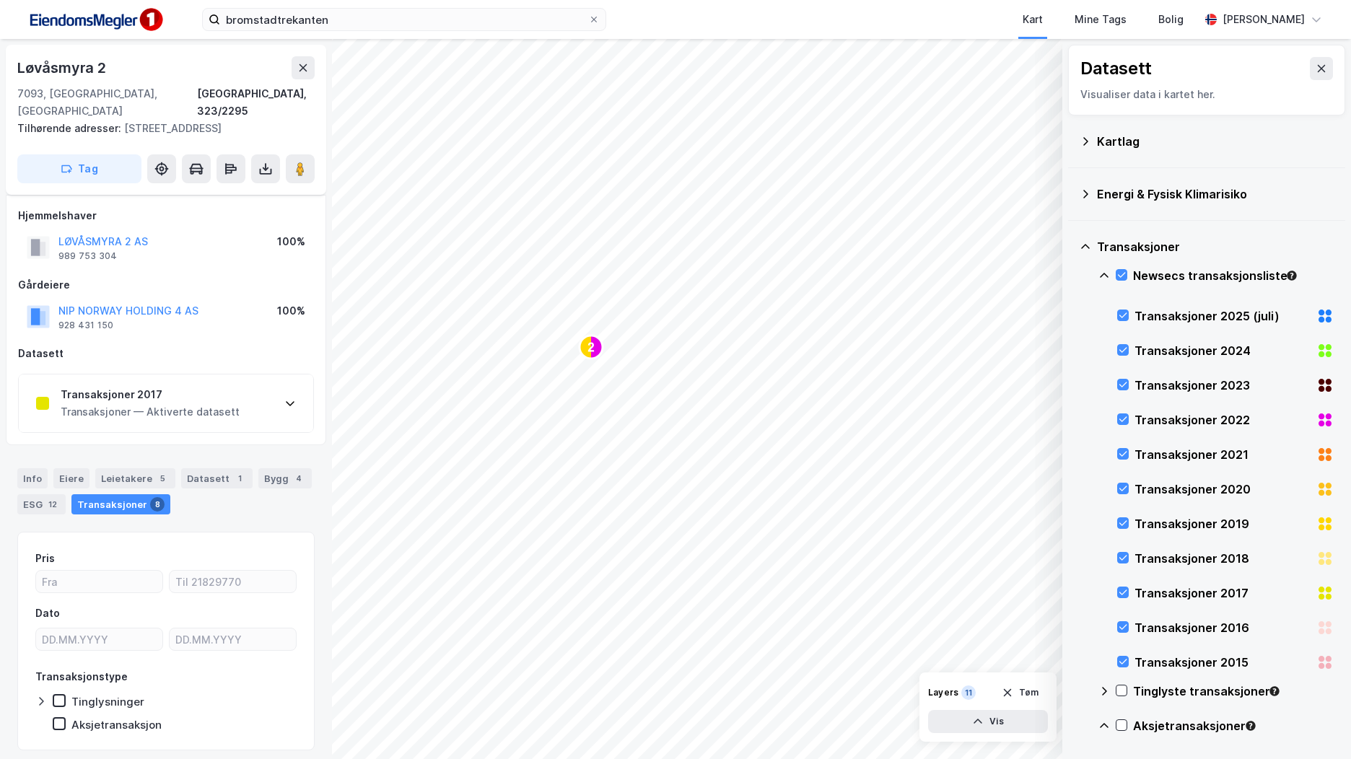
scroll to position [26, 0]
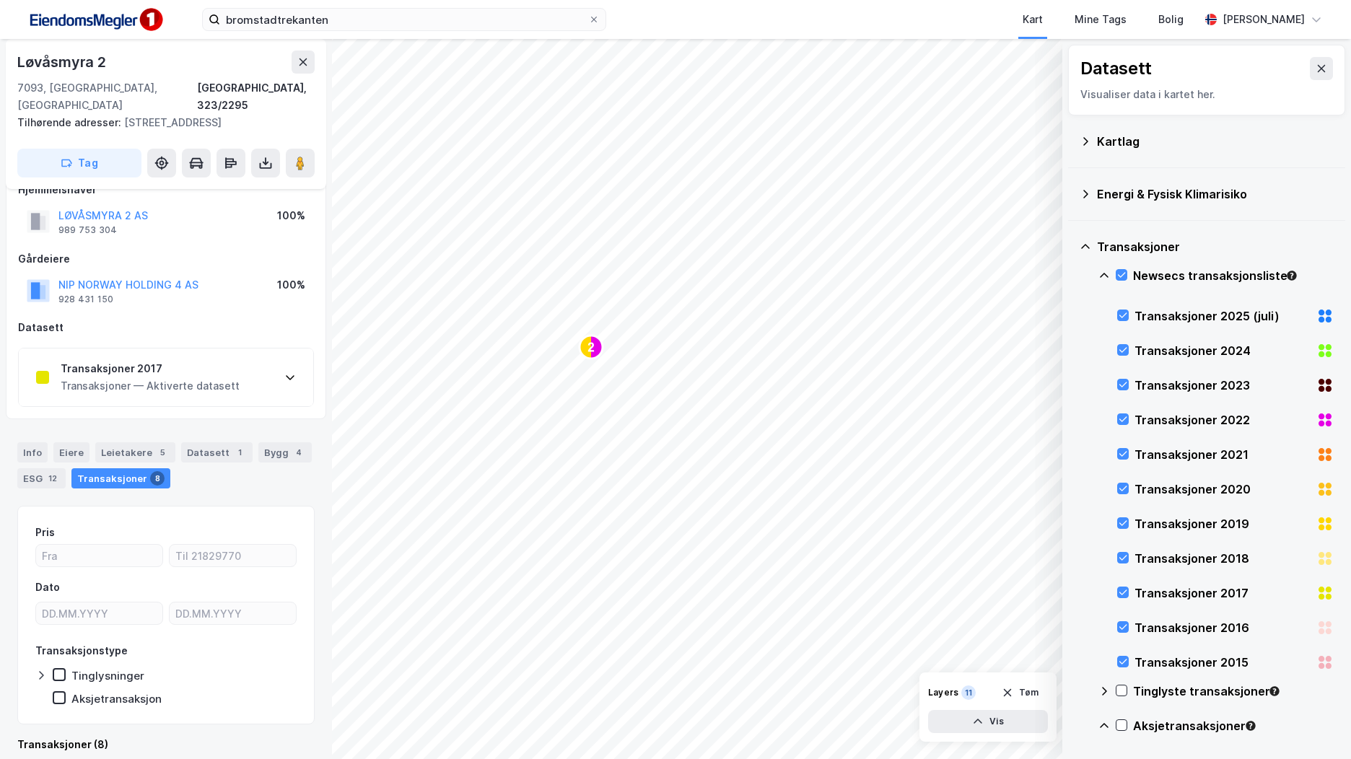
click at [245, 353] on div "Transaksjoner 2017 Transaksjoner — Aktiverte datasett" at bounding box center [166, 378] width 294 height 58
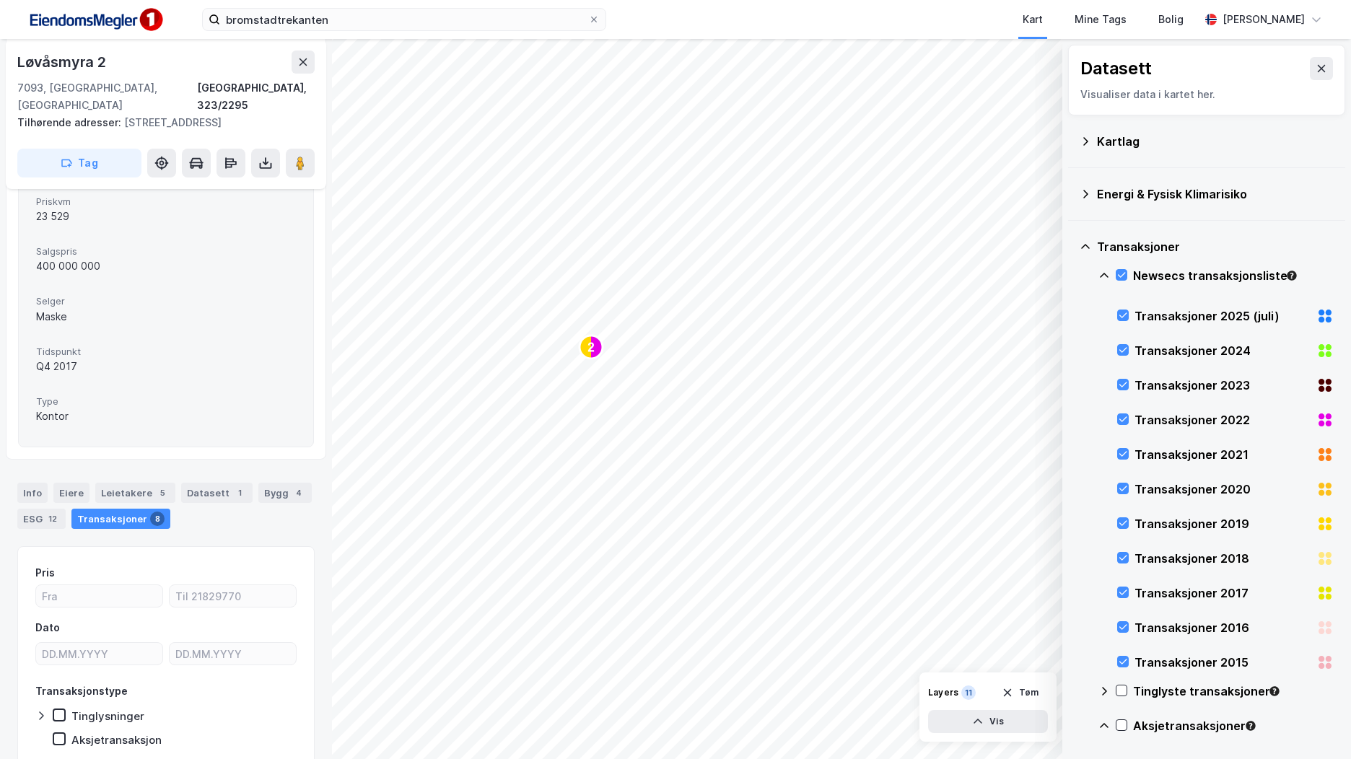
scroll to position [72, 0]
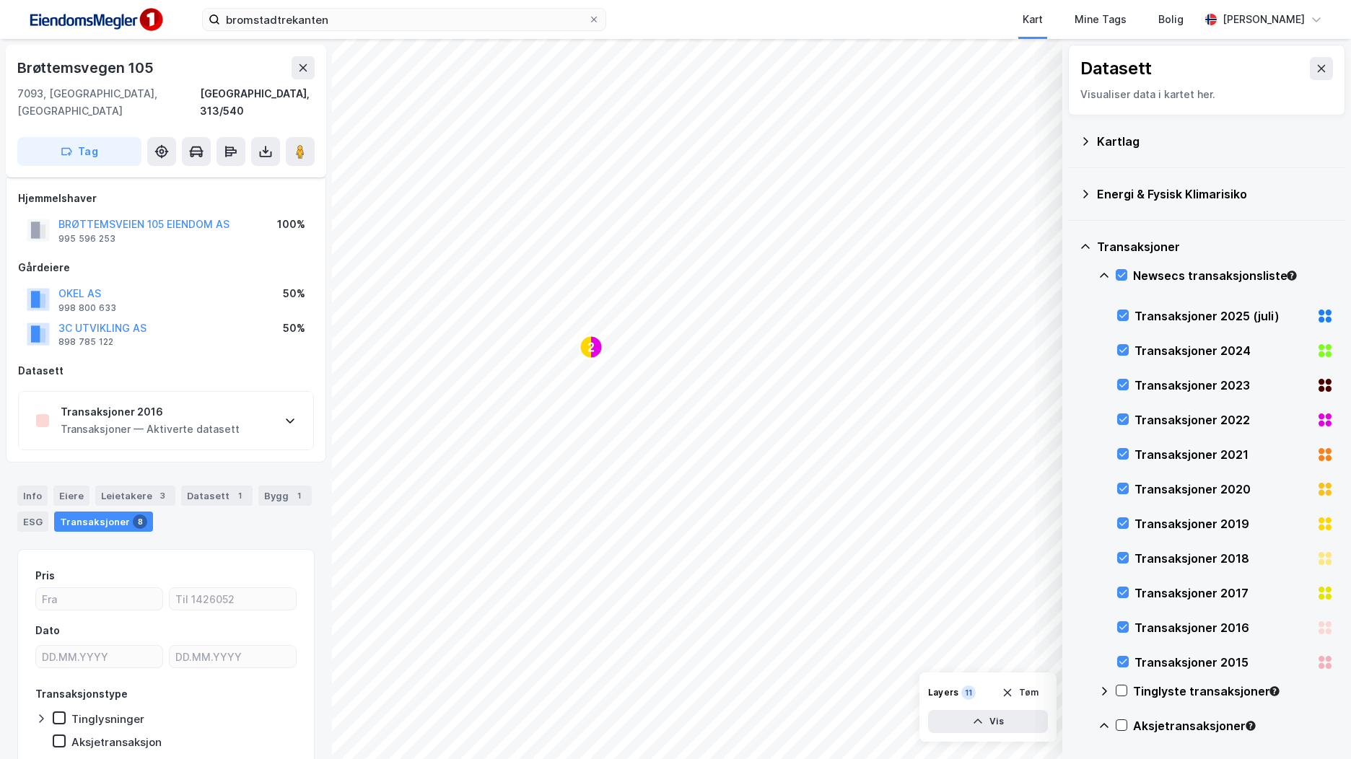
scroll to position [43, 0]
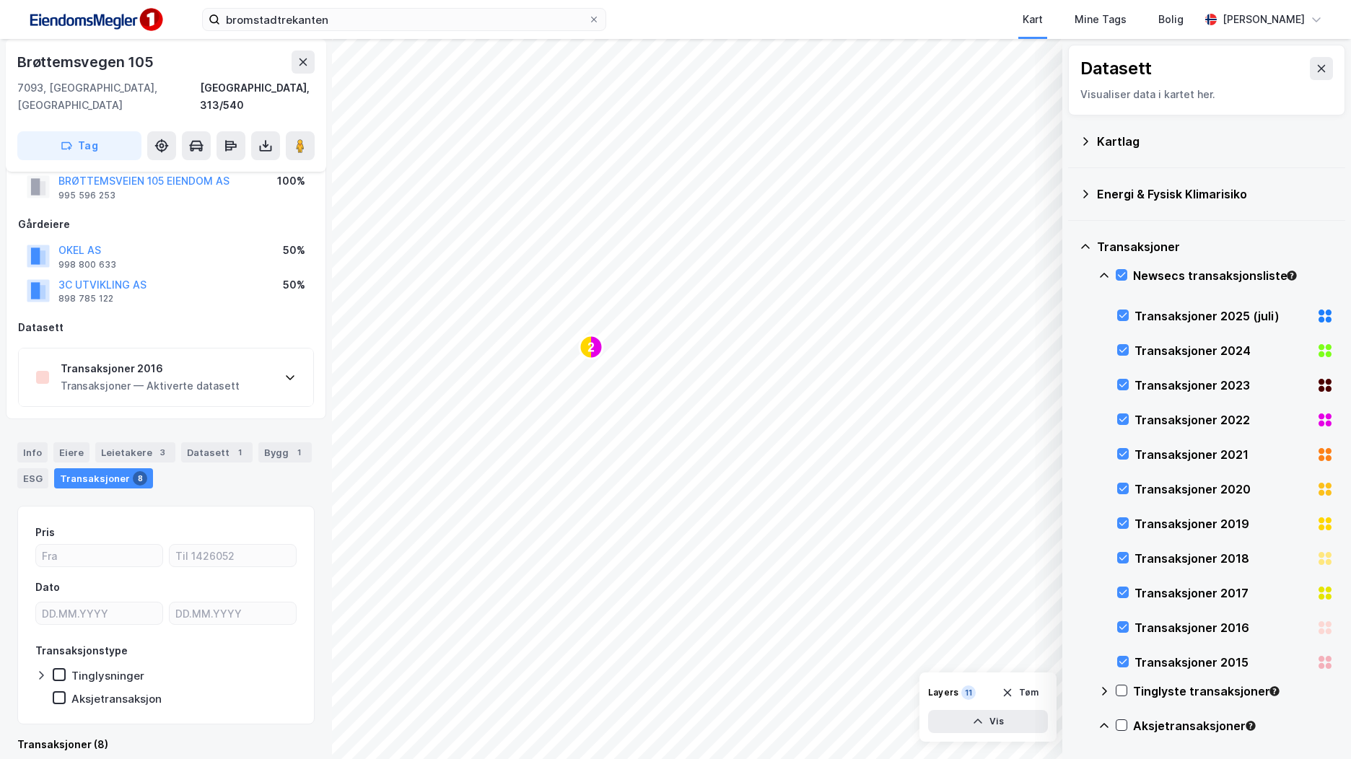
click at [276, 364] on div "Transaksjoner 2016 Transaksjoner — Aktiverte datasett" at bounding box center [166, 378] width 294 height 58
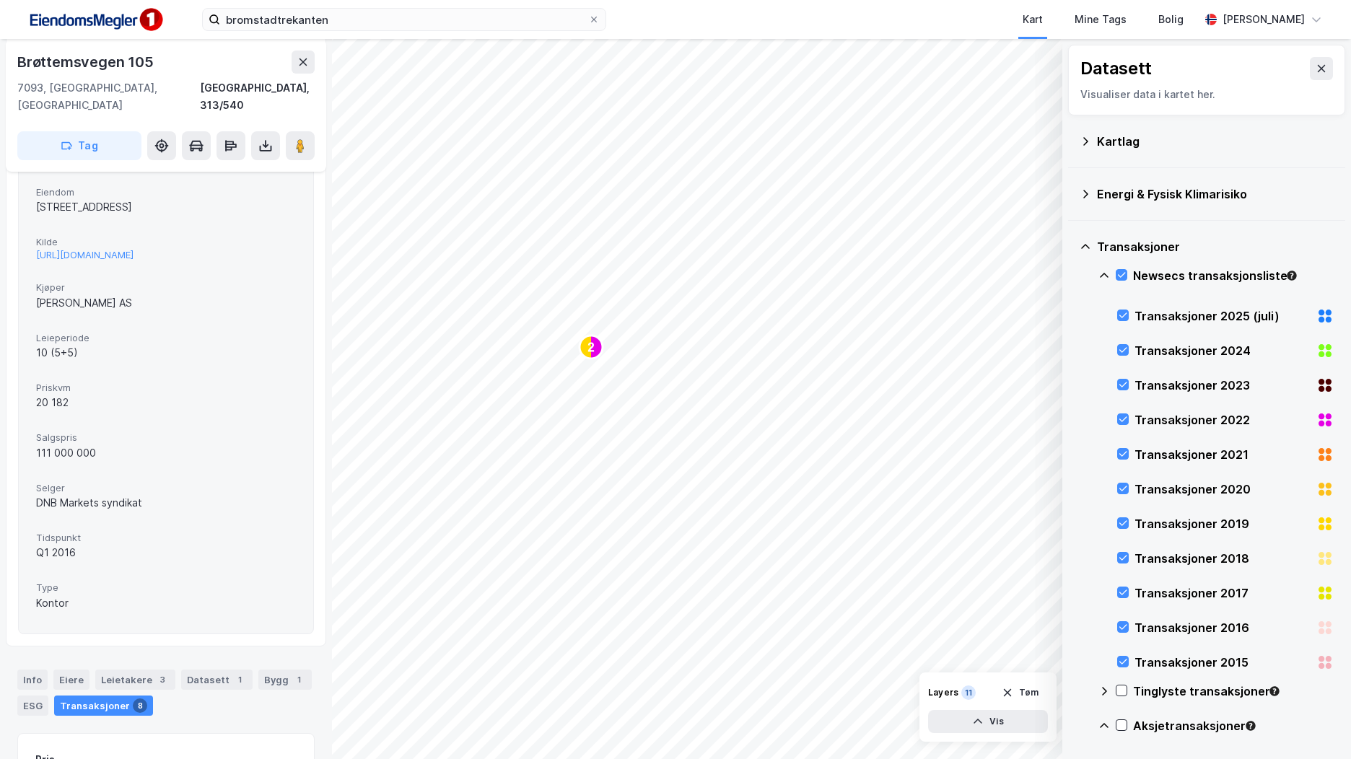
scroll to position [404, 0]
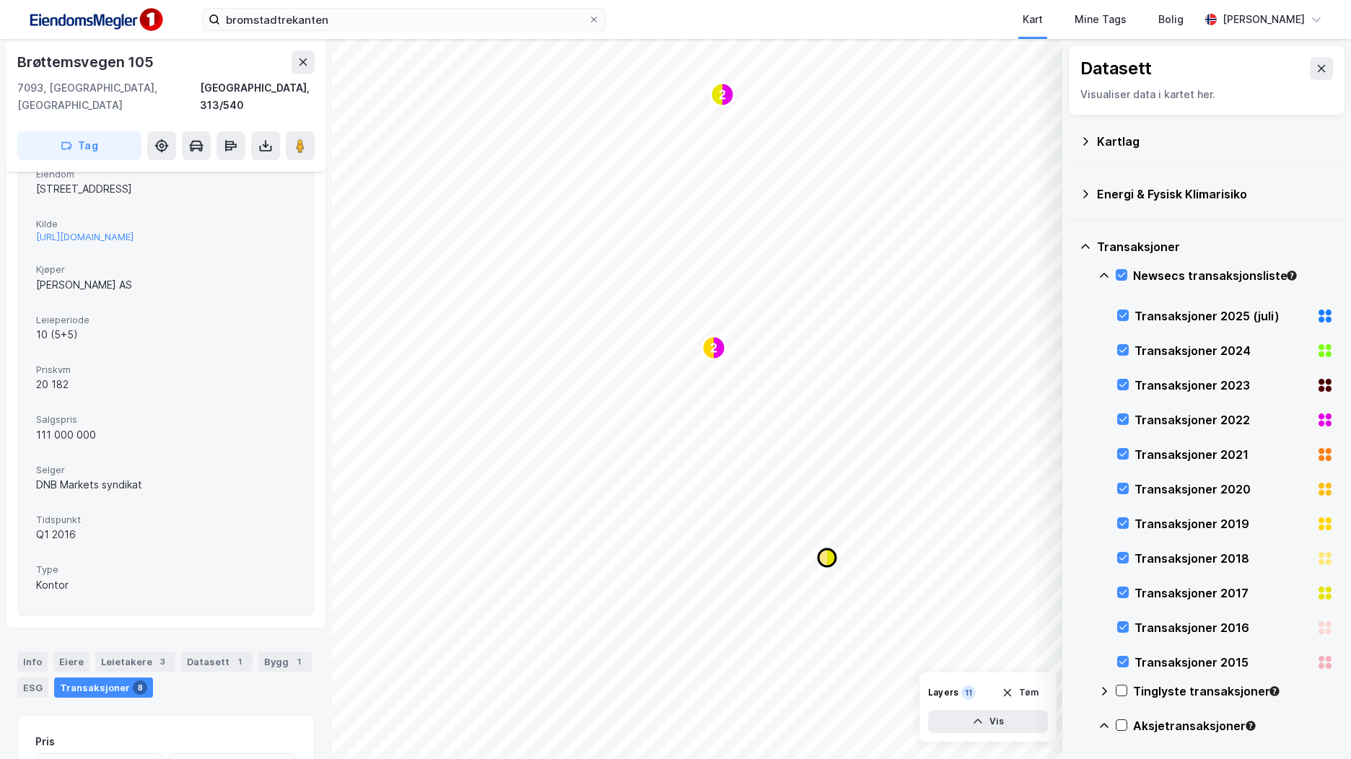
click at [834, 558] on icon "Map marker" at bounding box center [826, 557] width 17 height 17
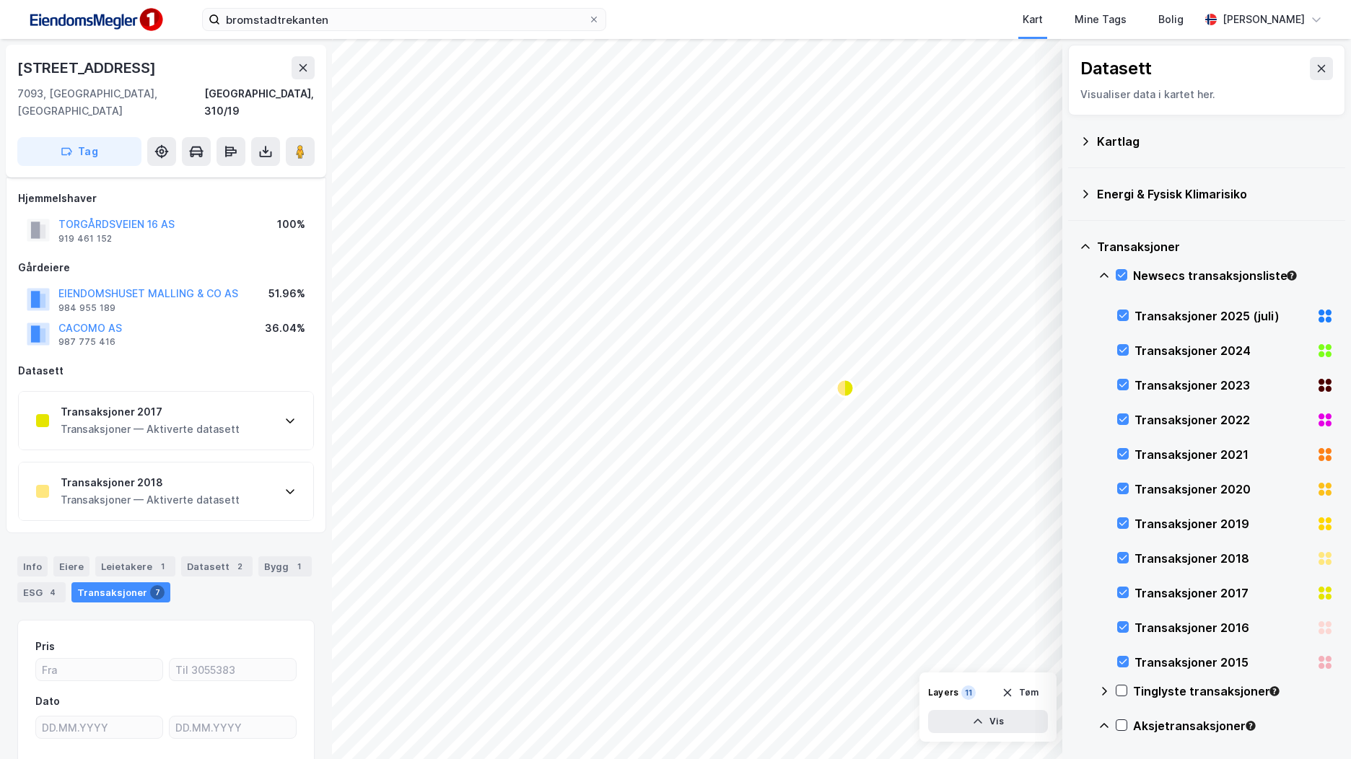
scroll to position [114, 0]
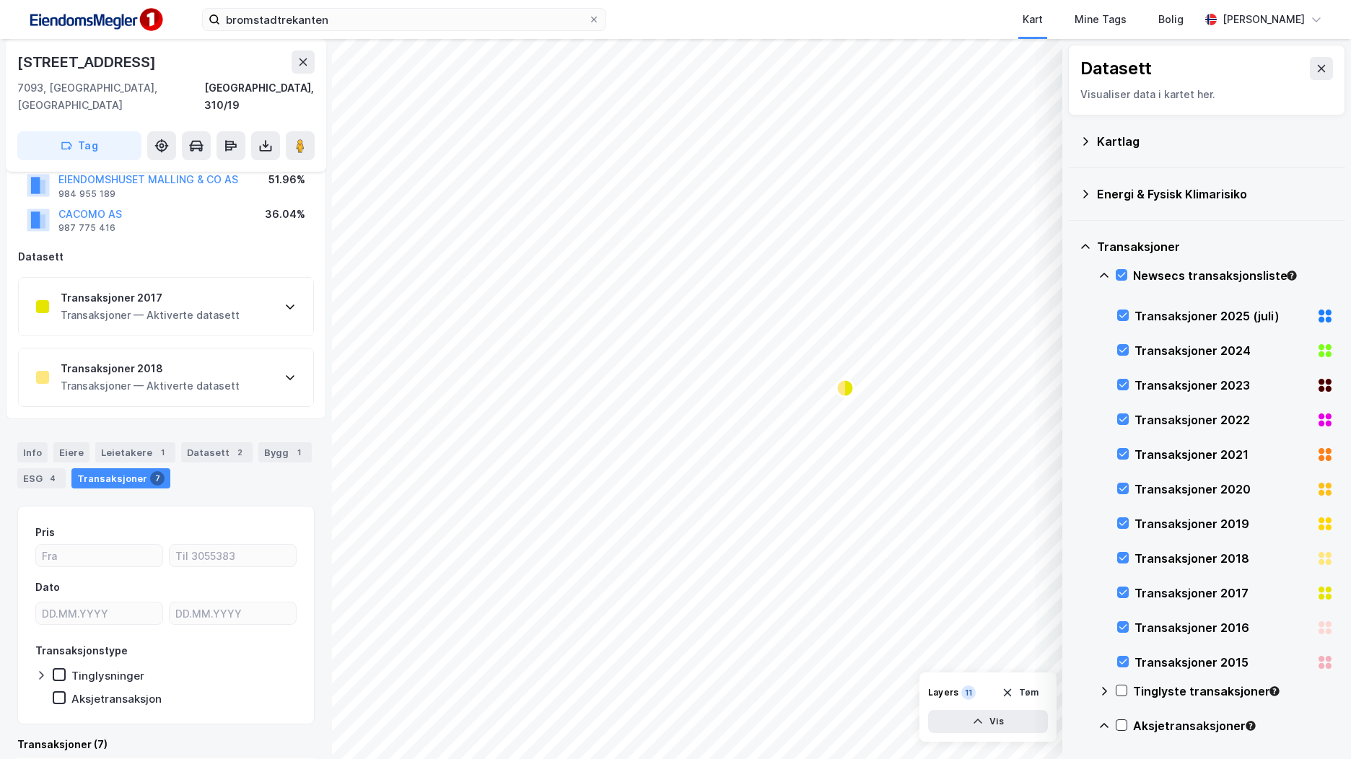
click at [306, 373] on div "Transaksjoner 2018 Transaksjoner — Aktiverte datasett" at bounding box center [166, 378] width 294 height 58
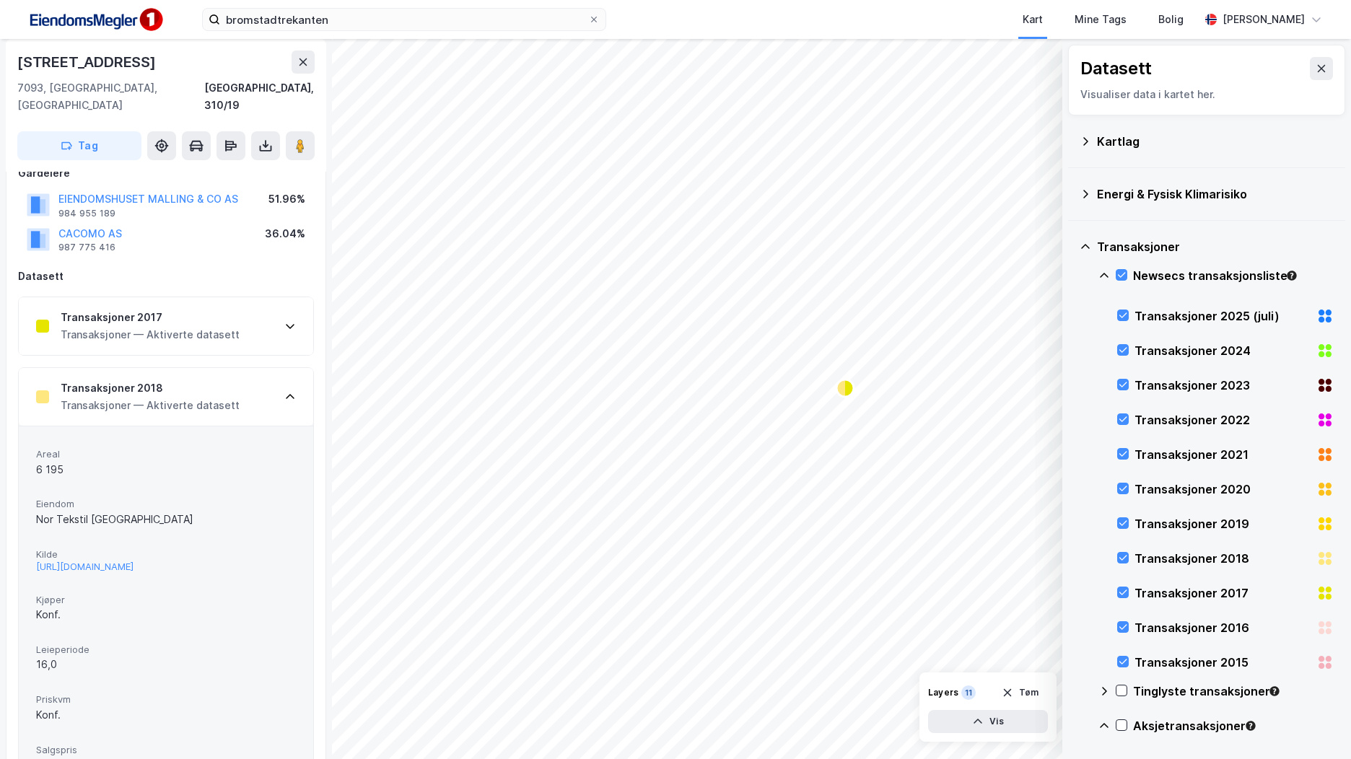
scroll to position [0, 0]
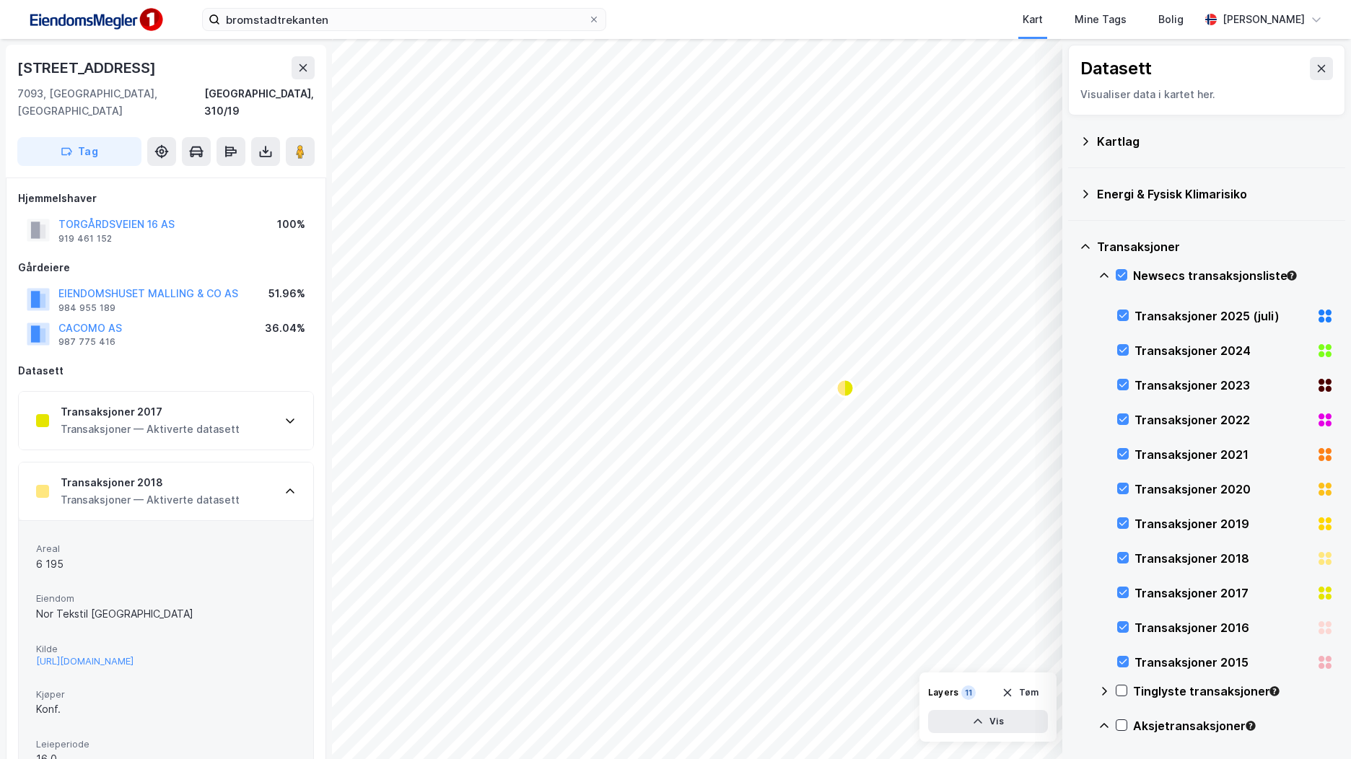
click at [250, 414] on div "Transaksjoner 2017 Transaksjoner — Aktiverte datasett" at bounding box center [166, 421] width 294 height 58
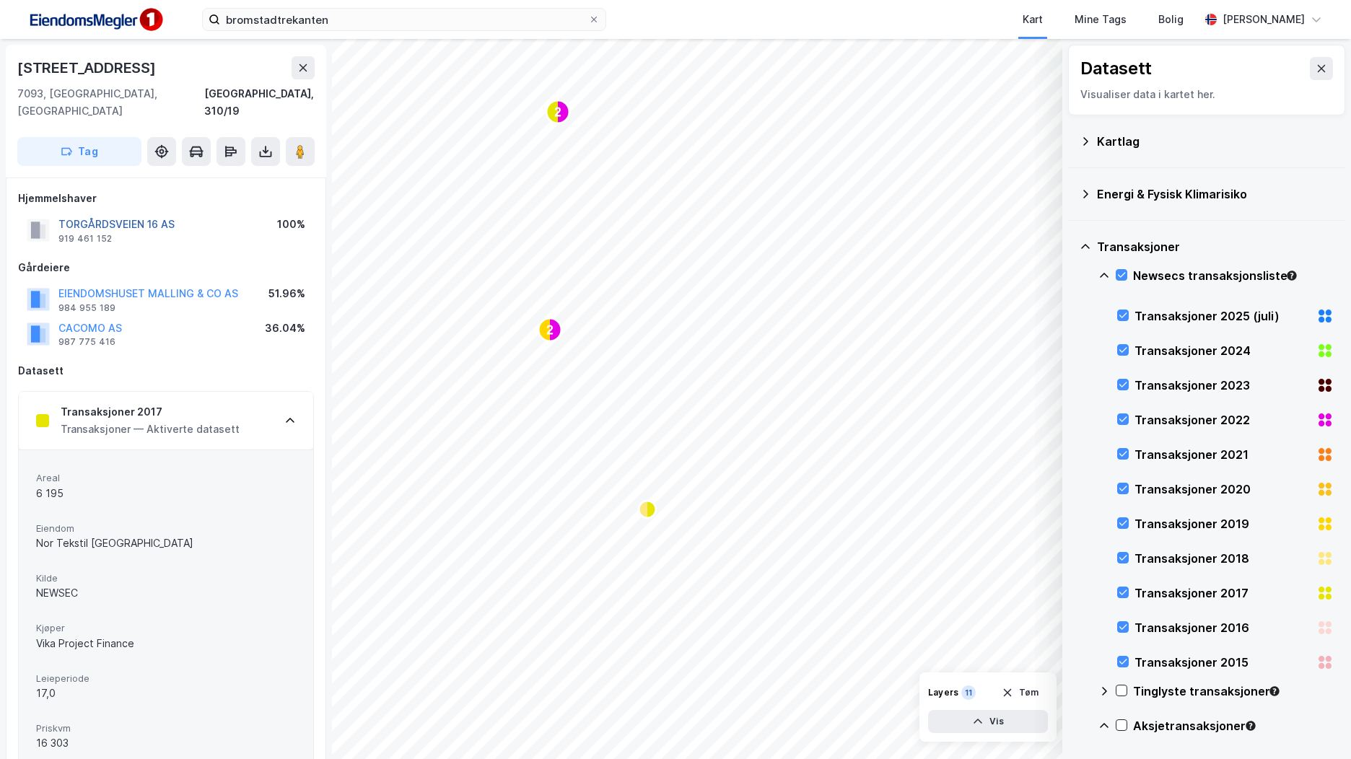
click at [0, 0] on button "TORGÅRDSVEIEN 16 AS" at bounding box center [0, 0] width 0 height 0
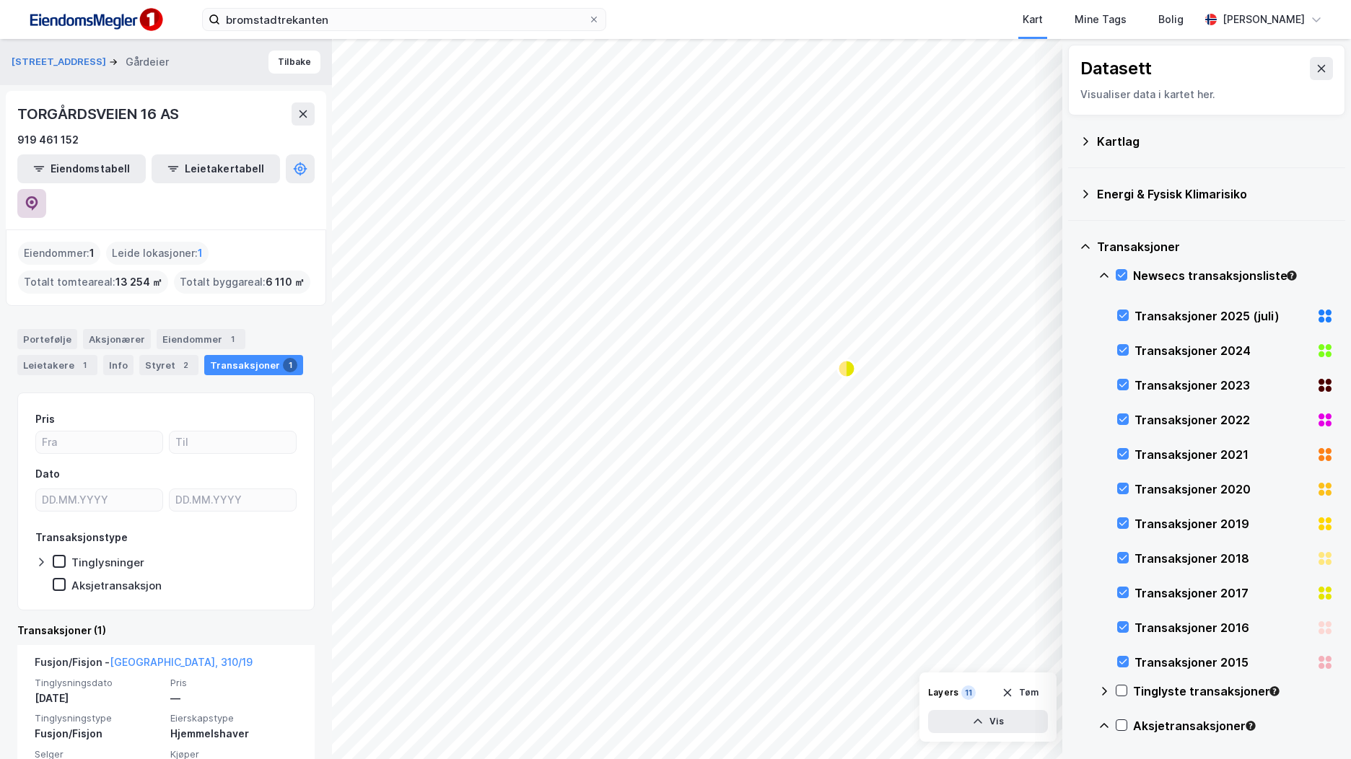
click at [46, 189] on button at bounding box center [31, 203] width 29 height 29
drag, startPoint x: 183, startPoint y: 115, endPoint x: 14, endPoint y: 124, distance: 169.1
click at [14, 124] on div "TORGÅRDSVEIEN 16 AS 919 461 152 Eiendomstabell Leietakertabell" at bounding box center [166, 160] width 320 height 139
copy div "TORGÅRDSVEIEN 16 AS"
click at [1119, 280] on icon at bounding box center [1122, 275] width 10 height 10
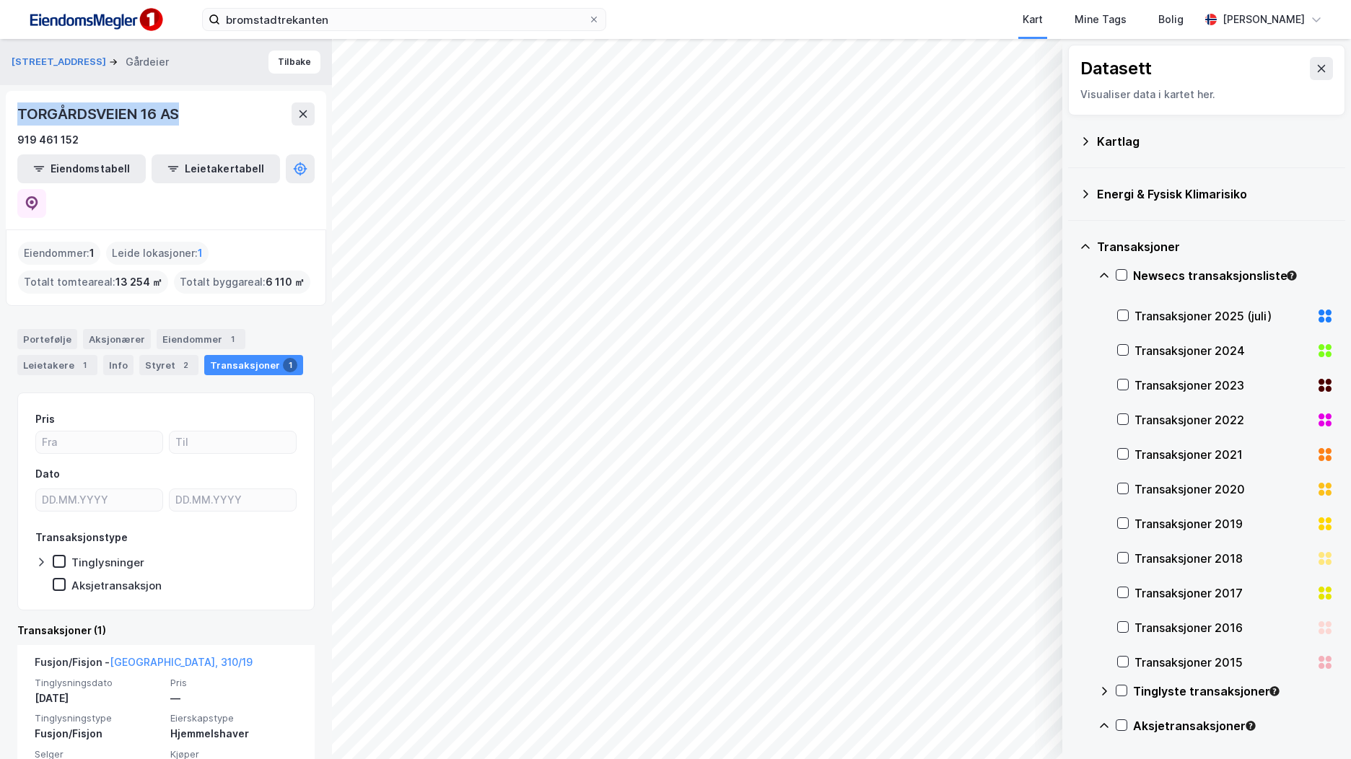
scroll to position [149, 0]
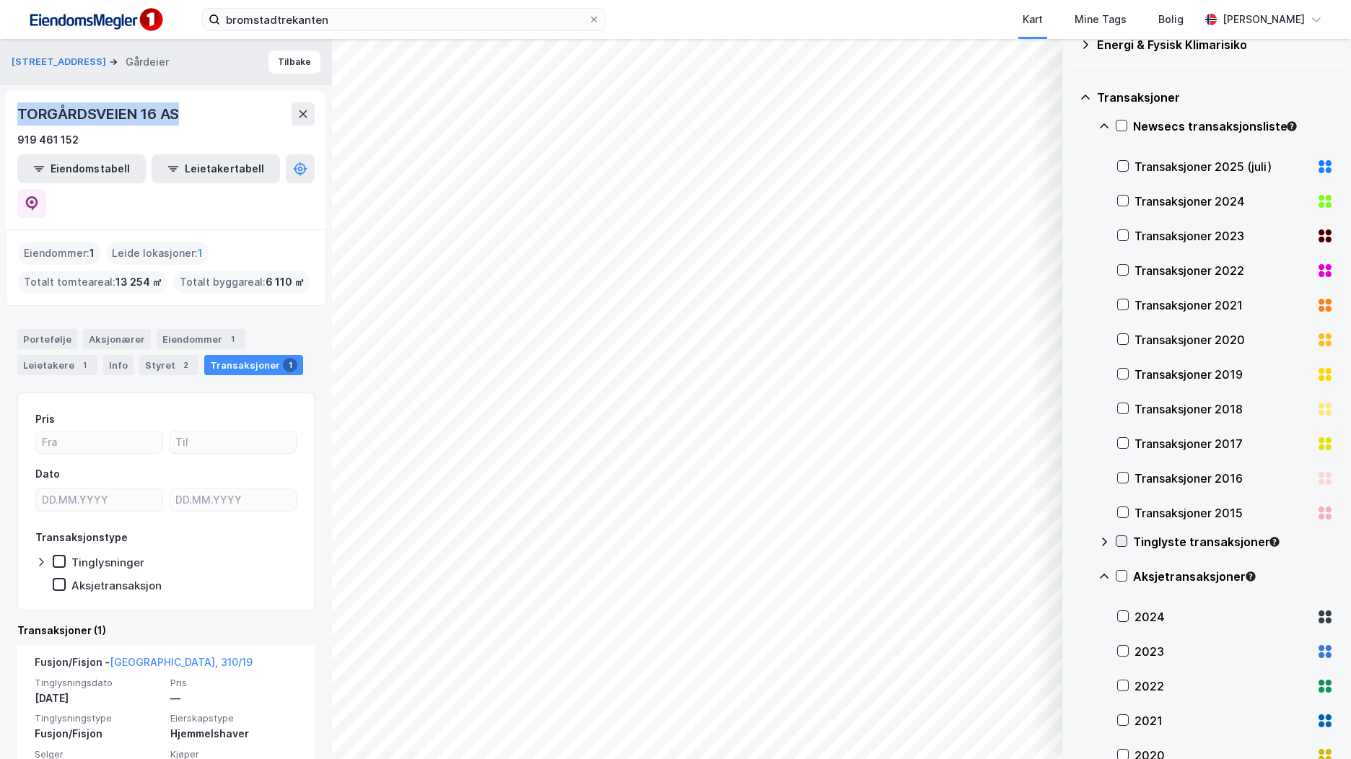
click at [1119, 542] on icon at bounding box center [1122, 541] width 8 height 5
click at [1119, 539] on icon at bounding box center [1122, 541] width 10 height 10
click at [1122, 583] on icon at bounding box center [1123, 582] width 8 height 5
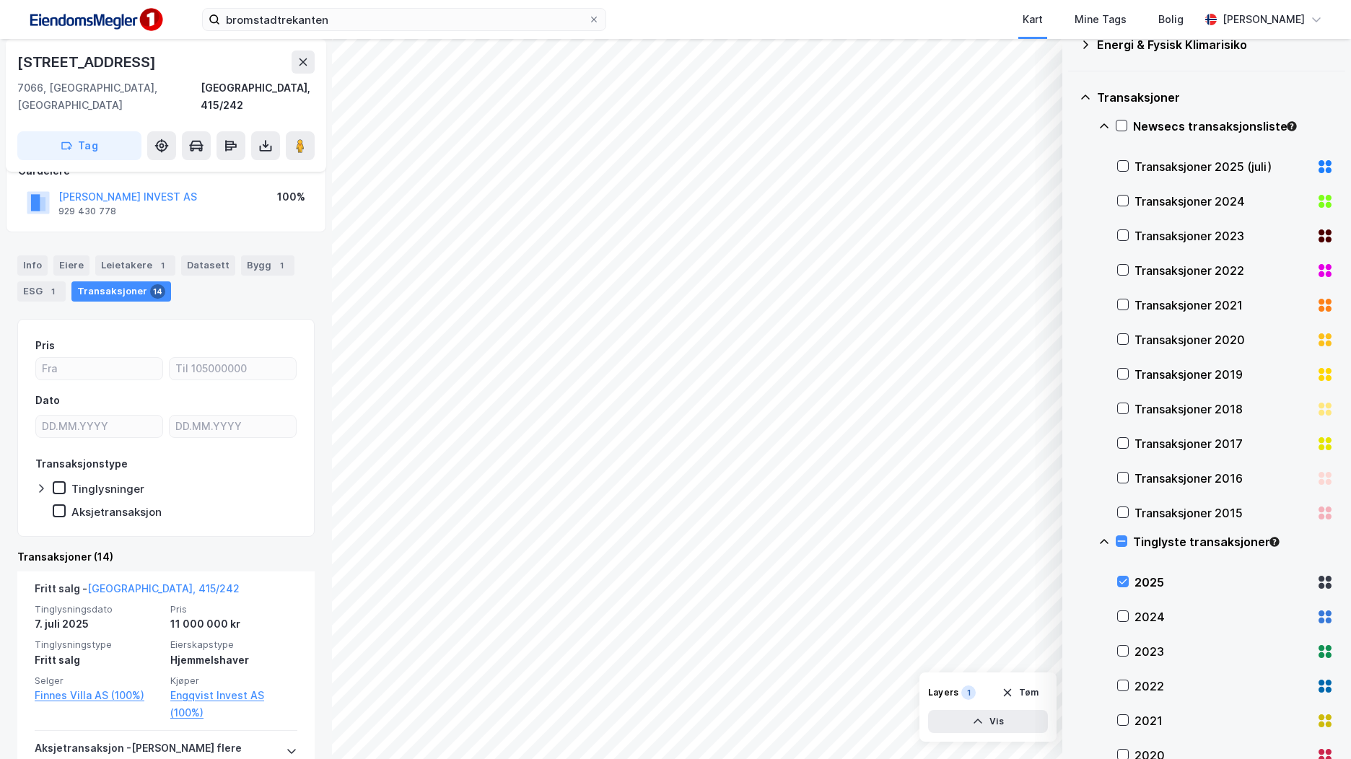
scroll to position [217, 0]
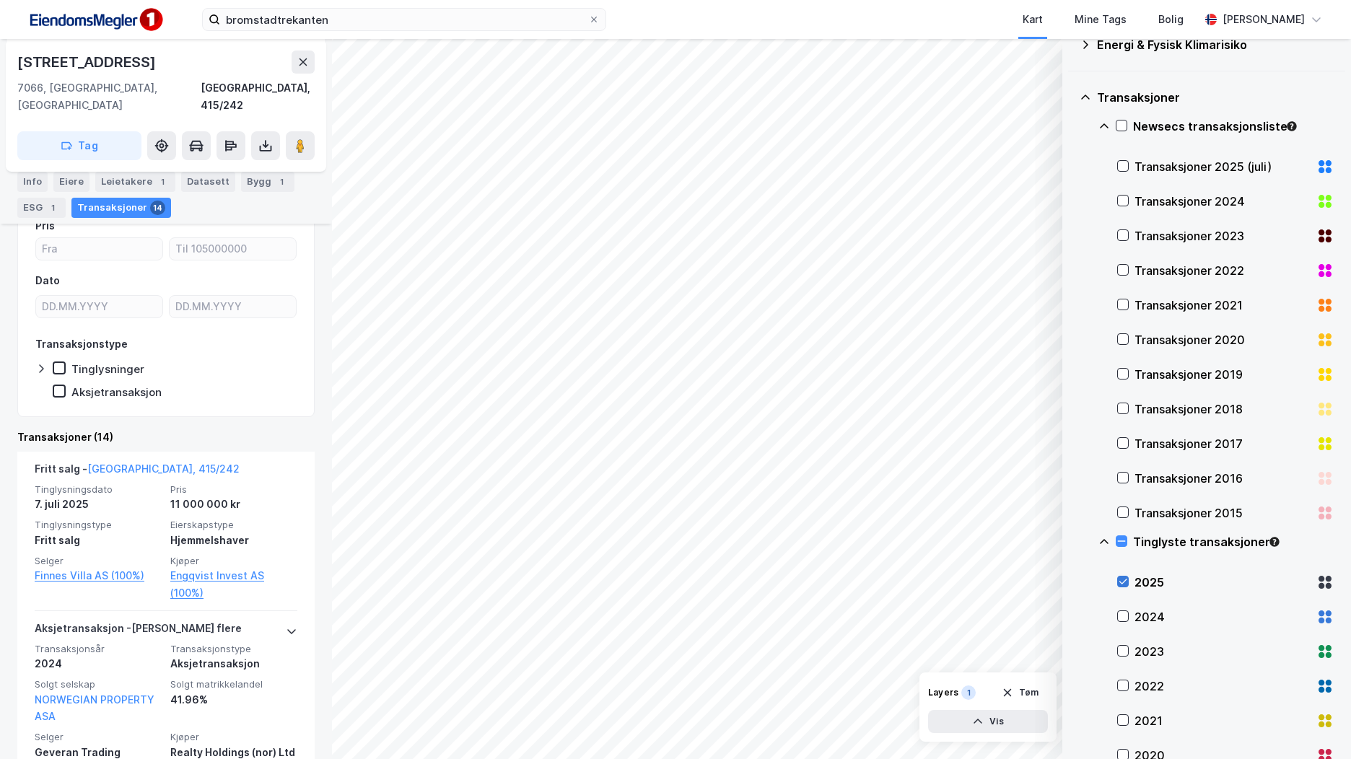
click at [1123, 580] on icon at bounding box center [1123, 582] width 10 height 10
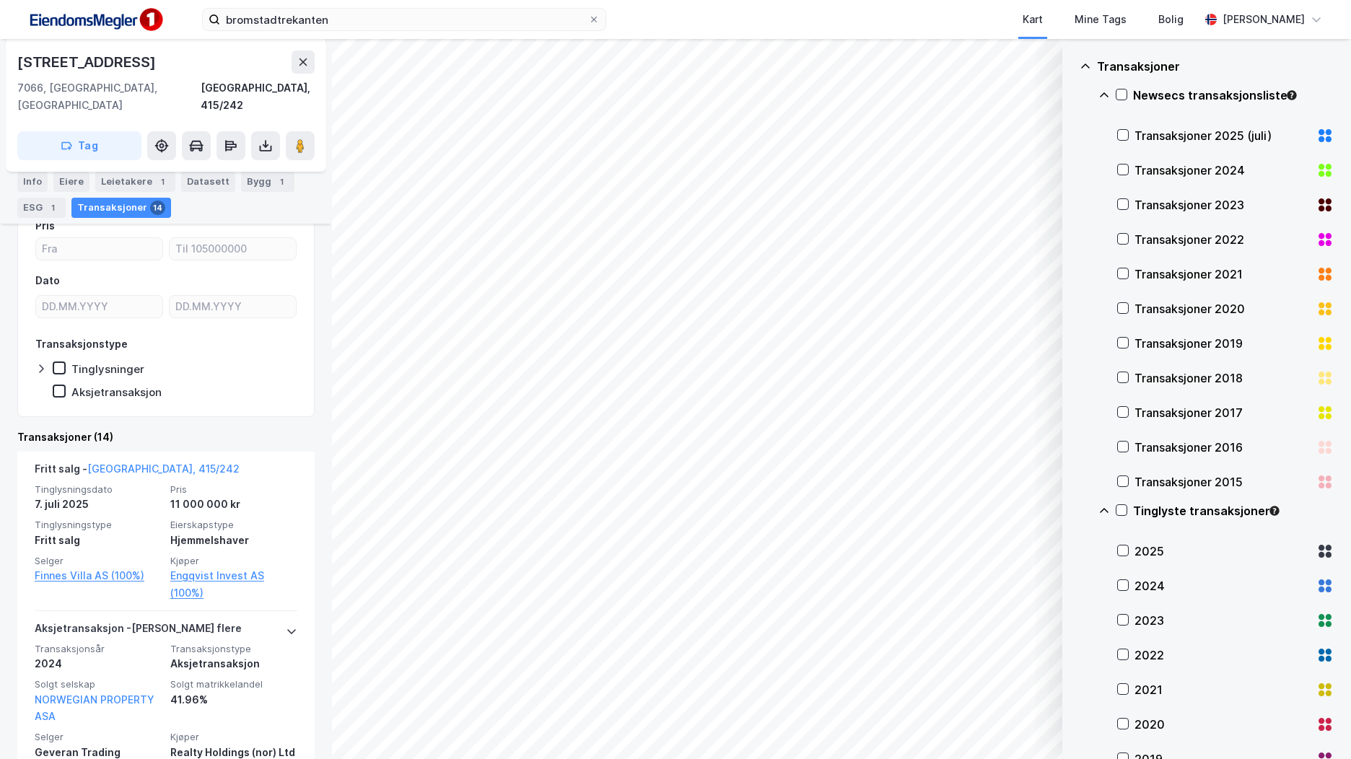
scroll to position [0, 0]
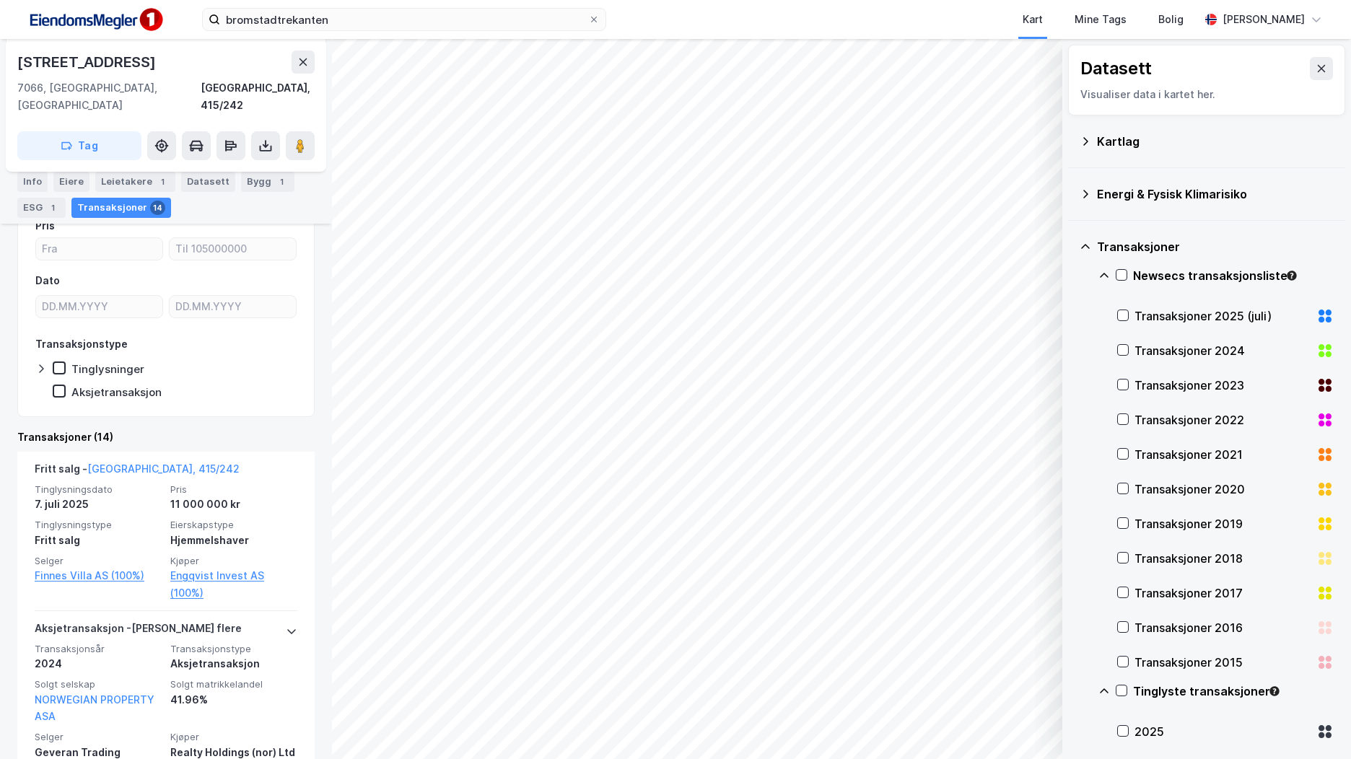
click at [1087, 243] on icon at bounding box center [1086, 247] width 12 height 12
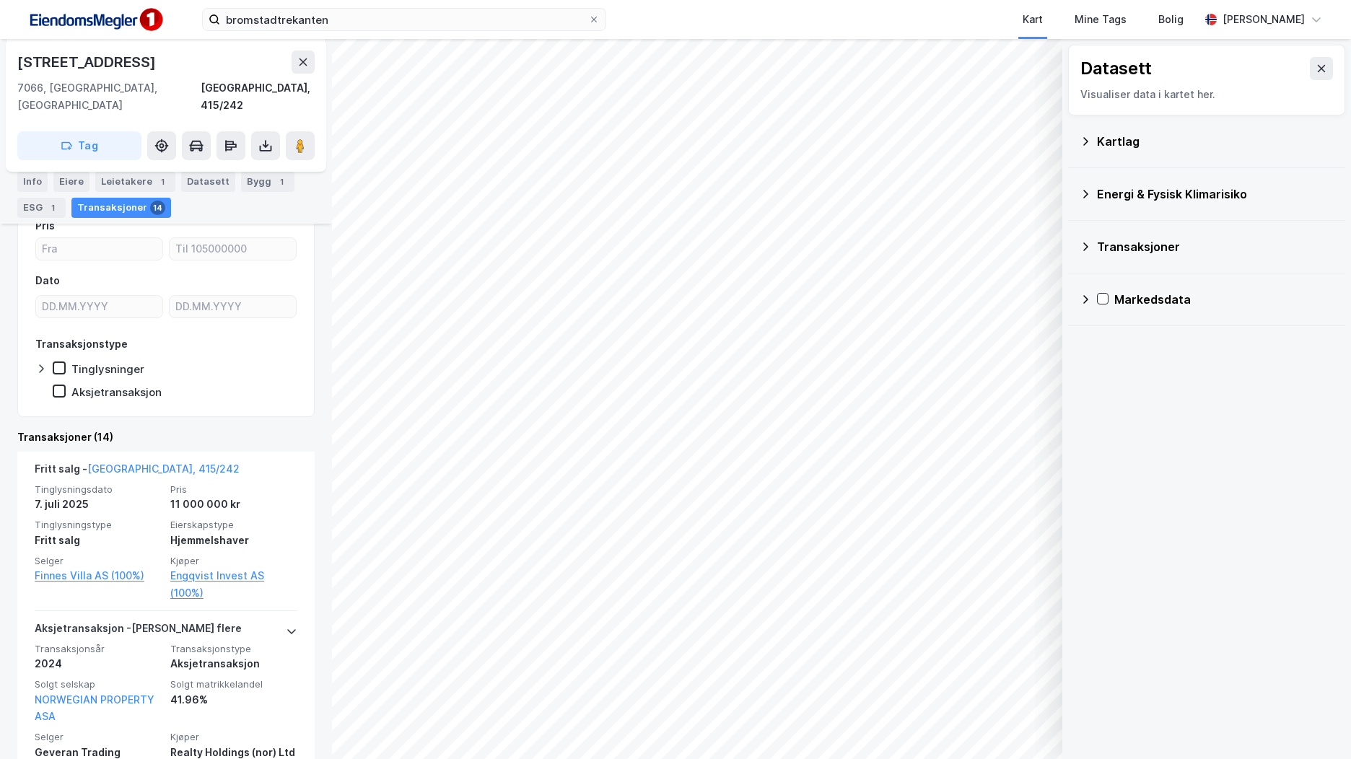
click at [1088, 245] on icon at bounding box center [1086, 247] width 12 height 12
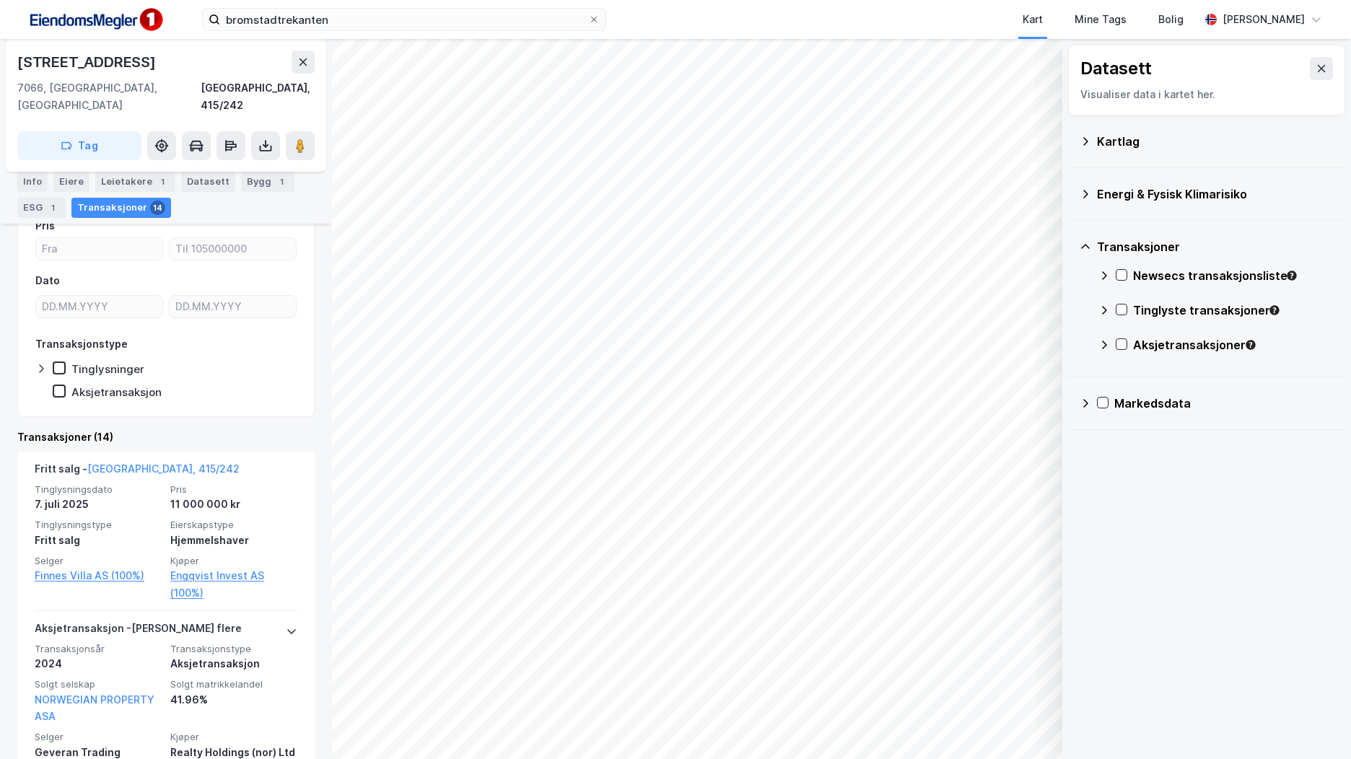
click at [1124, 353] on div "Aksjetransaksjoner" at bounding box center [1215, 350] width 235 height 35
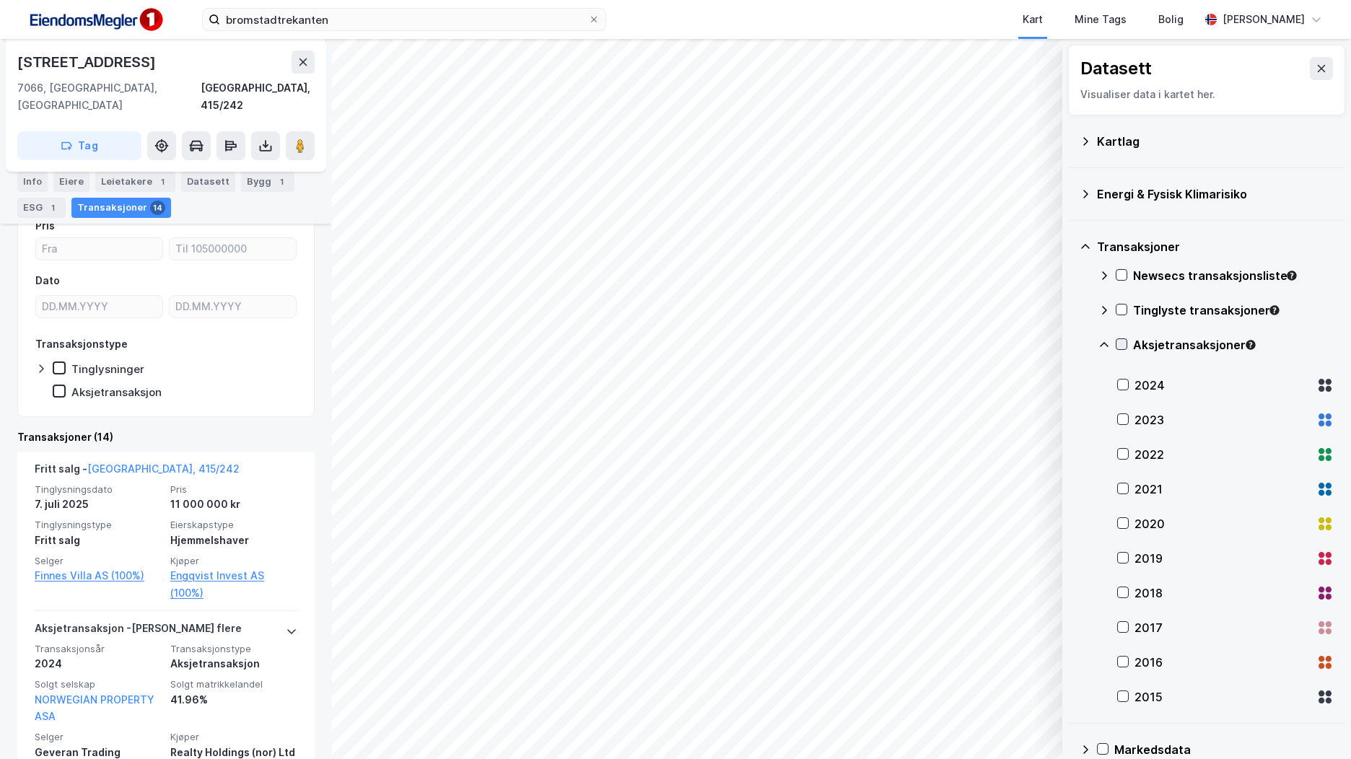
click at [1124, 345] on icon at bounding box center [1122, 344] width 10 height 10
click at [1121, 343] on icon at bounding box center [1122, 344] width 10 height 10
click at [1126, 385] on icon at bounding box center [1123, 385] width 10 height 10
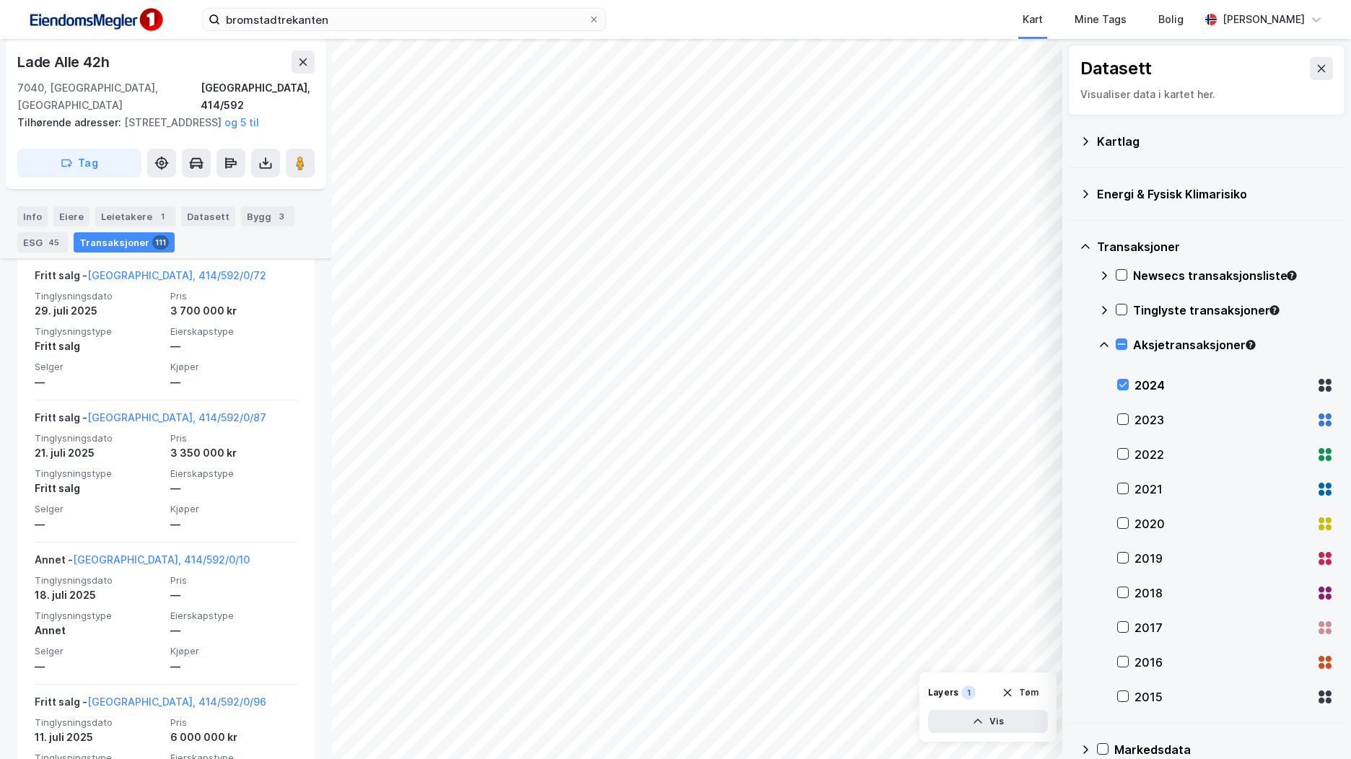
scroll to position [595, 0]
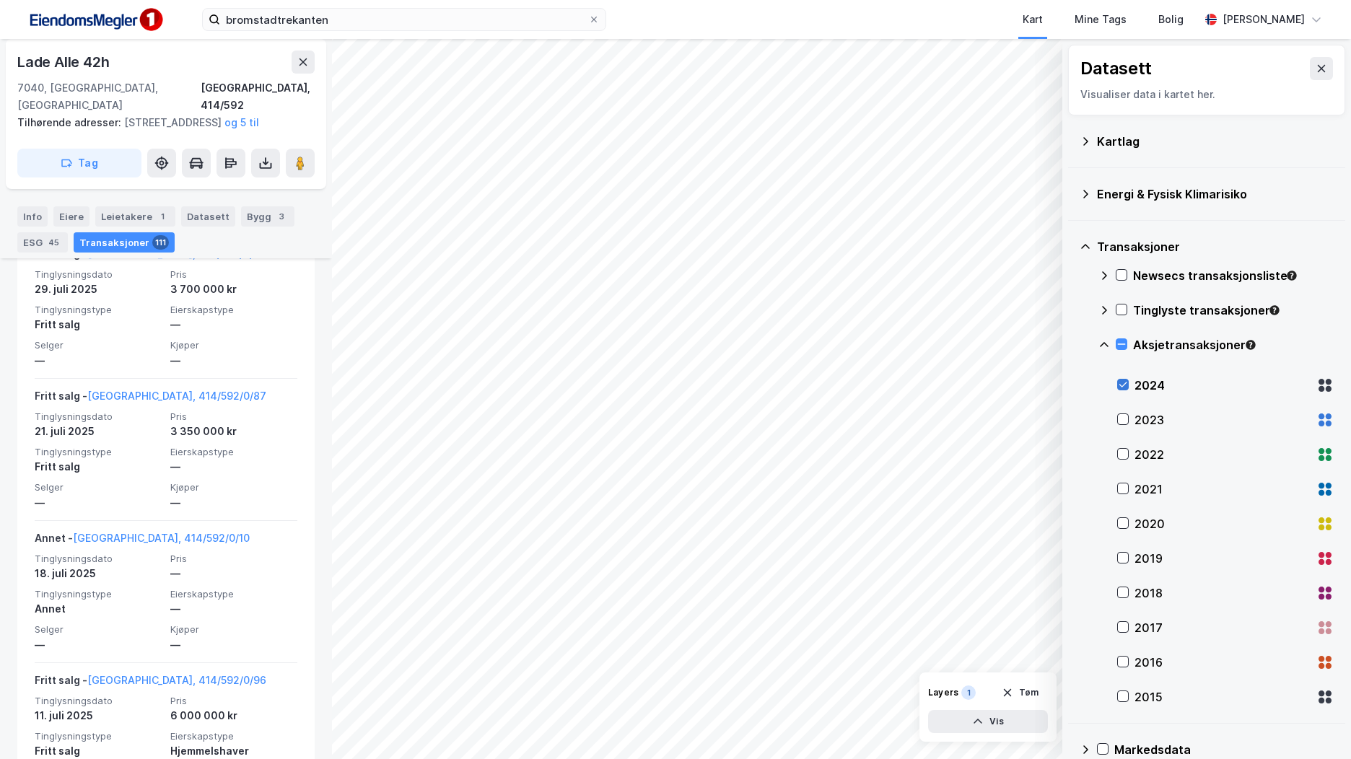
click at [1119, 388] on icon at bounding box center [1123, 385] width 10 height 10
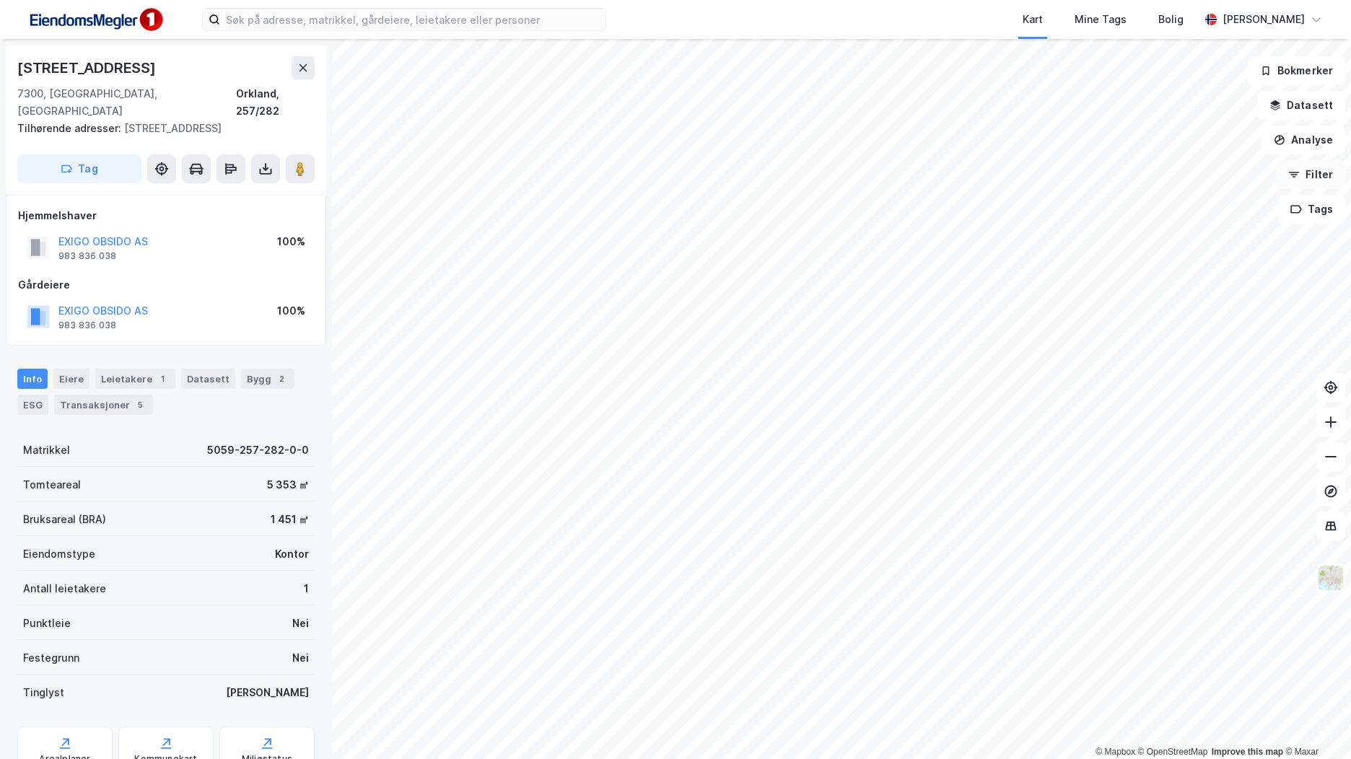
click at [1314, 172] on button "Filter" at bounding box center [1310, 174] width 69 height 29
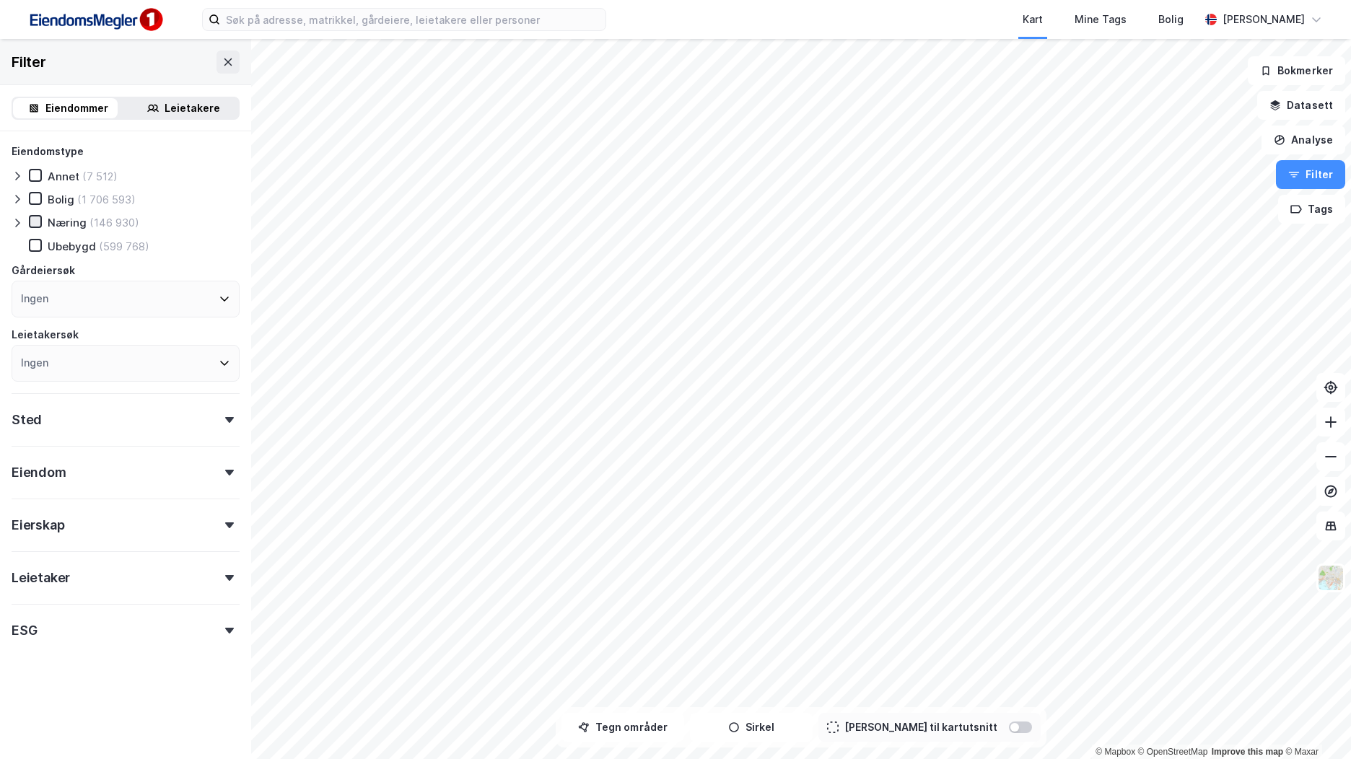
click at [35, 219] on icon at bounding box center [35, 222] width 10 height 10
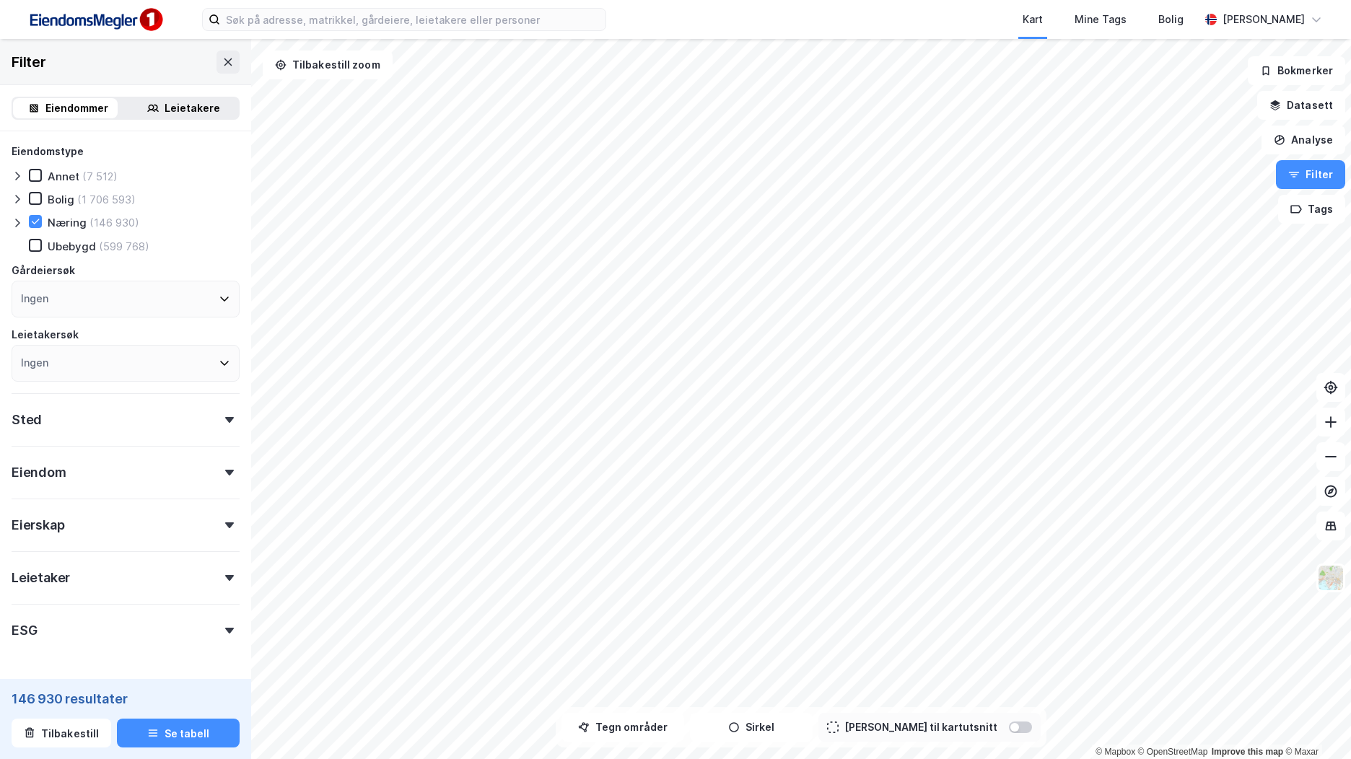
click at [17, 216] on div at bounding box center [20, 222] width 17 height 14
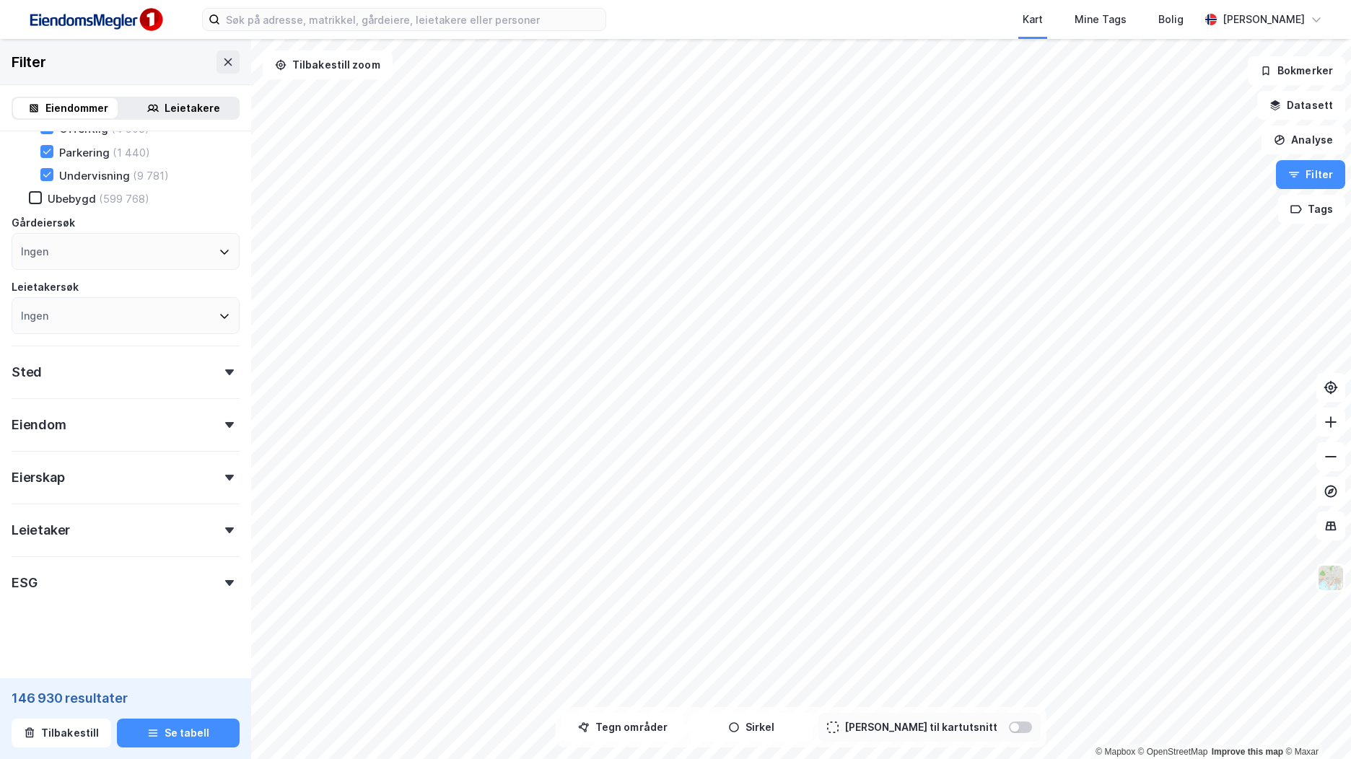
scroll to position [329, 0]
click at [140, 427] on div "Eiendom" at bounding box center [126, 416] width 228 height 41
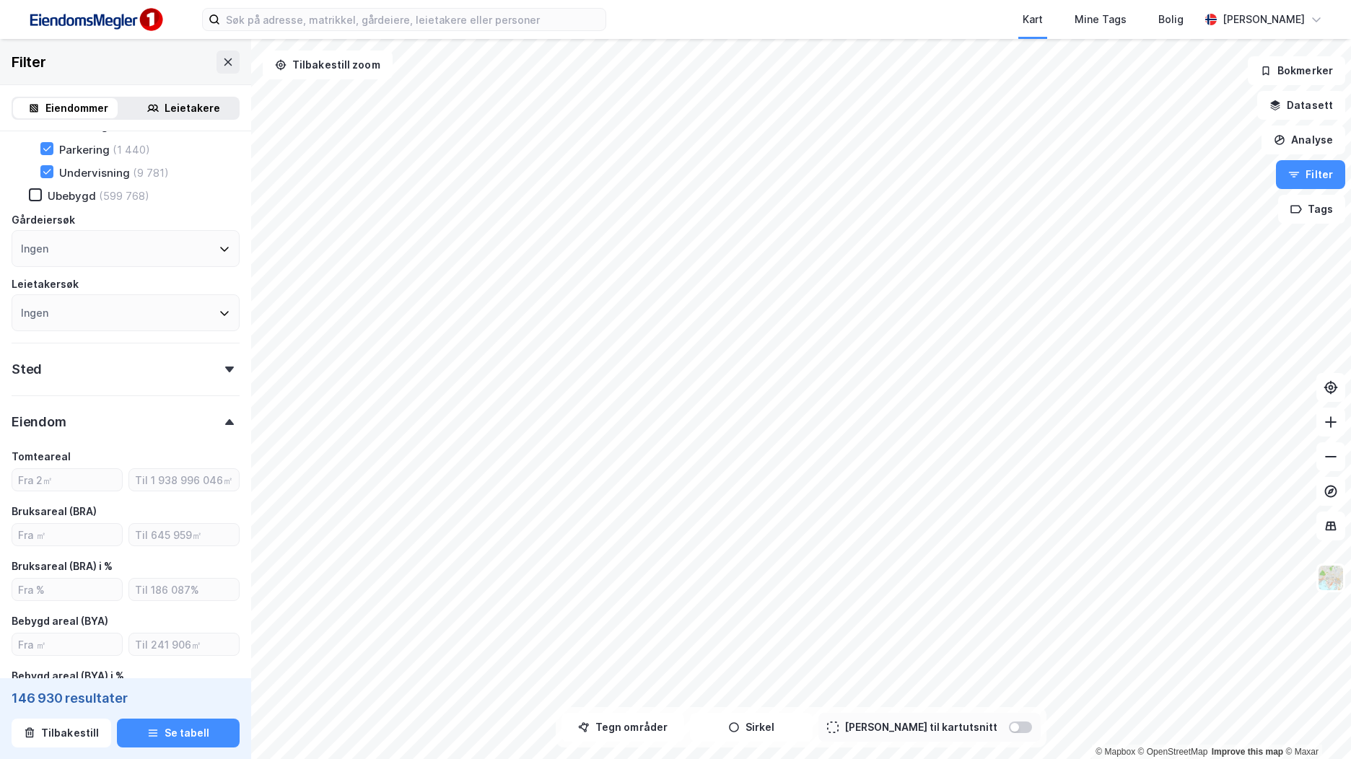
click at [140, 427] on div "Eiendom" at bounding box center [126, 416] width 228 height 41
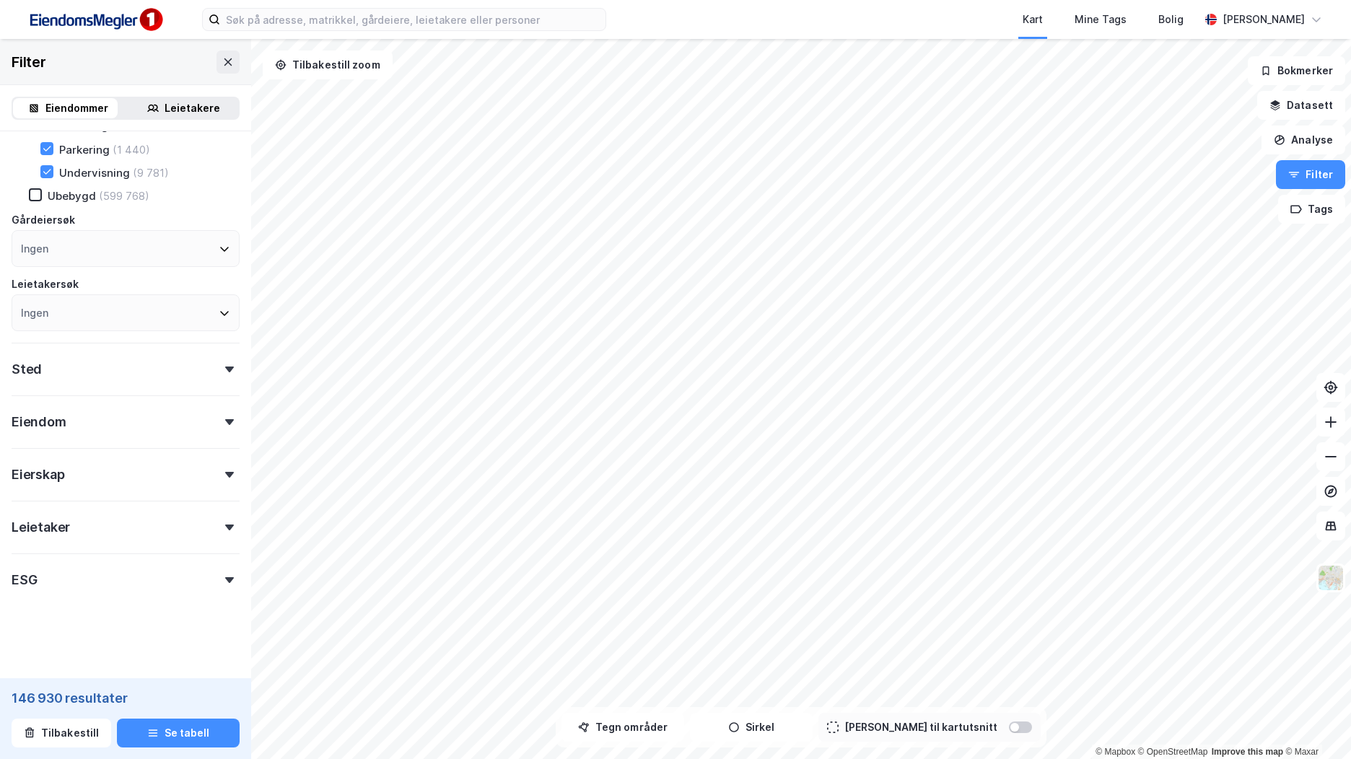
click at [138, 375] on div "Sted" at bounding box center [126, 363] width 228 height 41
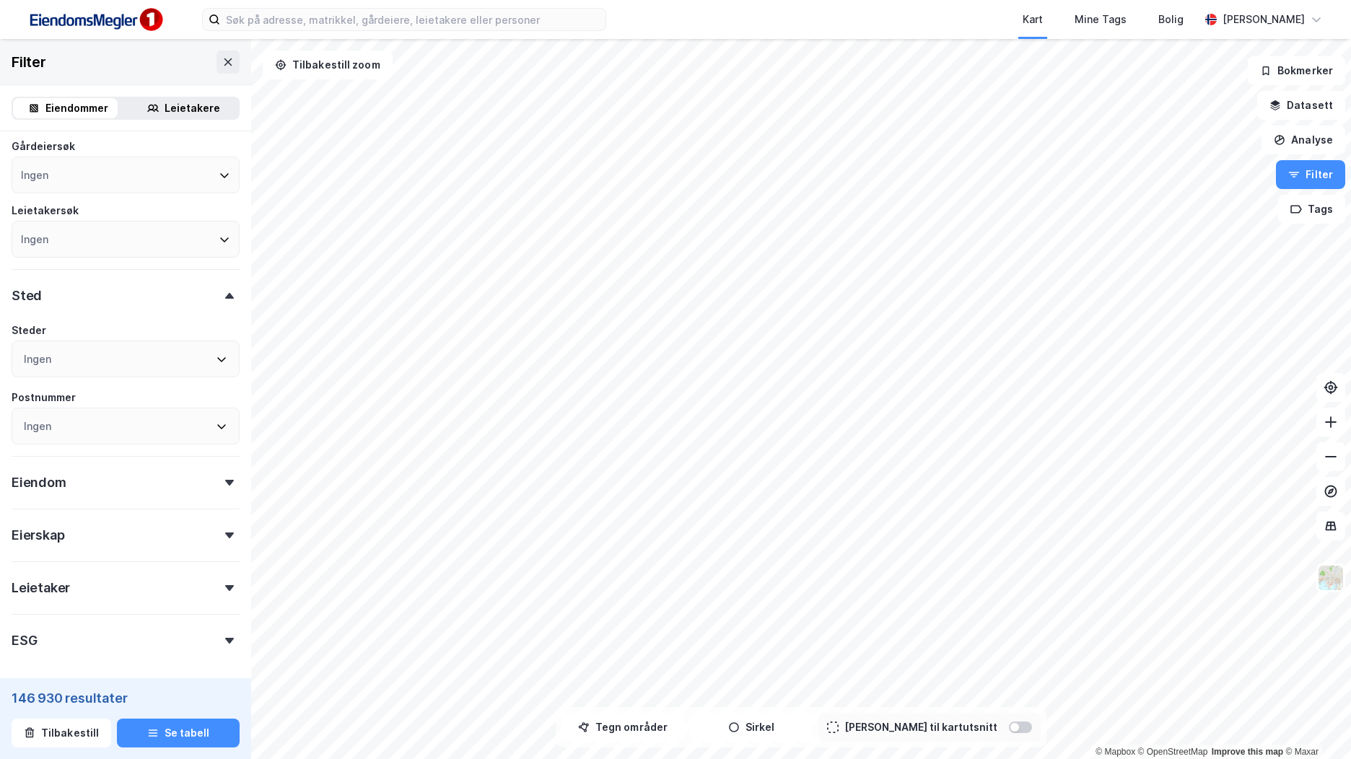
scroll to position [463, 0]
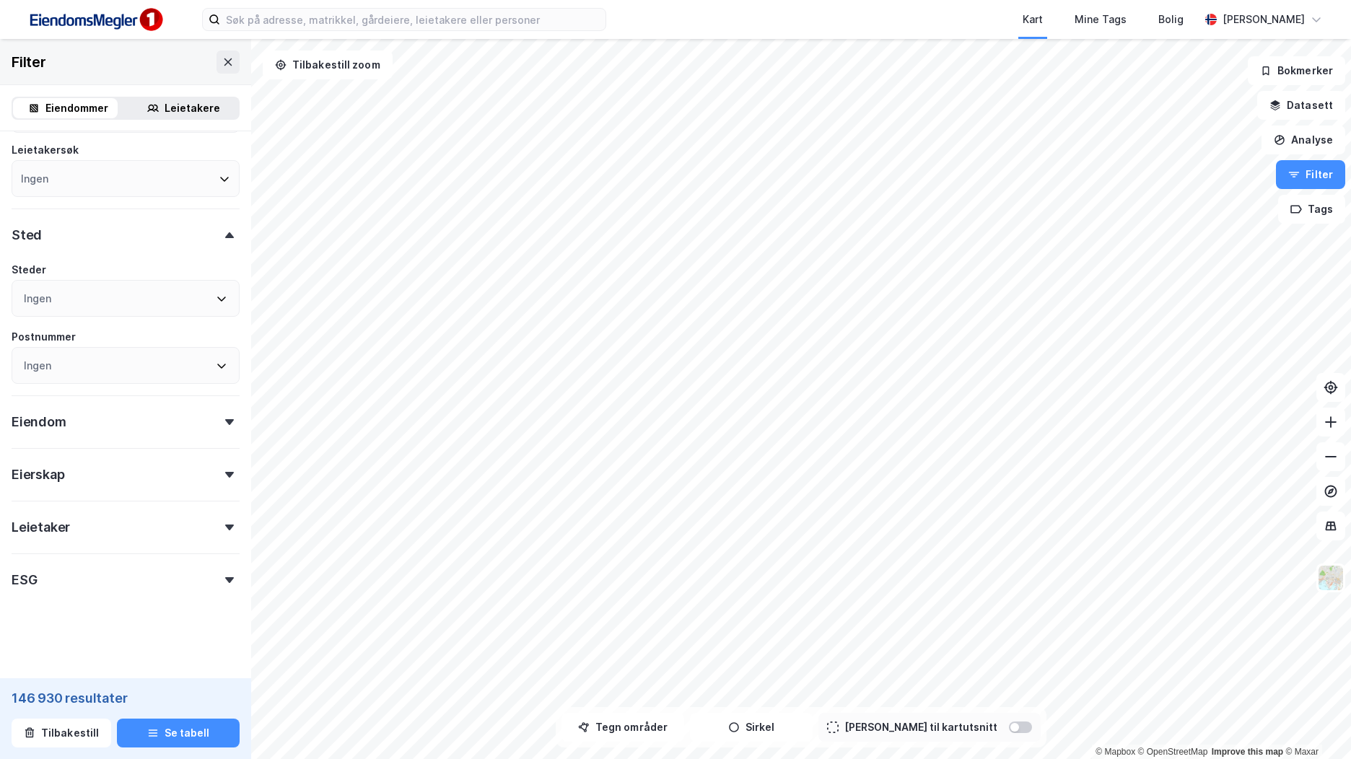
click at [179, 298] on div "Ingen" at bounding box center [126, 298] width 228 height 37
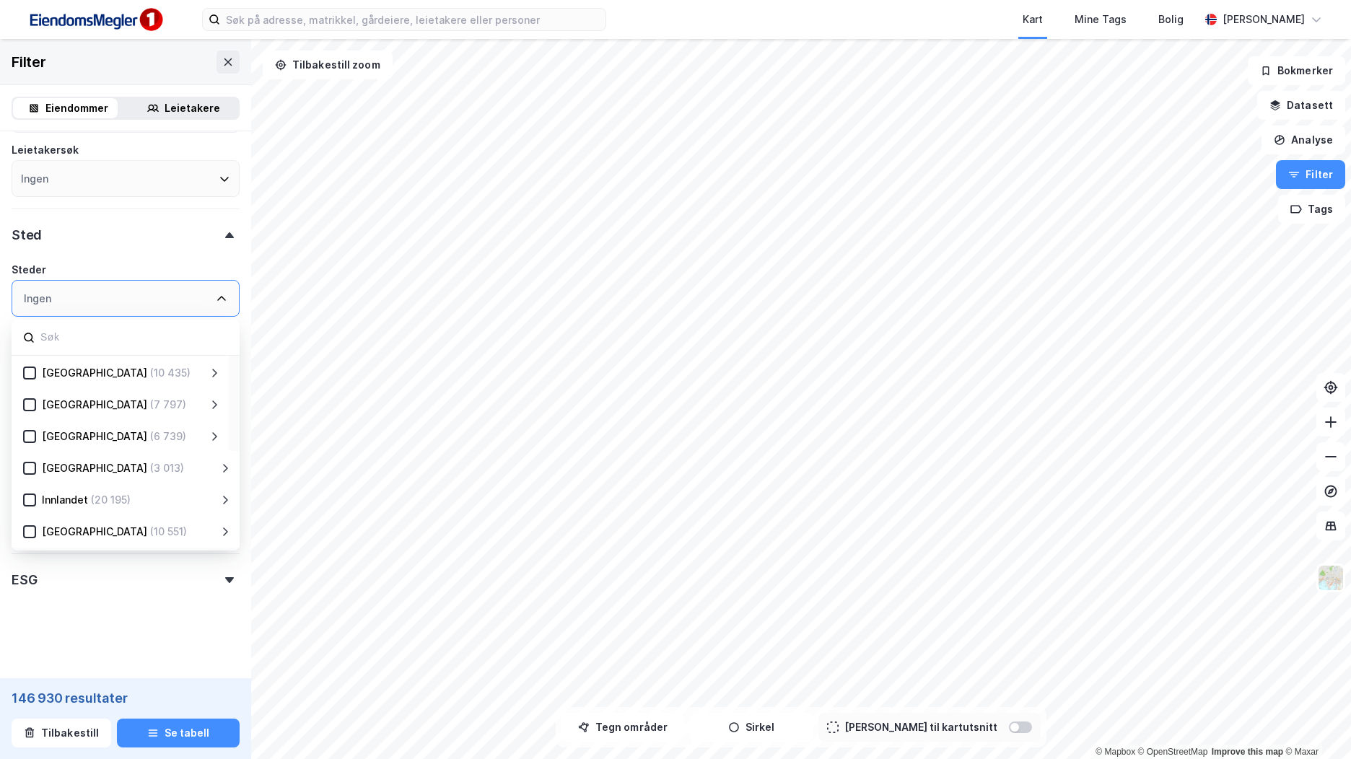
scroll to position [284, 0]
click at [29, 435] on icon at bounding box center [30, 438] width 10 height 10
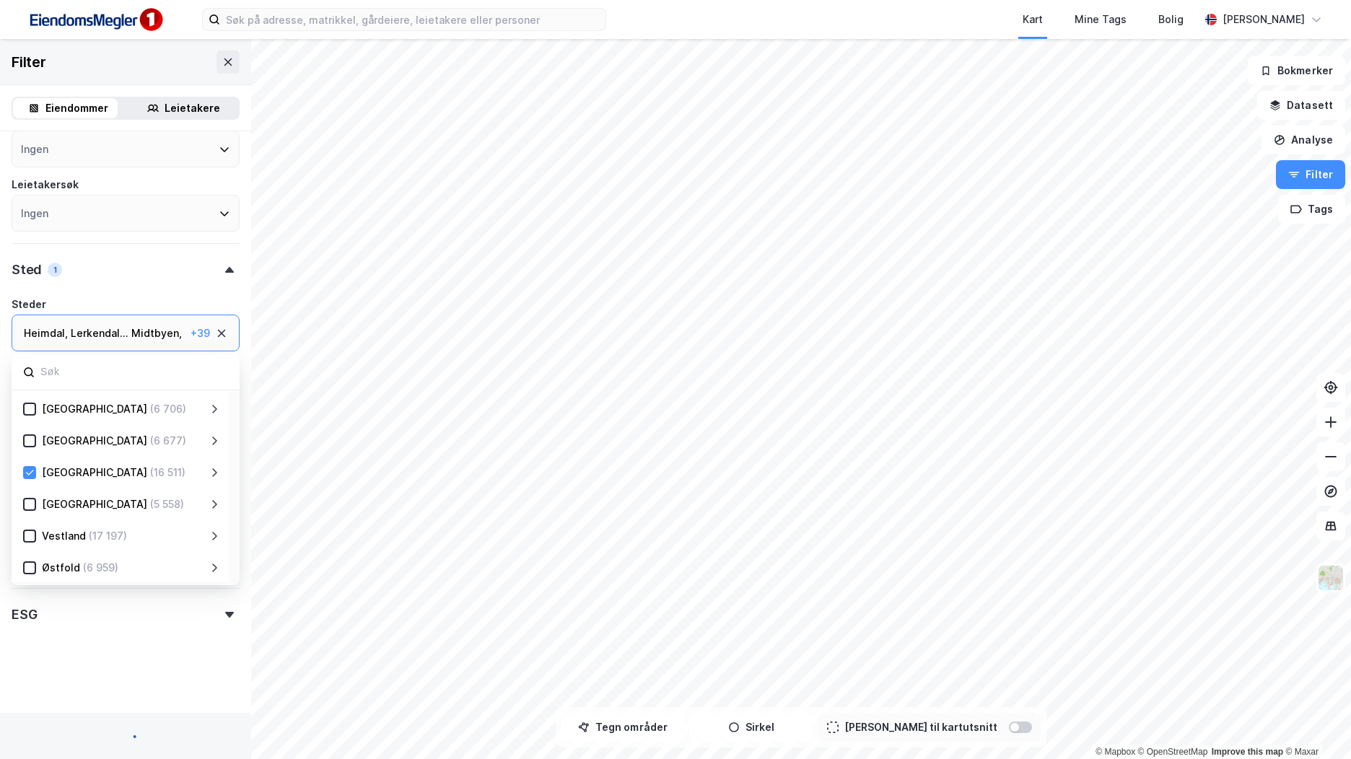
scroll to position [463, 0]
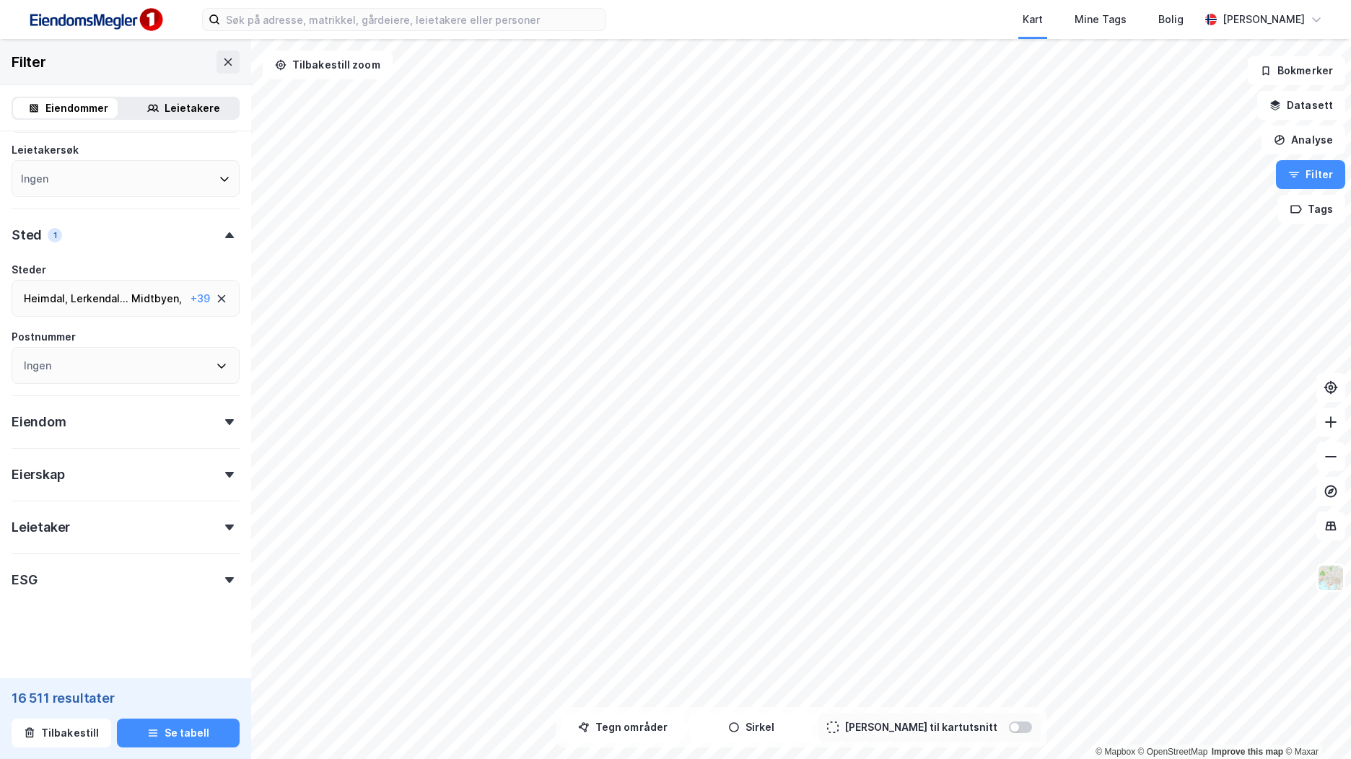
click at [168, 643] on form "Eiendomstype Annet (723) Bolig (159 553) Næring (16 511) Handel (2 861) Helse (…" at bounding box center [126, 173] width 228 height 987
click at [128, 481] on div "Eierskap" at bounding box center [126, 468] width 228 height 41
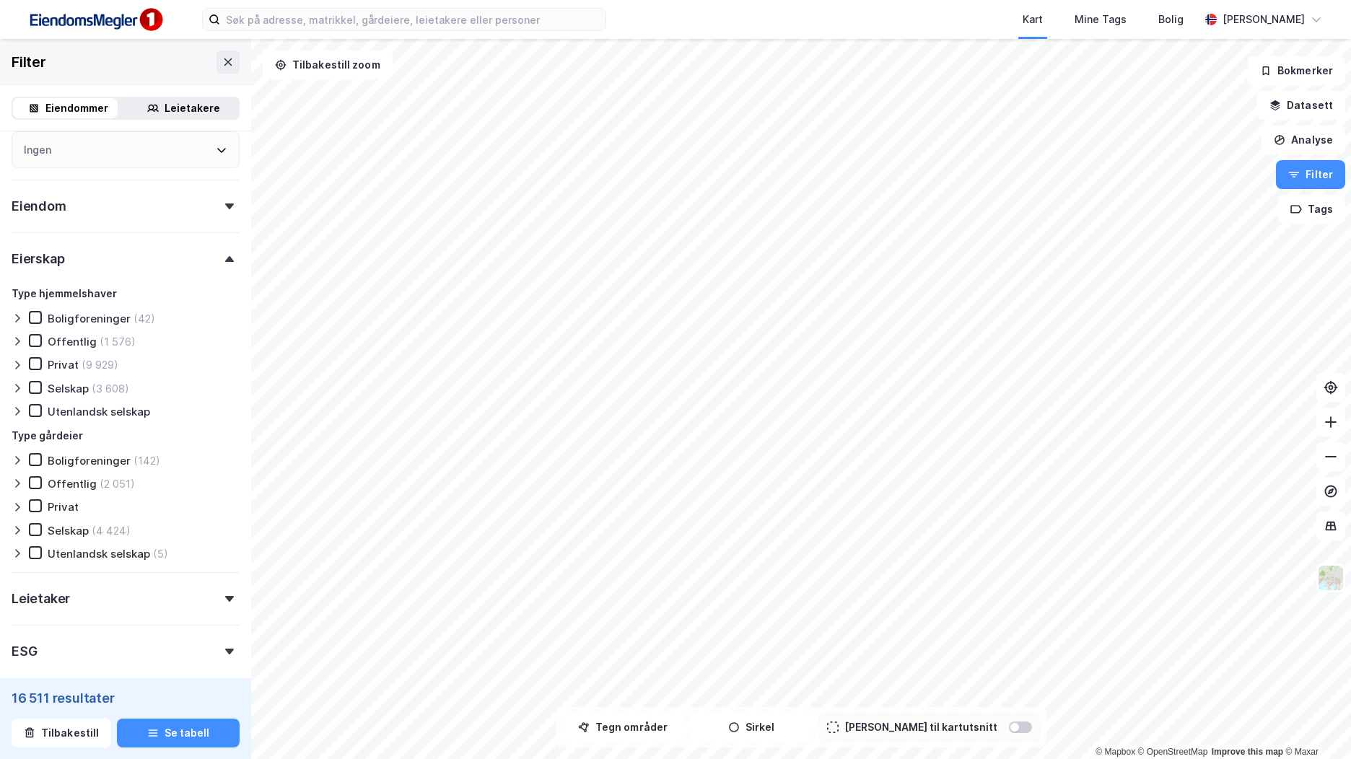
scroll to position [680, 0]
click at [36, 383] on icon at bounding box center [35, 387] width 10 height 10
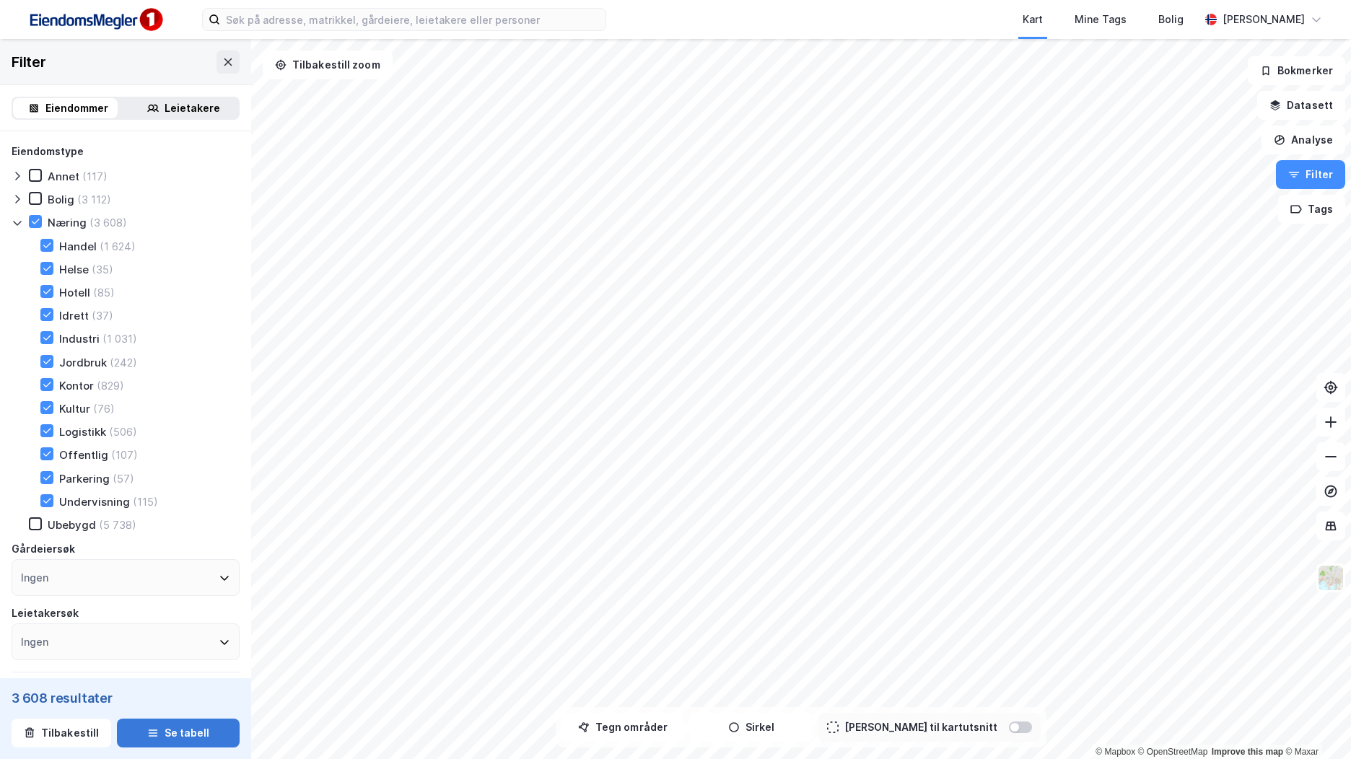
click at [180, 728] on button "Se tabell" at bounding box center [178, 733] width 123 height 29
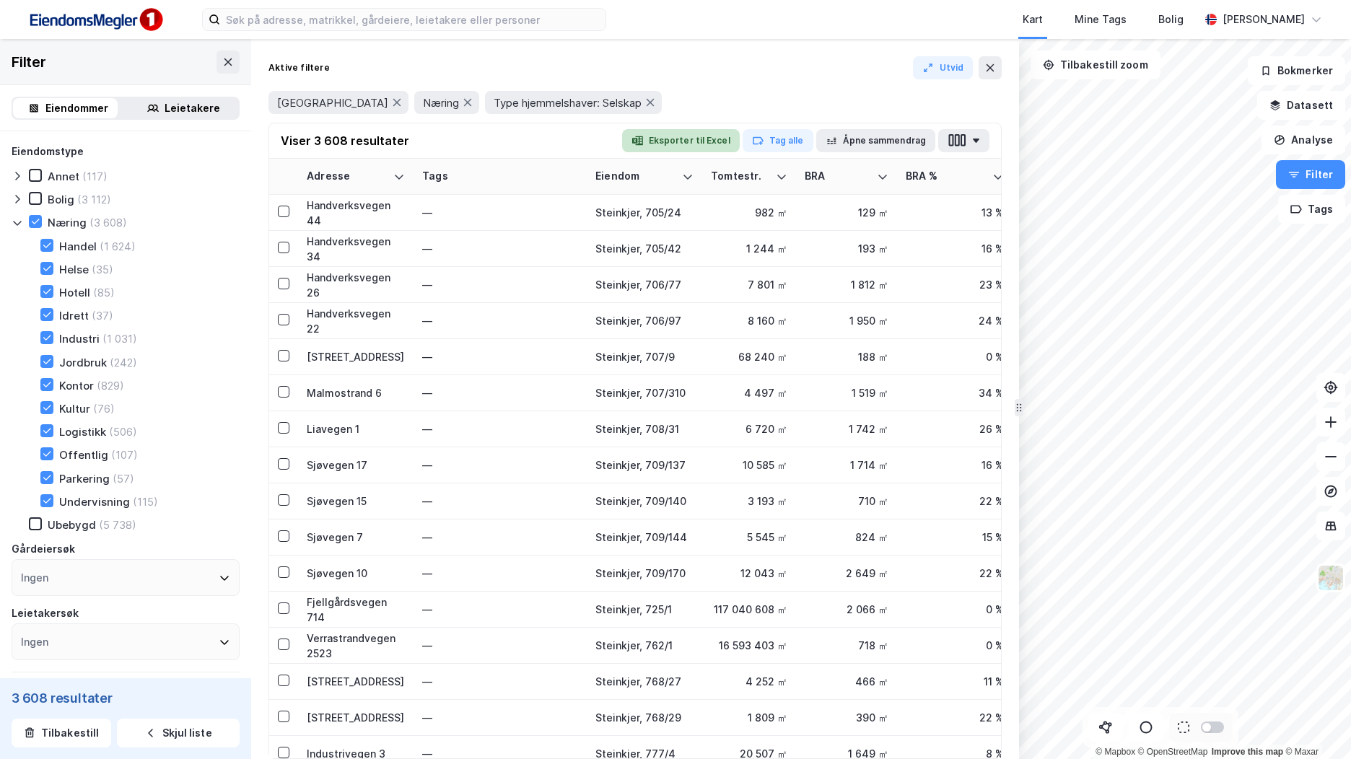
click at [694, 137] on button "Eksporter til Excel" at bounding box center [681, 140] width 118 height 23
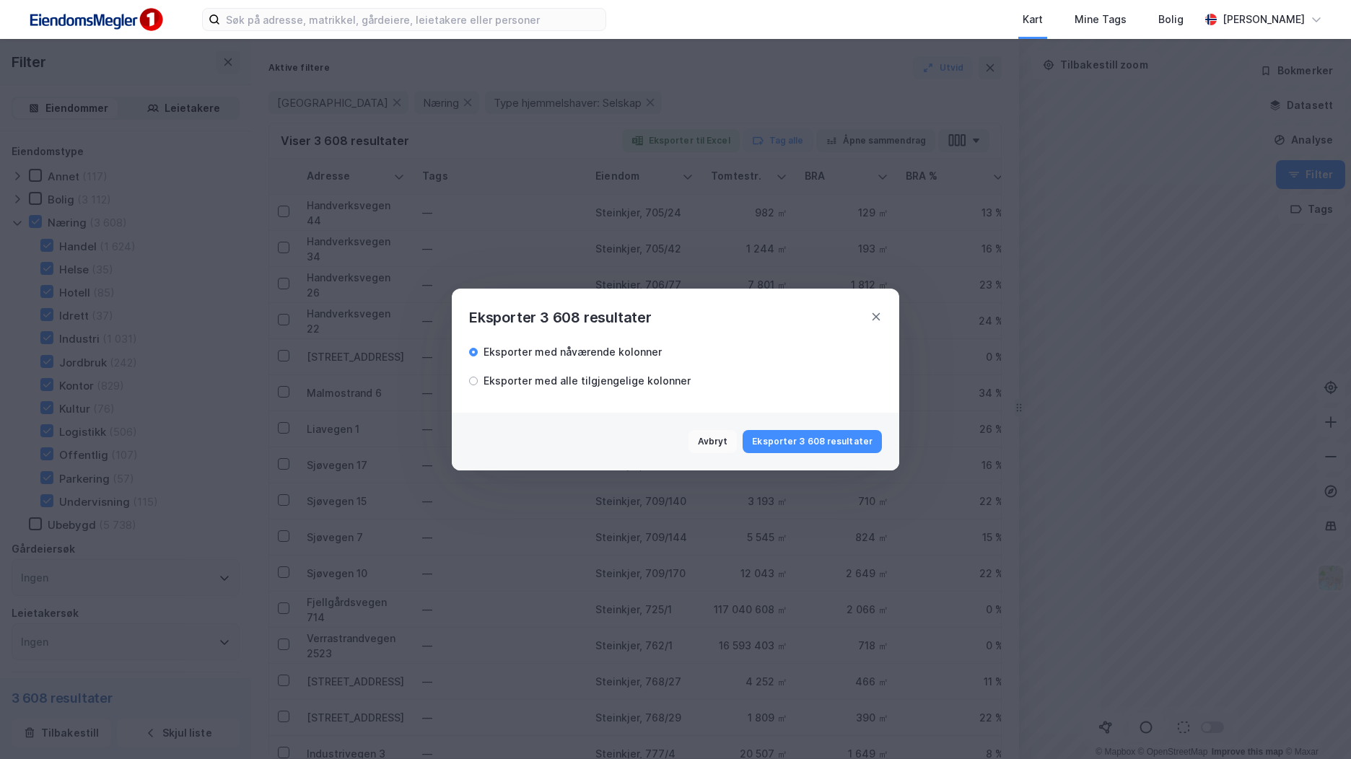
click at [812, 440] on button "Eksporter 3 608 resultater" at bounding box center [812, 441] width 139 height 23
